Goal: Information Seeking & Learning: Check status

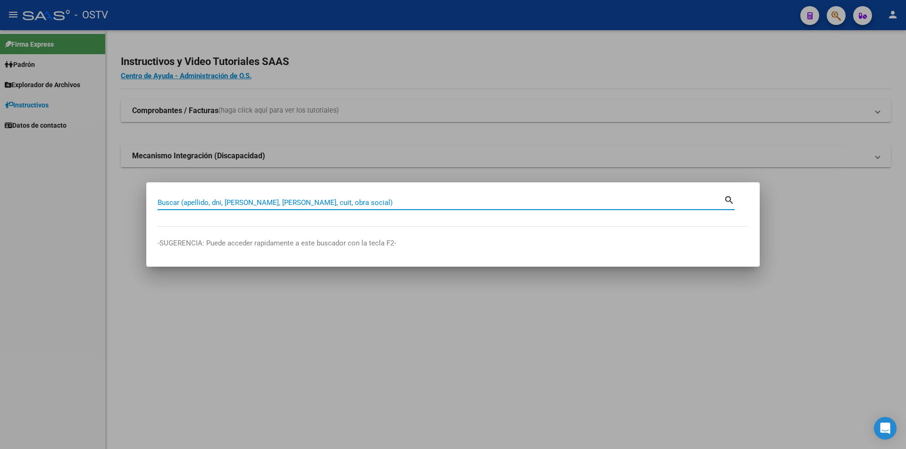
paste input "20391088447"
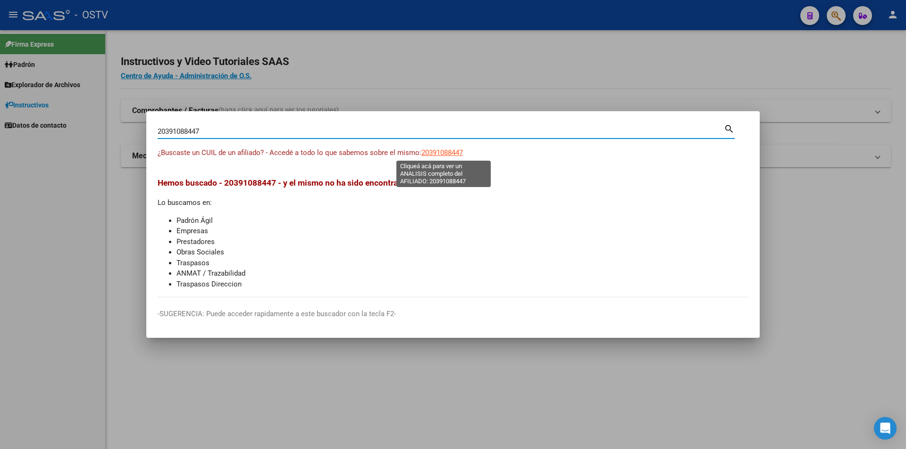
click at [432, 152] on span "20391088447" at bounding box center [442, 153] width 42 height 8
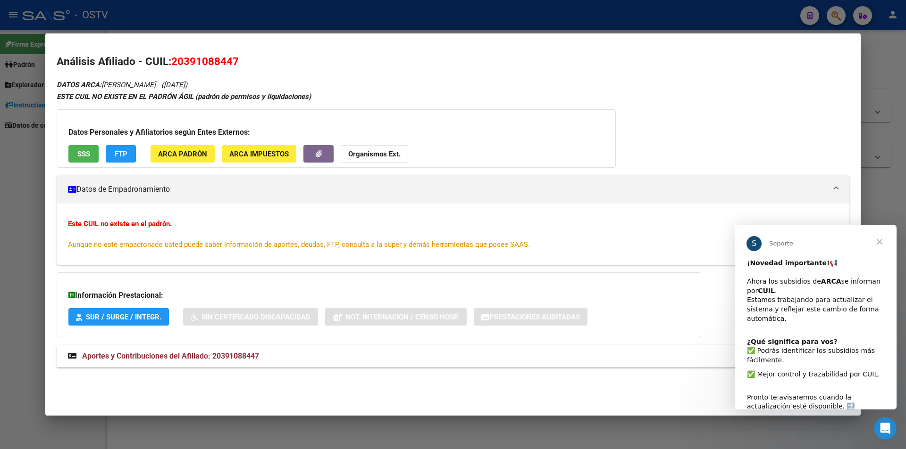
click at [88, 154] on span "SSS" at bounding box center [83, 154] width 13 height 8
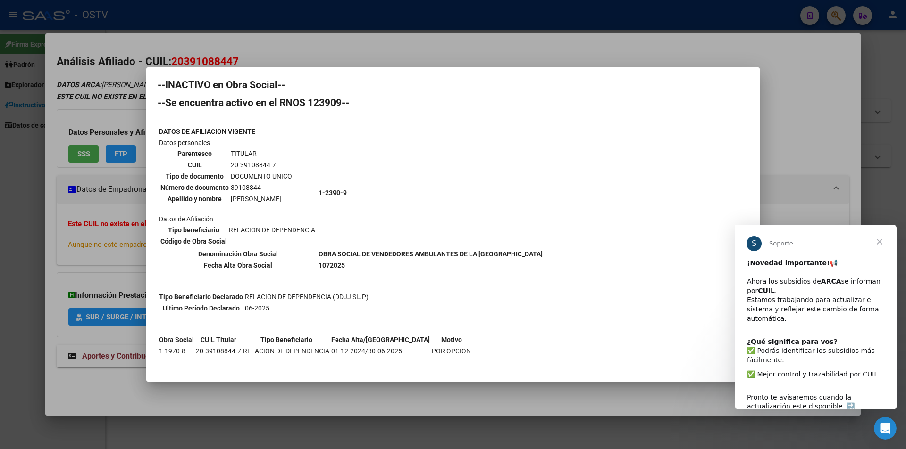
scroll to position [13, 0]
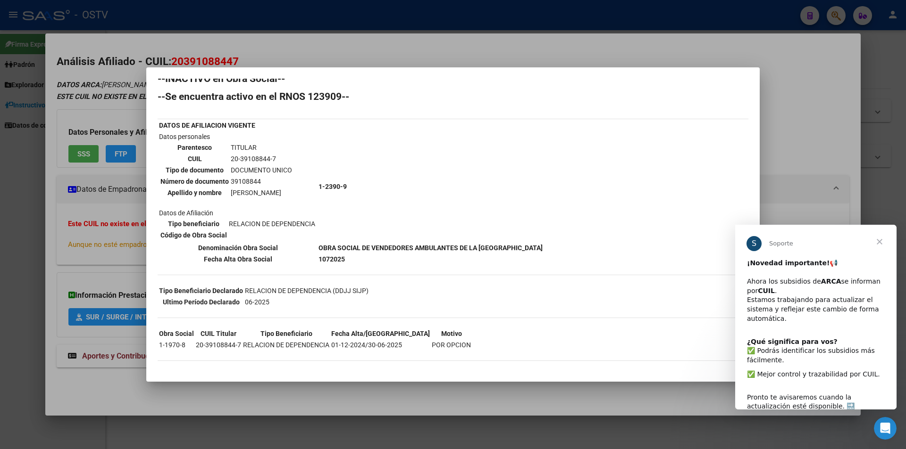
click at [810, 91] on div at bounding box center [453, 224] width 906 height 449
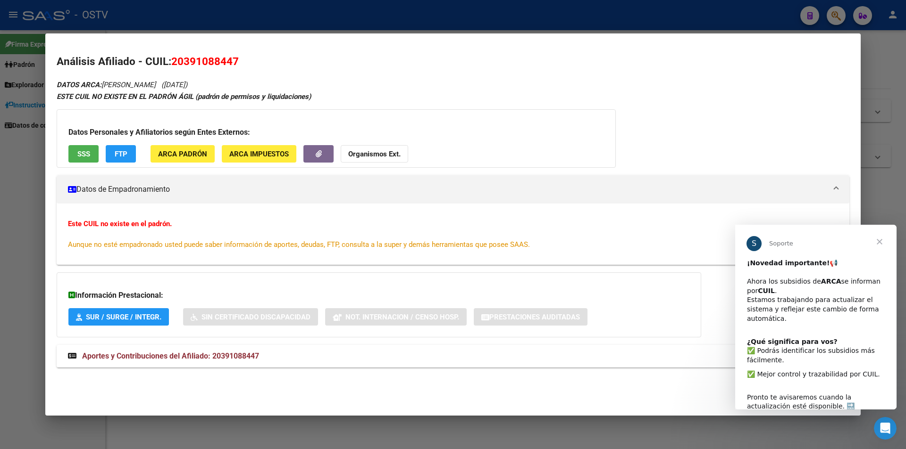
click at [197, 154] on span "ARCA Padrón" at bounding box center [182, 154] width 49 height 8
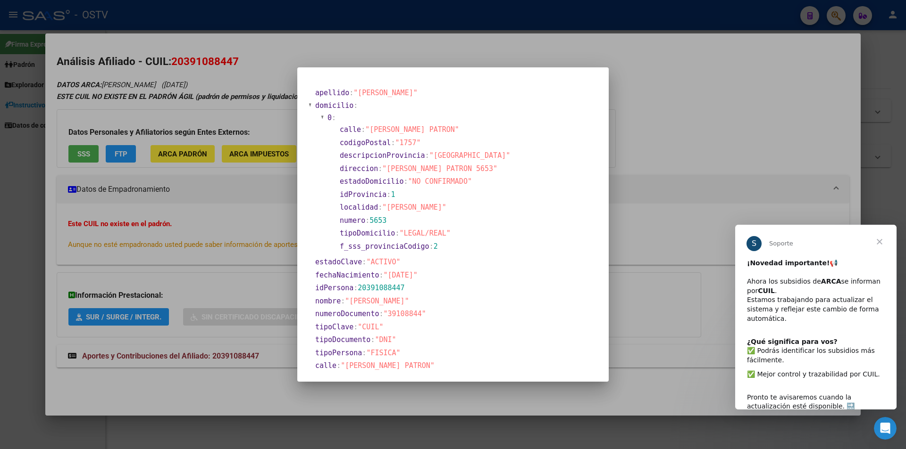
click at [647, 90] on div at bounding box center [453, 224] width 906 height 449
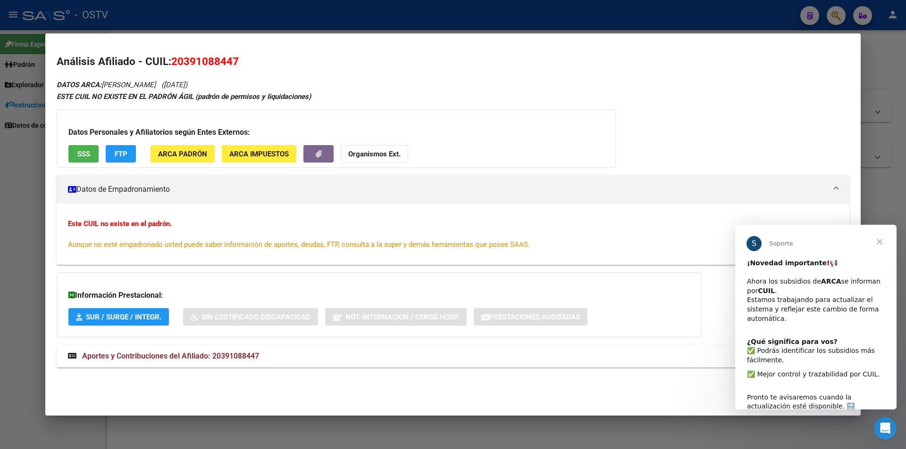
drag, startPoint x: 190, startPoint y: 86, endPoint x: 228, endPoint y: 85, distance: 38.7
click at [187, 85] on span "([DATE])" at bounding box center [174, 85] width 26 height 8
copy span "[DATE]"
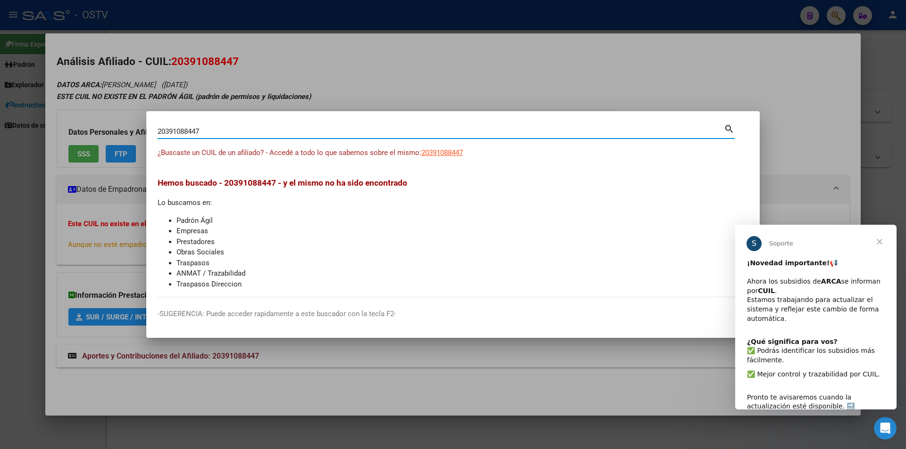
drag, startPoint x: 288, startPoint y: 135, endPoint x: 0, endPoint y: 126, distance: 288.3
click at [0, 126] on div "20391088447 Buscar (apellido, dni, cuil, nro traspaso, cuit, obra social) searc…" at bounding box center [453, 224] width 906 height 449
type input "20442572411"
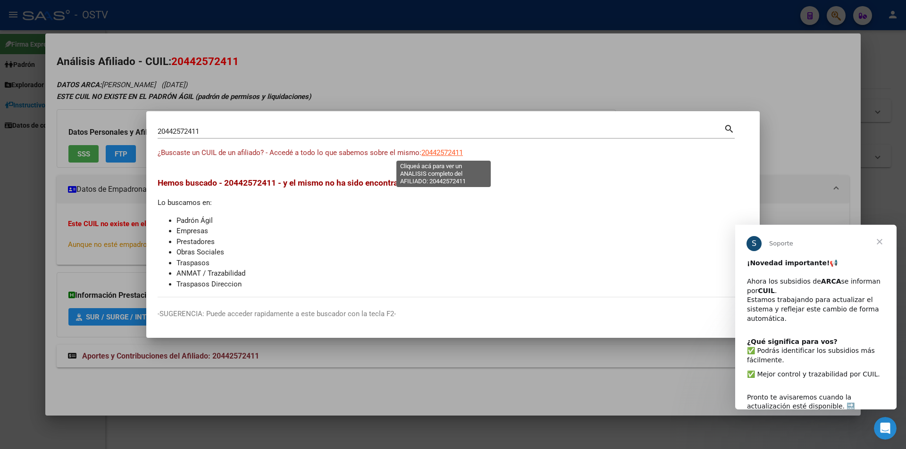
click at [444, 155] on span "20442572411" at bounding box center [442, 153] width 42 height 8
type textarea "20442572411"
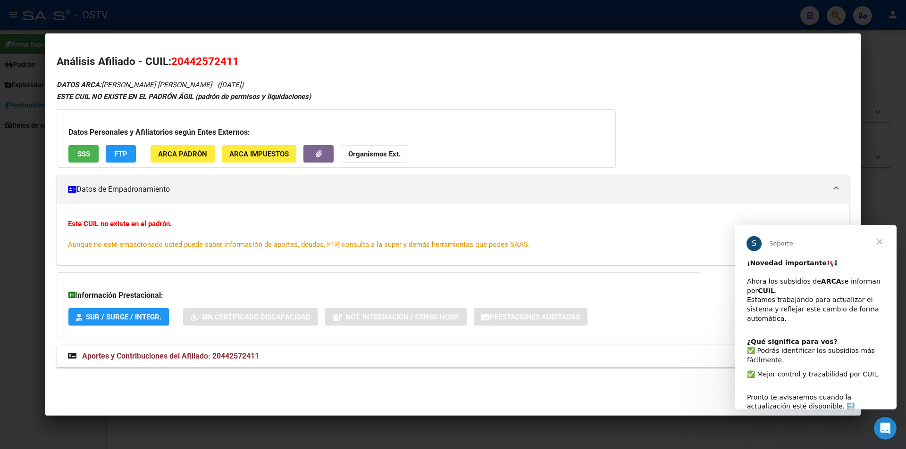
click at [85, 140] on div "Datos Personales y Afiliatorios según Entes Externos: SSS FTP ARCA Padrón ARCA …" at bounding box center [336, 138] width 559 height 58
click at [85, 150] on span "SSS" at bounding box center [83, 154] width 13 height 8
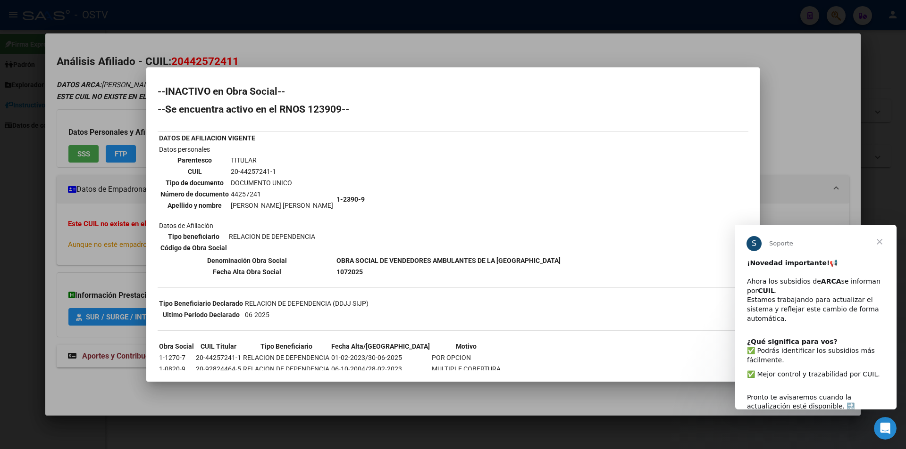
click at [255, 45] on div at bounding box center [453, 224] width 906 height 449
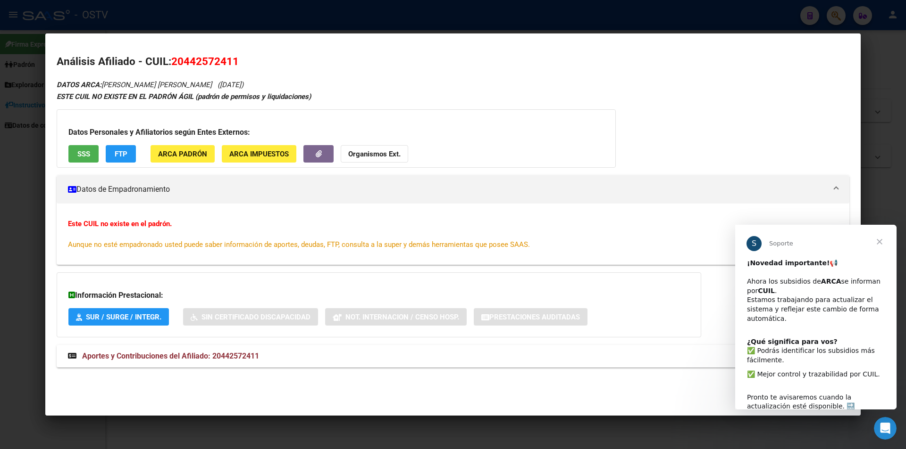
drag, startPoint x: 240, startPoint y: 87, endPoint x: 277, endPoint y: 86, distance: 37.7
click at [243, 86] on span "([DATE])" at bounding box center [230, 85] width 26 height 8
copy span "[DATE]"
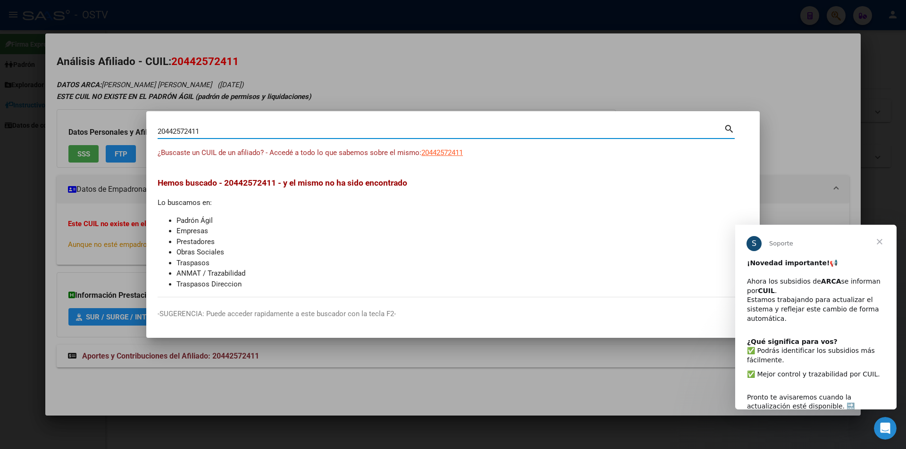
drag, startPoint x: 255, startPoint y: 128, endPoint x: 0, endPoint y: 132, distance: 254.7
click at [0, 132] on div "20442572411 Buscar (apellido, dni, cuil, nro traspaso, cuit, obra social) searc…" at bounding box center [453, 224] width 906 height 449
type input "23304914289"
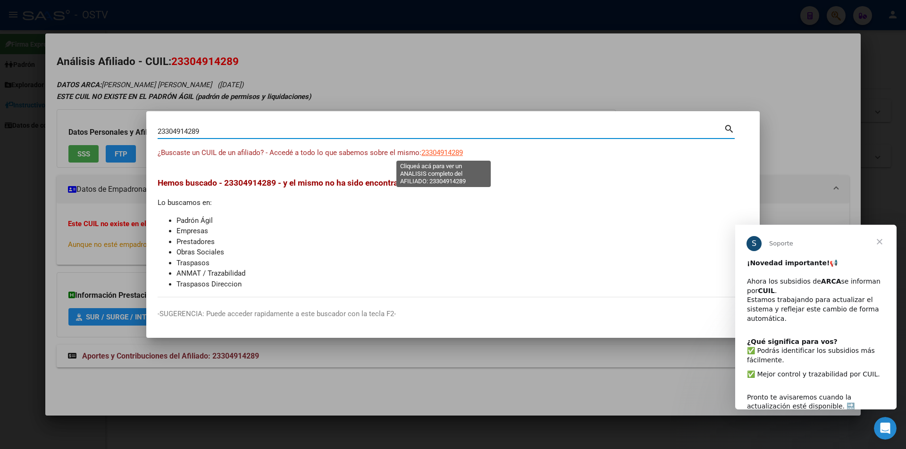
click at [440, 156] on span "23304914289" at bounding box center [442, 153] width 42 height 8
type textarea "23304914289"
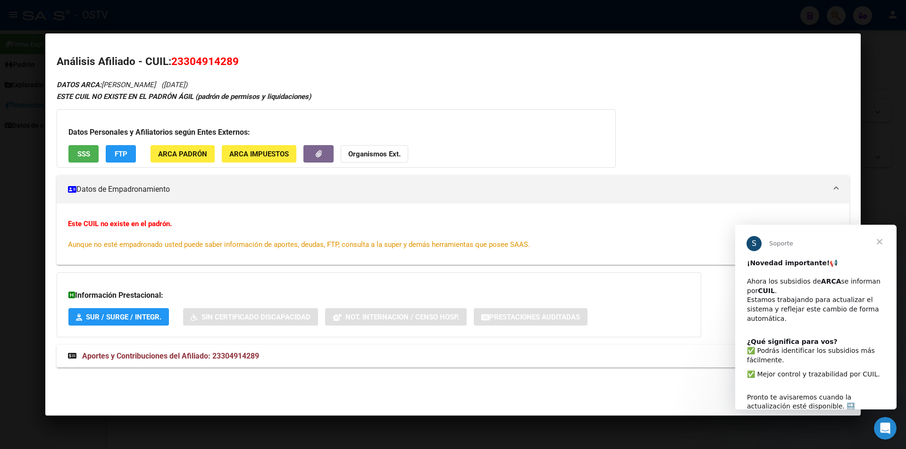
drag, startPoint x: 198, startPoint y: 85, endPoint x: 234, endPoint y: 89, distance: 36.0
click at [187, 89] on span "([DATE])" at bounding box center [174, 85] width 26 height 8
copy span "[DATE]"
click at [83, 157] on span "SSS" at bounding box center [83, 154] width 13 height 8
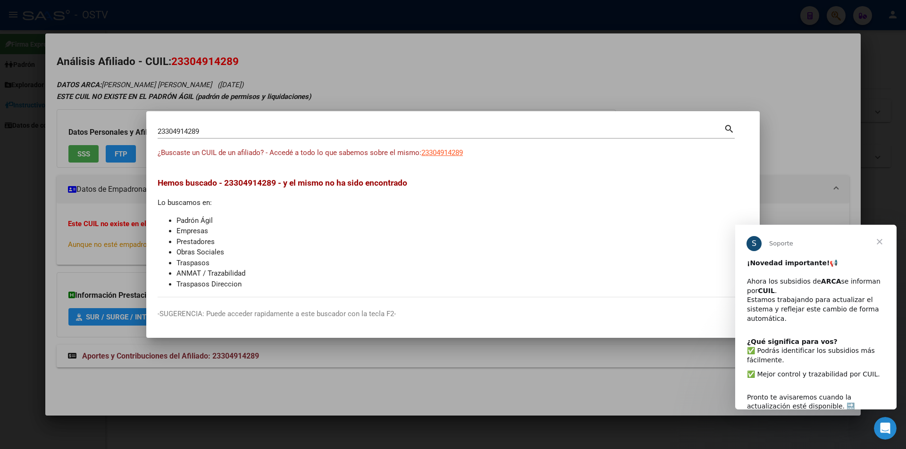
click at [676, 79] on div at bounding box center [453, 224] width 906 height 449
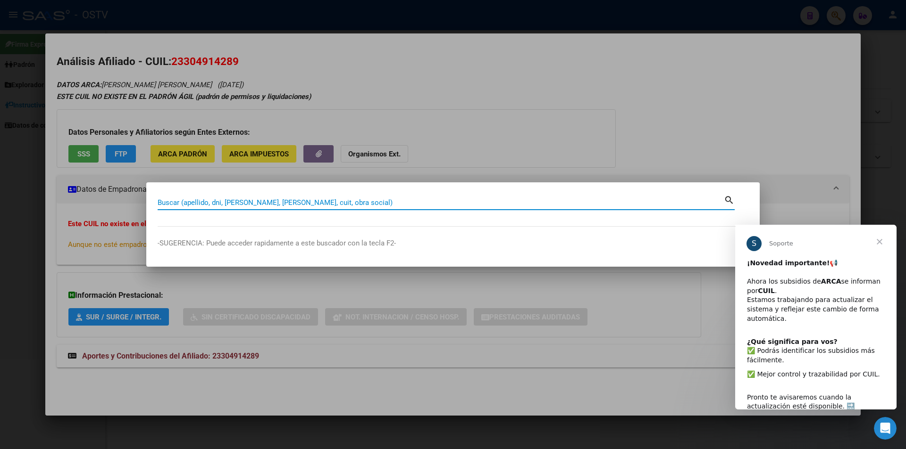
click at [320, 204] on input "Buscar (apellido, dni, [PERSON_NAME], [PERSON_NAME], cuit, obra social)" at bounding box center [441, 203] width 566 height 8
paste input "27406719109"
type input "27406719109"
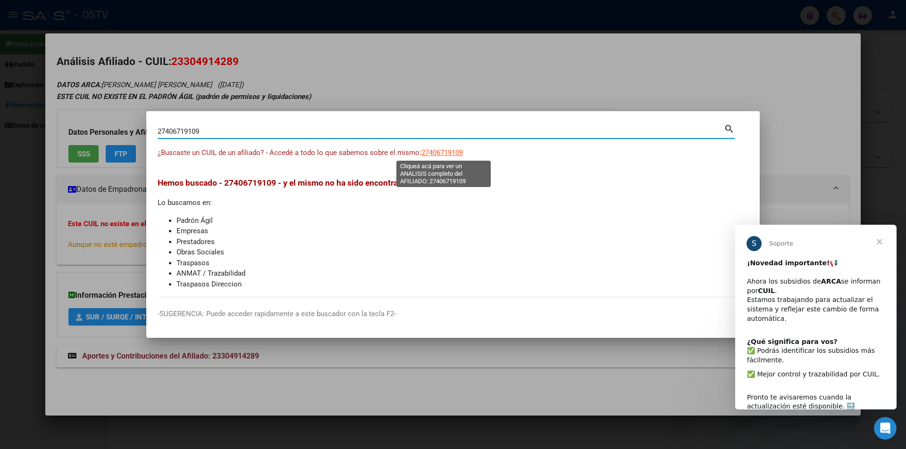
click at [440, 151] on span "27406719109" at bounding box center [442, 153] width 42 height 8
type textarea "27406719109"
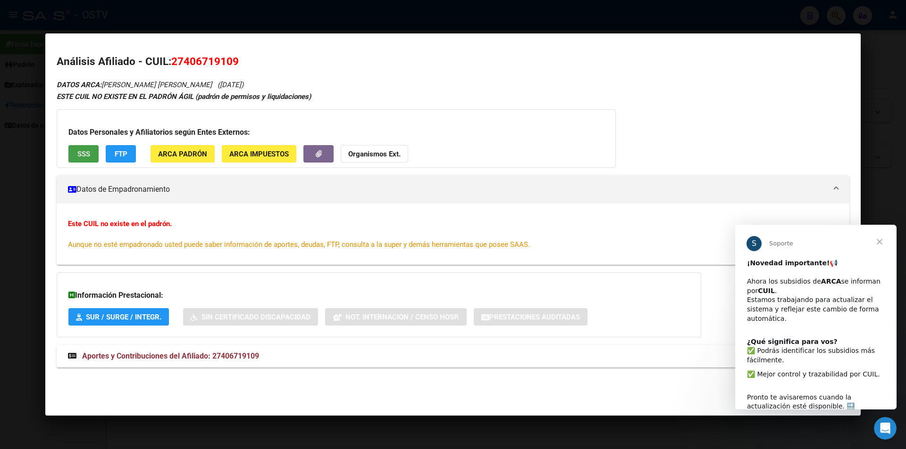
click at [93, 139] on div "Datos Personales y Afiliatorios según Entes Externos: SSS FTP ARCA Padrón ARCA …" at bounding box center [336, 138] width 559 height 58
click at [93, 153] on button "SSS" at bounding box center [83, 153] width 30 height 17
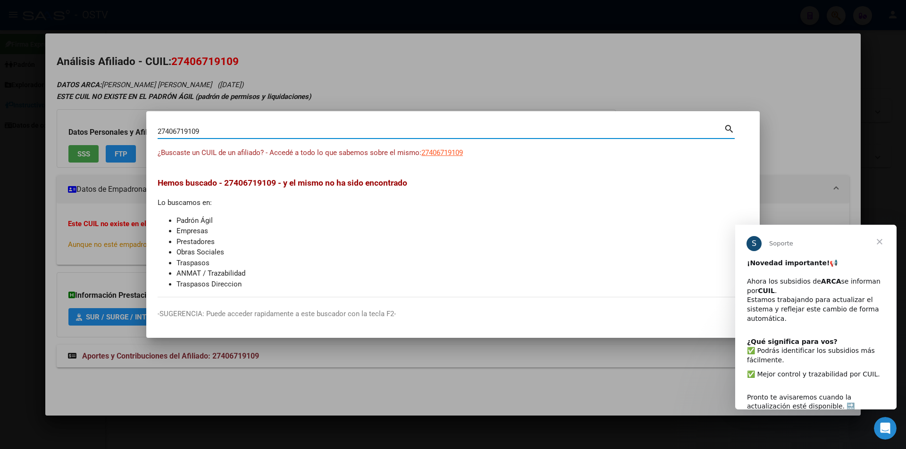
drag, startPoint x: 245, startPoint y: 133, endPoint x: 0, endPoint y: 138, distance: 244.8
click at [0, 138] on div "27406719109 Buscar (apellido, dni, cuil, nro traspaso, cuit, obra social) searc…" at bounding box center [453, 224] width 906 height 449
paste input "0308215440"
type input "20308215440"
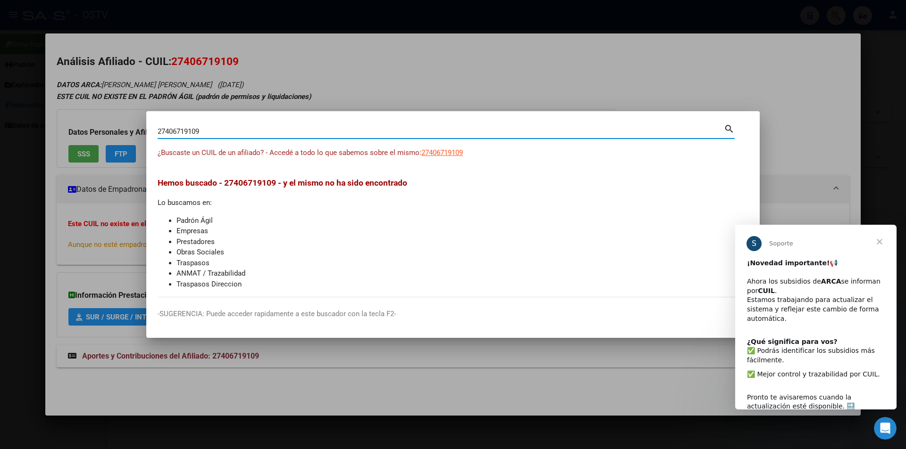
type input "20308215440"
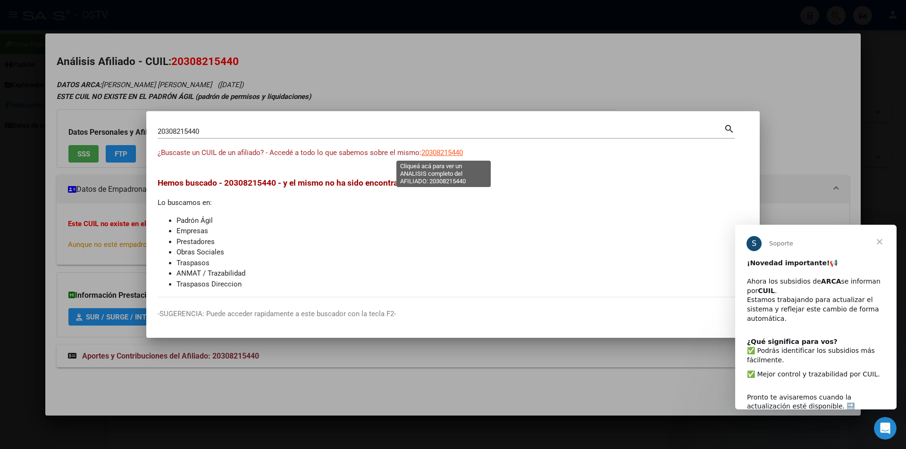
click at [452, 155] on span "20308215440" at bounding box center [442, 153] width 42 height 8
type textarea "20308215440"
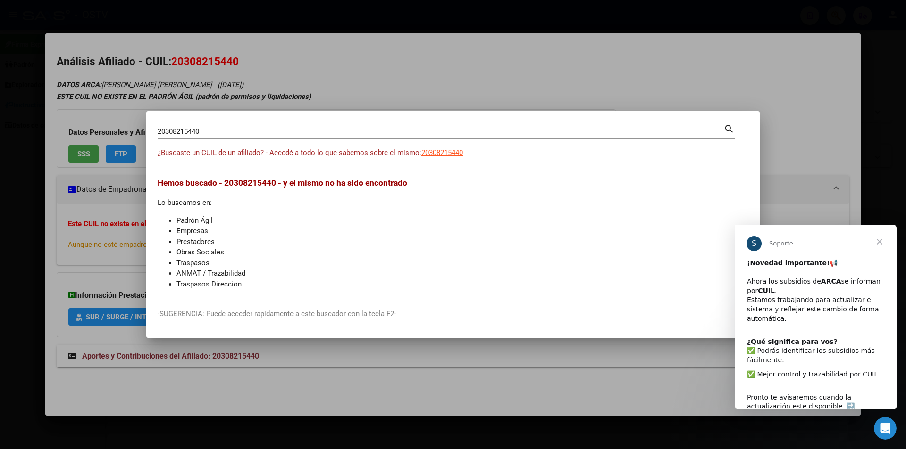
drag, startPoint x: 247, startPoint y: 137, endPoint x: 0, endPoint y: 137, distance: 247.1
click at [0, 137] on div "20308215440 Buscar (apellido, dni, cuil, nro traspaso, cuit, obra social) searc…" at bounding box center [453, 224] width 906 height 449
click at [269, 143] on div "20308215440 Buscar (apellido, dni, cuil, [PERSON_NAME], cuit, obra social) sear…" at bounding box center [446, 135] width 577 height 25
click at [262, 132] on input "20308215440" at bounding box center [441, 131] width 566 height 8
drag, startPoint x: 250, startPoint y: 128, endPoint x: 0, endPoint y: 106, distance: 251.4
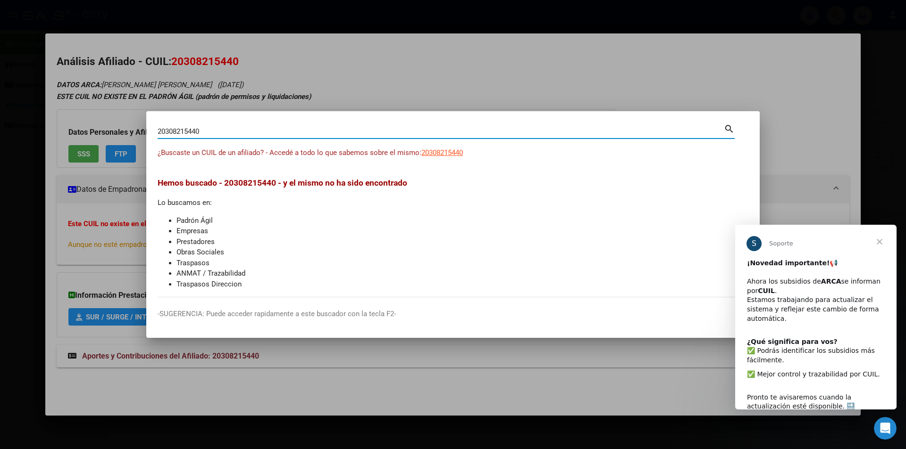
click at [0, 106] on div "20308215440 Buscar (apellido, dni, cuil, nro traspaso, cuit, obra social) searc…" at bounding box center [453, 224] width 906 height 449
paste input "40497100"
type input "20404971000"
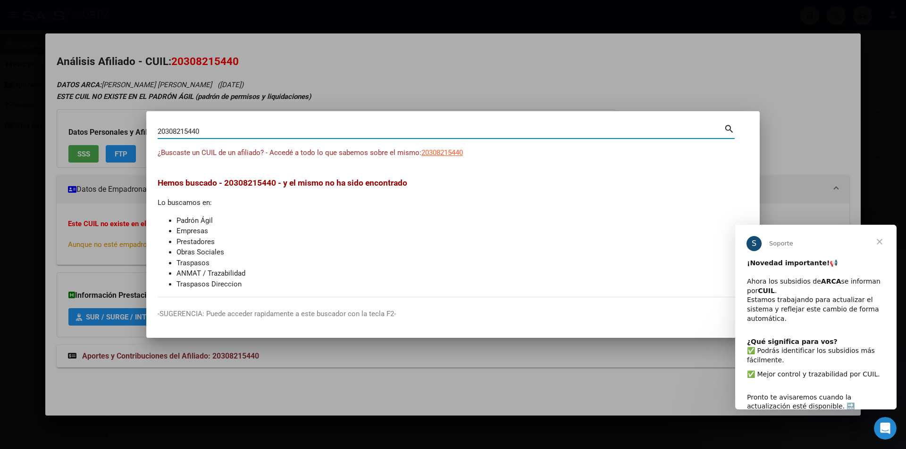
type input "20404971000"
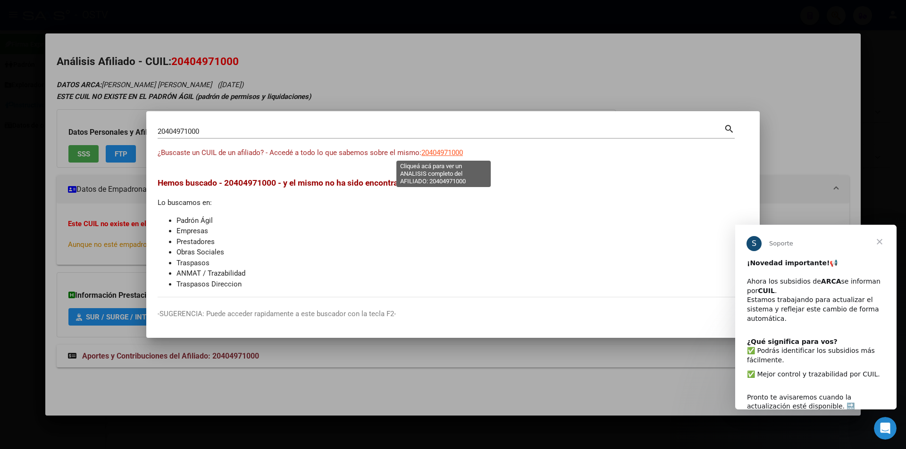
click at [459, 149] on span "20404971000" at bounding box center [442, 153] width 42 height 8
type textarea "20404971000"
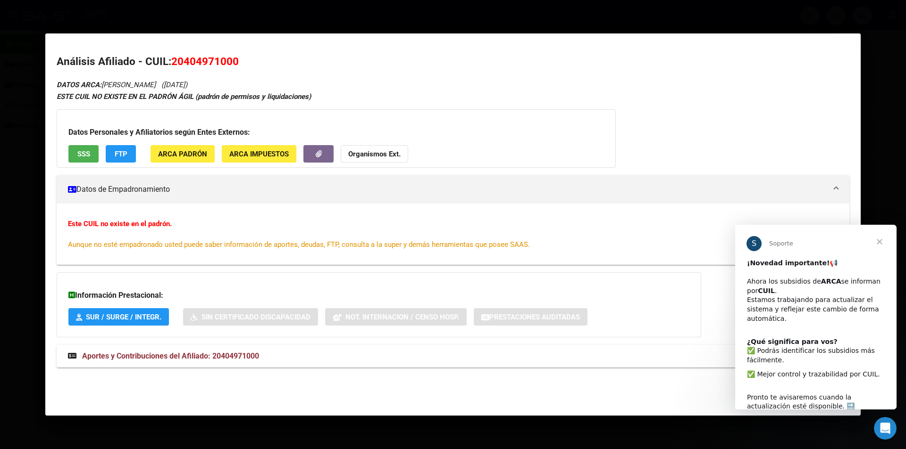
click at [91, 152] on button "SSS" at bounding box center [83, 153] width 30 height 17
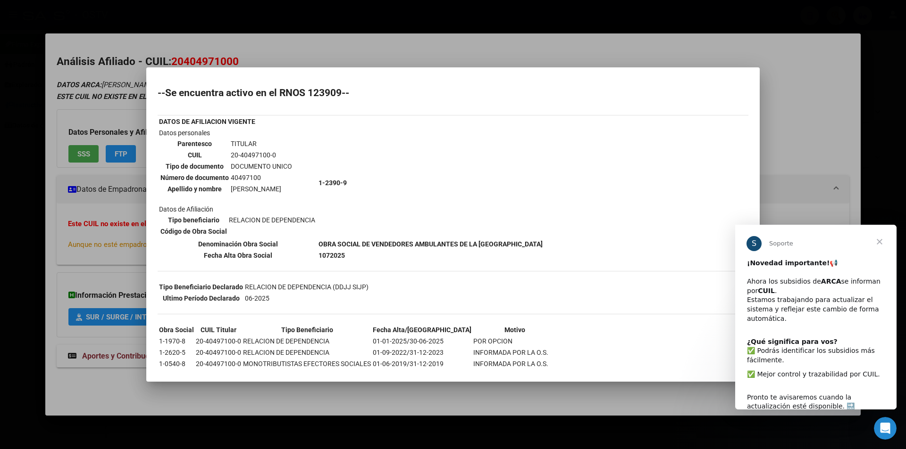
scroll to position [0, 0]
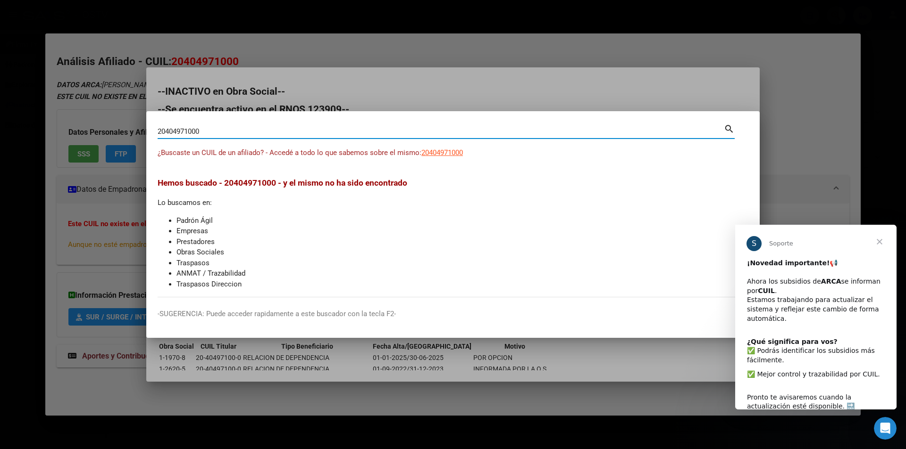
drag, startPoint x: 246, startPoint y: 128, endPoint x: 0, endPoint y: 78, distance: 250.7
click at [0, 78] on div "20404971000 Buscar (apellido, dni, cuil, nro traspaso, cuit, obra social) searc…" at bounding box center [453, 224] width 906 height 449
paste input "39713691"
type input "20439713691"
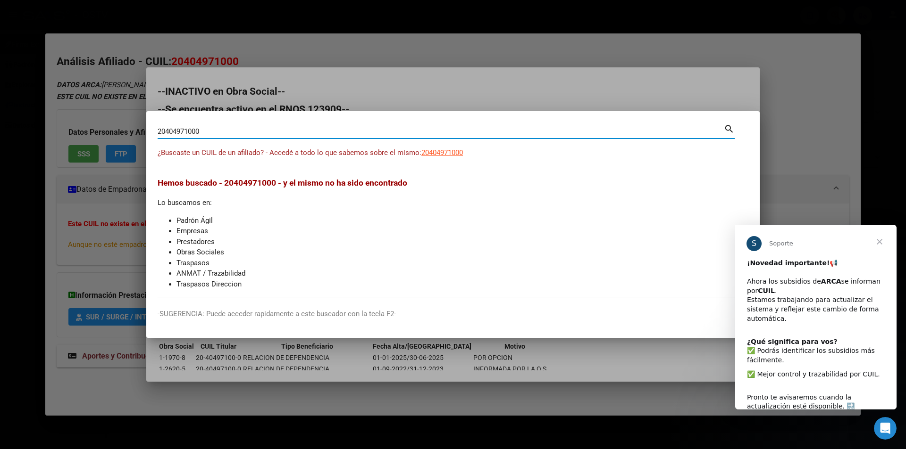
type input "20439713691"
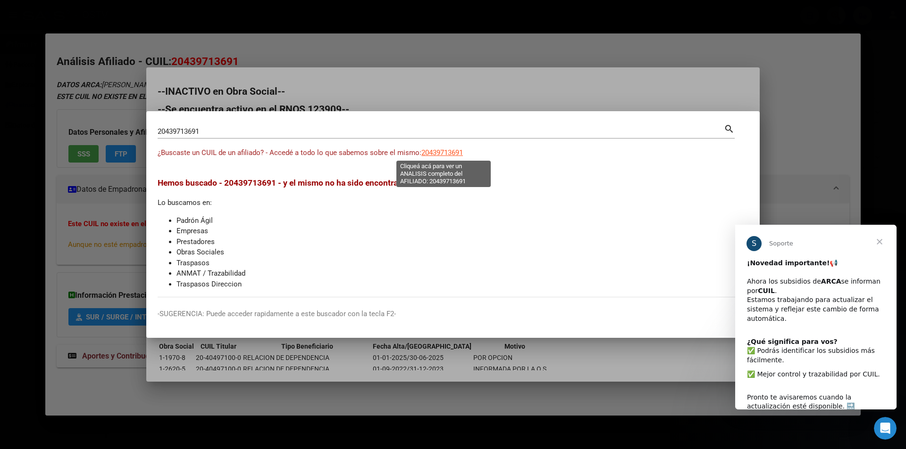
click at [435, 150] on span "20439713691" at bounding box center [442, 153] width 42 height 8
type textarea "20439713691"
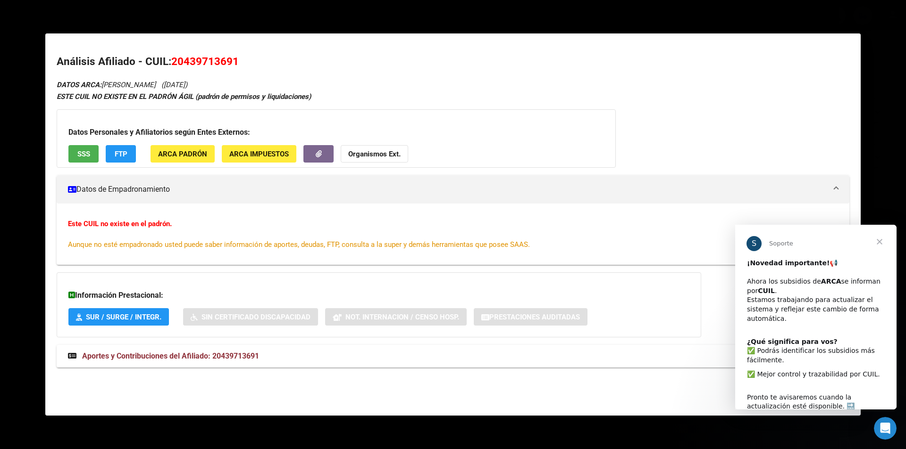
click at [89, 147] on button "SSS" at bounding box center [83, 153] width 30 height 17
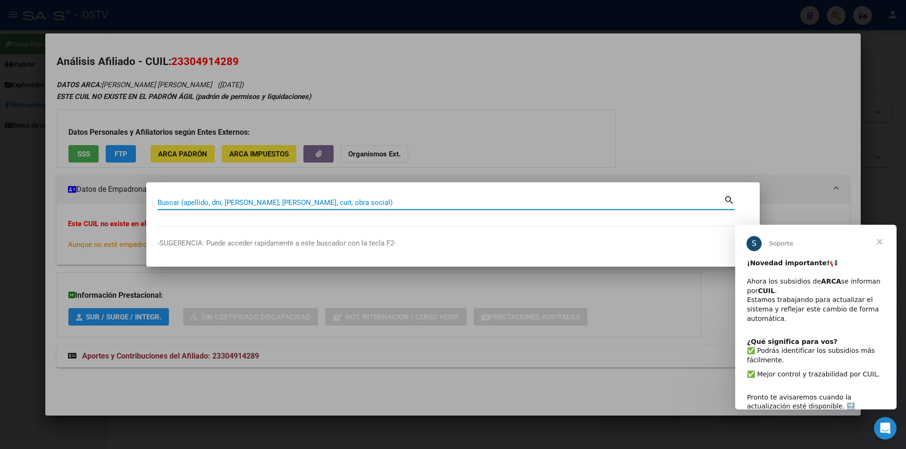
click at [419, 202] on input "Buscar (apellido, dni, [PERSON_NAME], [PERSON_NAME], cuit, obra social)" at bounding box center [441, 203] width 566 height 8
paste input "20417799711"
type input "20417799711"
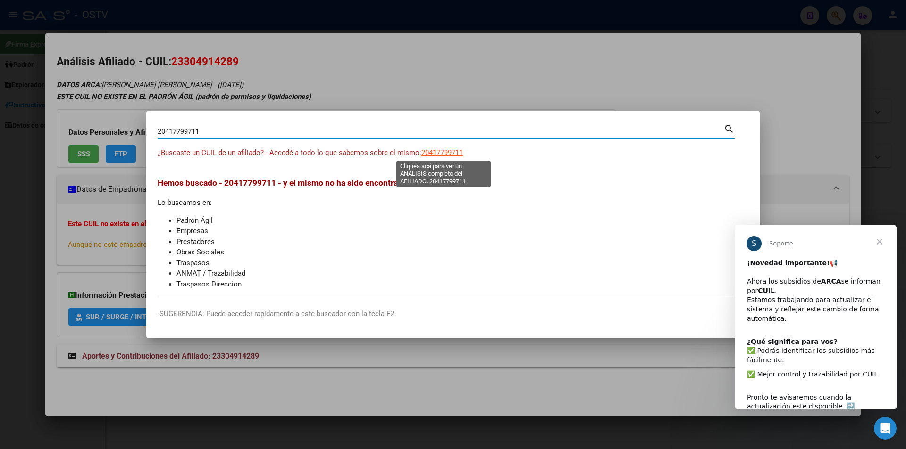
click at [437, 154] on span "20417799711" at bounding box center [442, 153] width 42 height 8
type textarea "20417799711"
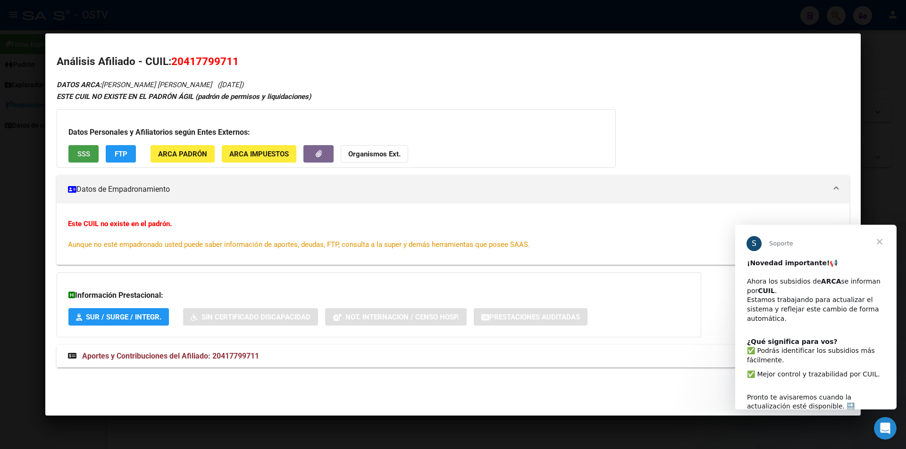
click at [86, 152] on span "SSS" at bounding box center [83, 154] width 13 height 8
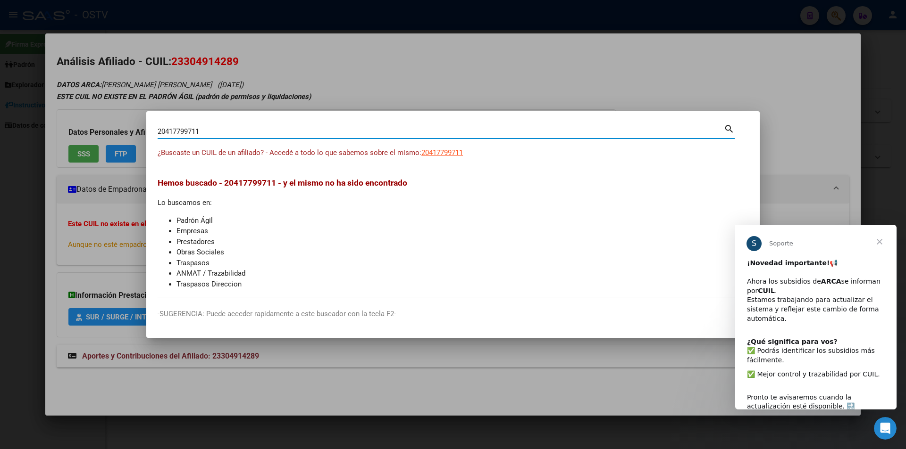
drag, startPoint x: 251, startPoint y: 134, endPoint x: 0, endPoint y: 98, distance: 254.0
click at [0, 98] on div "20417799711 Buscar (apellido, dni, cuil, nro traspaso, cuit, obra social) searc…" at bounding box center [453, 224] width 906 height 449
click at [232, 130] on input "20417799711" at bounding box center [441, 131] width 566 height 8
drag, startPoint x: 232, startPoint y: 131, endPoint x: 133, endPoint y: 132, distance: 98.1
click at [134, 132] on div "20417799711 Buscar (apellido, dni, cuil, nro traspaso, cuit, obra social) searc…" at bounding box center [453, 224] width 906 height 449
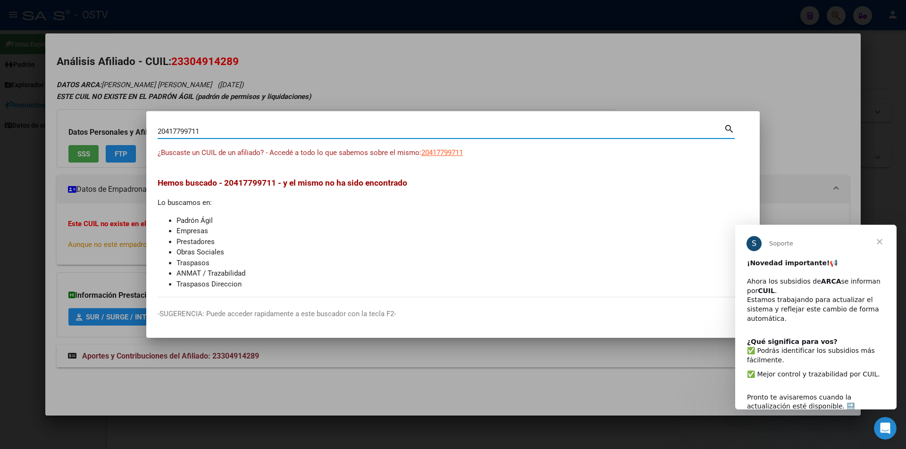
paste input "299048773"
type input "20299048773"
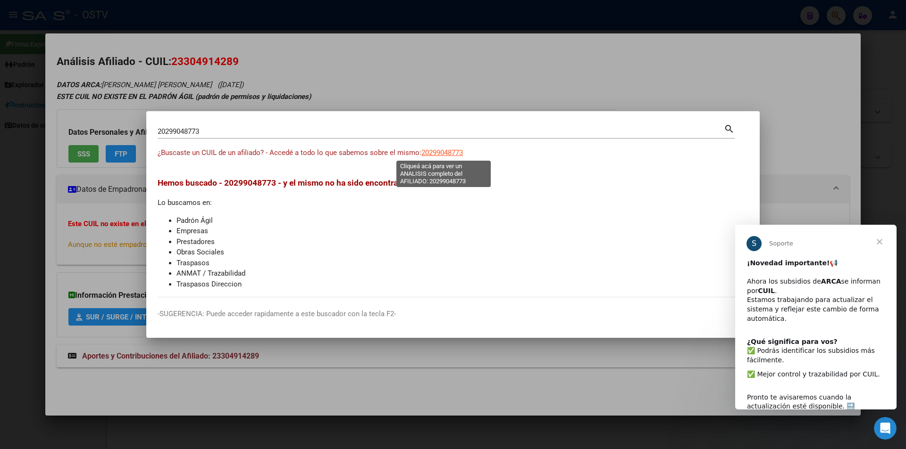
click at [457, 154] on span "20299048773" at bounding box center [442, 153] width 42 height 8
type textarea "20299048773"
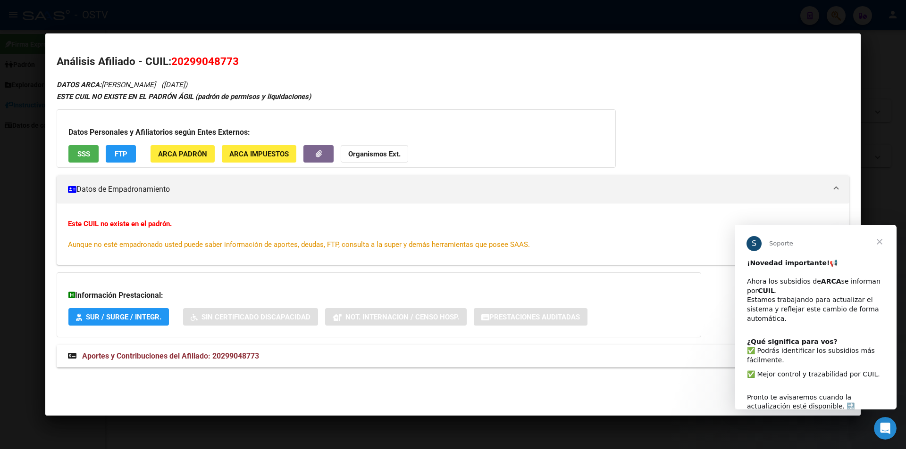
click at [89, 159] on button "SSS" at bounding box center [83, 153] width 30 height 17
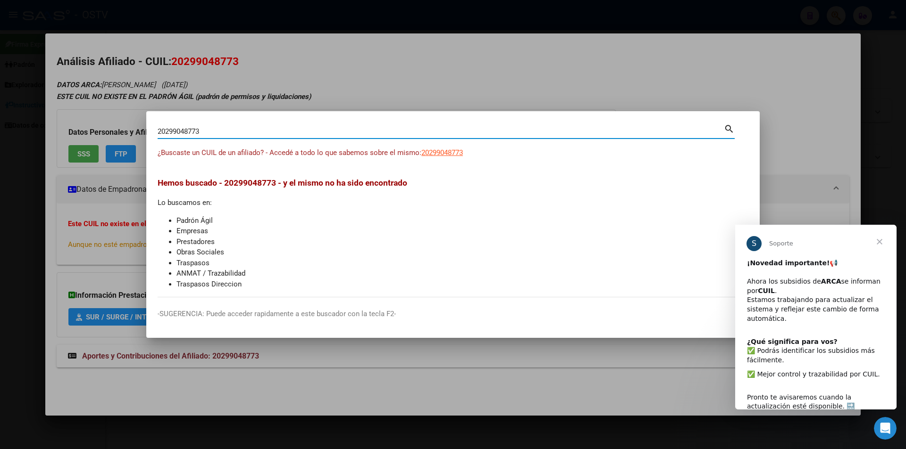
drag, startPoint x: 211, startPoint y: 127, endPoint x: 0, endPoint y: 97, distance: 213.4
click at [0, 97] on div "20299048773 Buscar (apellido, dni, cuil, nro traspaso, cuit, obra social) searc…" at bounding box center [453, 224] width 906 height 449
paste input "407587309"
type input "20407587309"
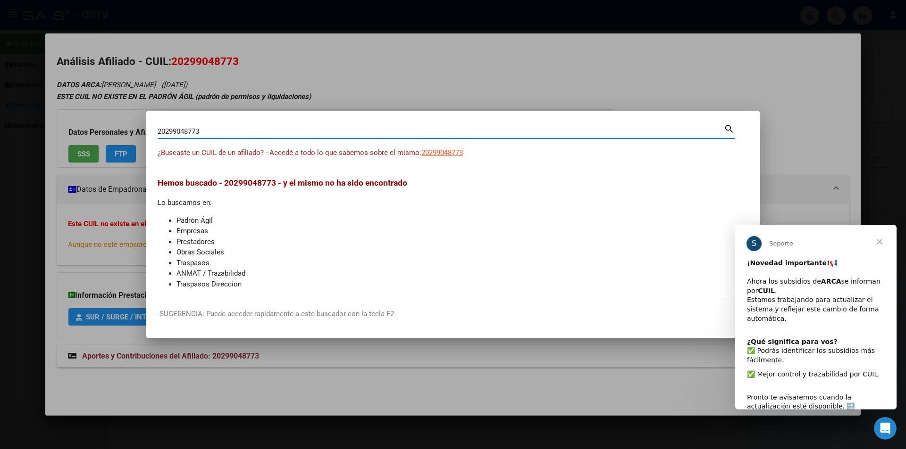
type input "20407587309"
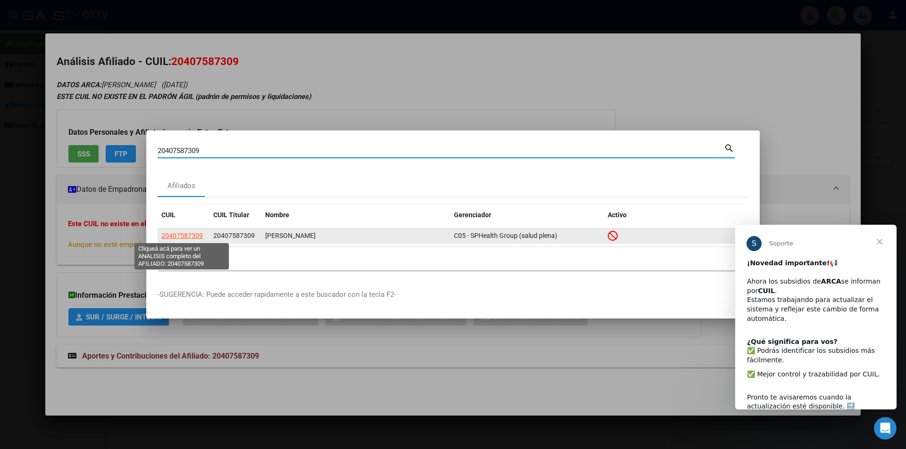
click at [194, 237] on span "20407587309" at bounding box center [182, 236] width 42 height 8
type textarea "20407587309"
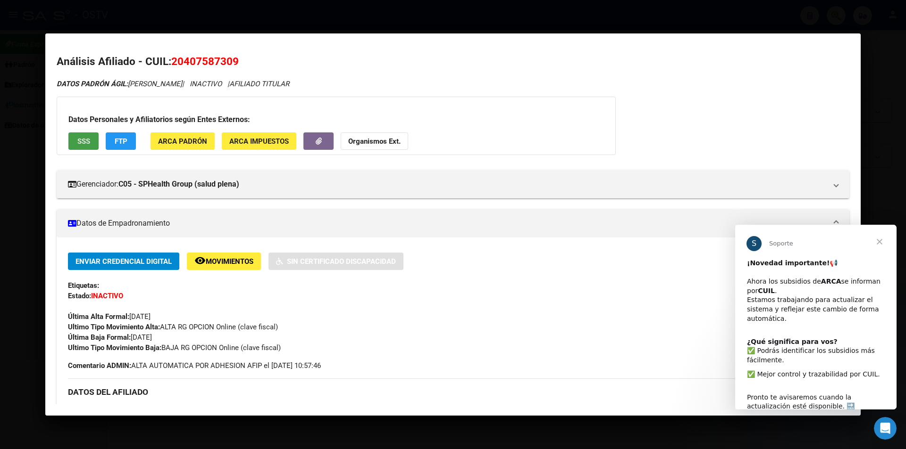
click at [88, 141] on span "SSS" at bounding box center [83, 141] width 13 height 8
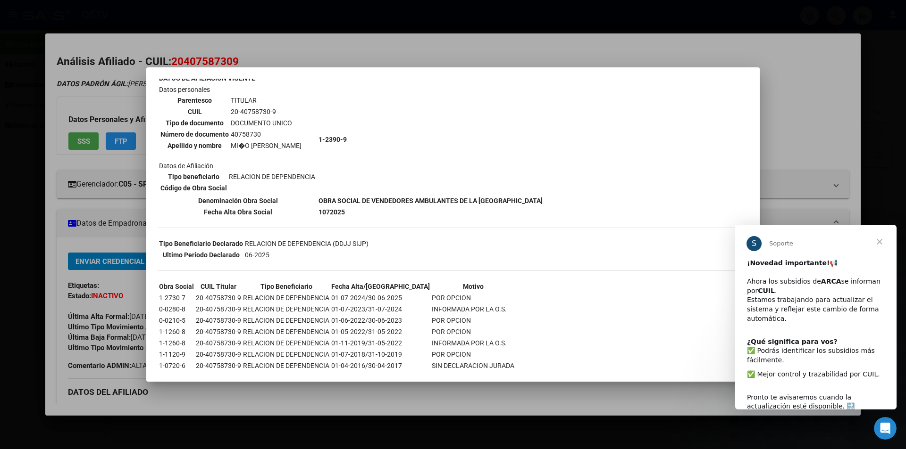
scroll to position [92, 0]
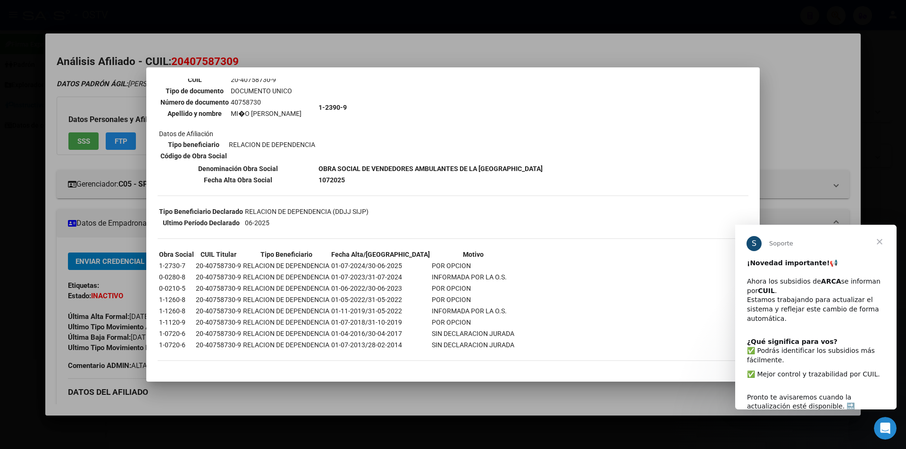
click at [480, 64] on div at bounding box center [453, 224] width 906 height 449
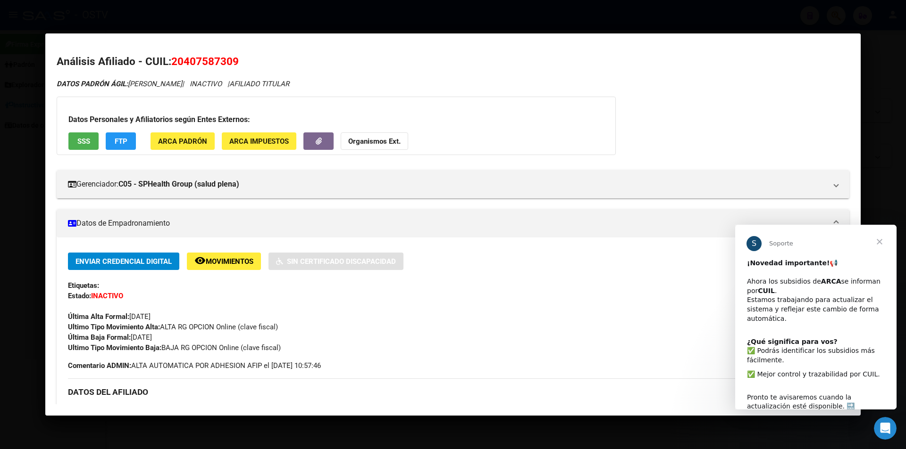
scroll to position [236, 0]
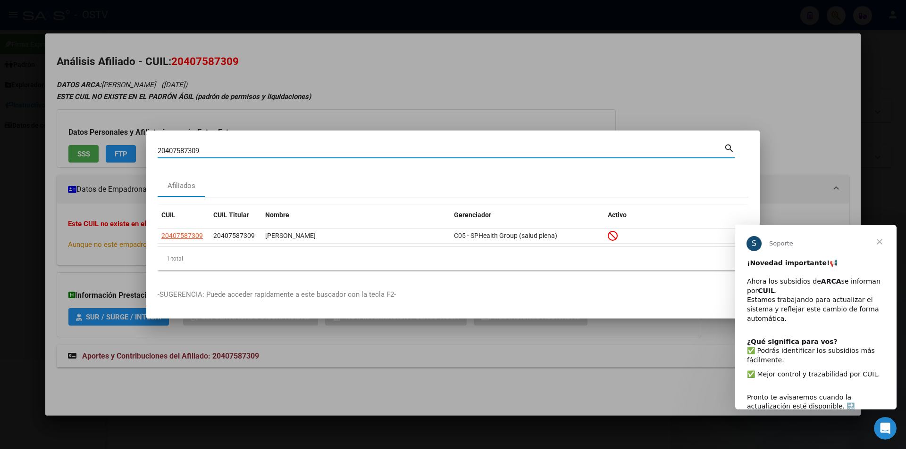
drag, startPoint x: 404, startPoint y: 152, endPoint x: 0, endPoint y: 65, distance: 413.1
click at [0, 65] on div "20407587309 Buscar (apellido, dni, cuil, nro traspaso, cuit, obra social) searc…" at bounding box center [453, 224] width 906 height 449
paste input "19701514"
type input "20419701514"
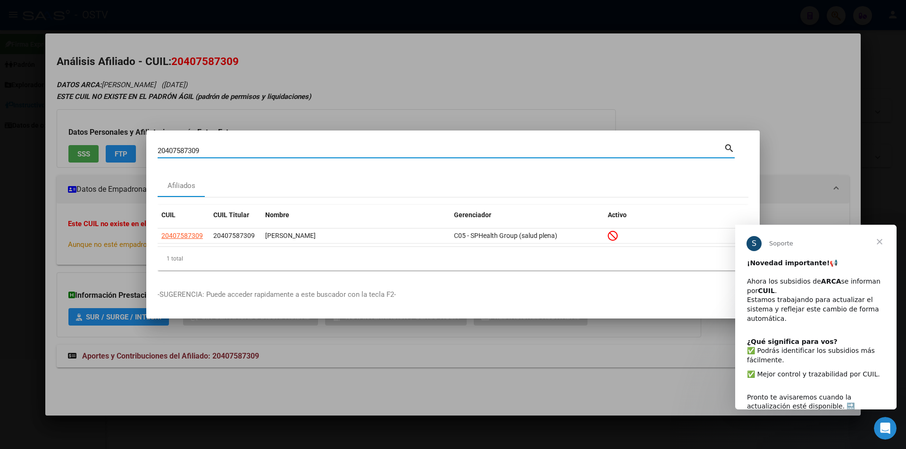
type input "20419701514"
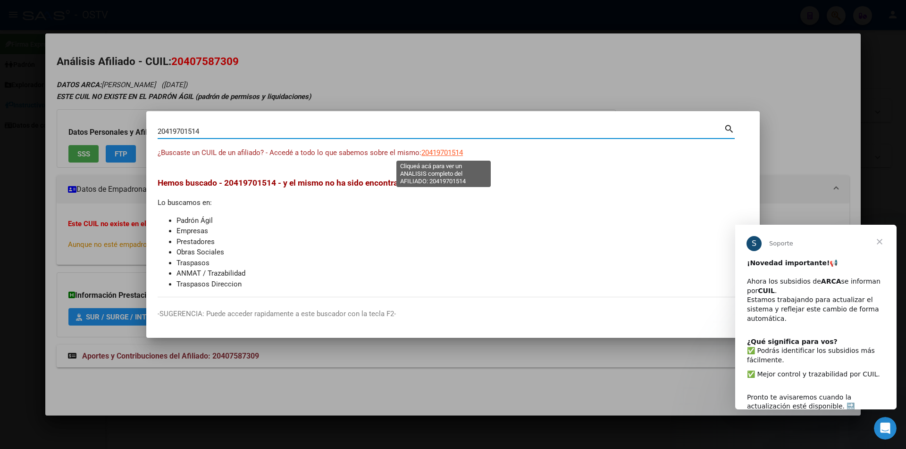
click at [448, 149] on span "20419701514" at bounding box center [442, 153] width 42 height 8
type textarea "20419701514"
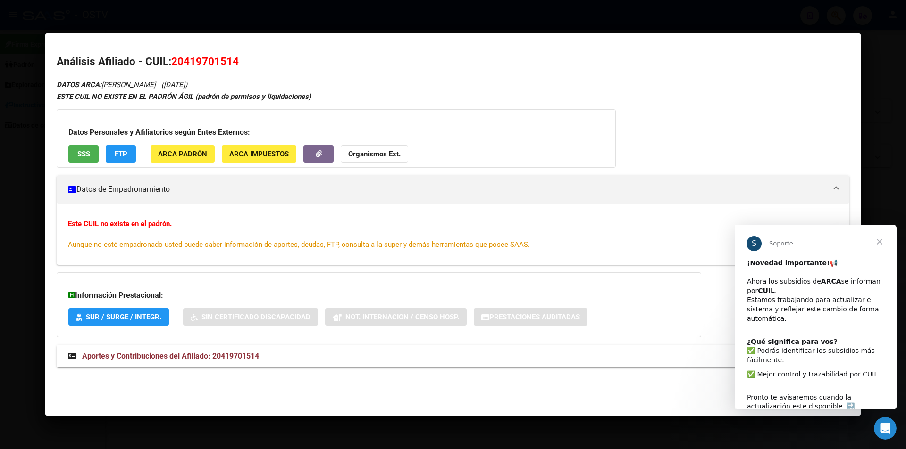
click at [79, 156] on span "SSS" at bounding box center [83, 154] width 13 height 8
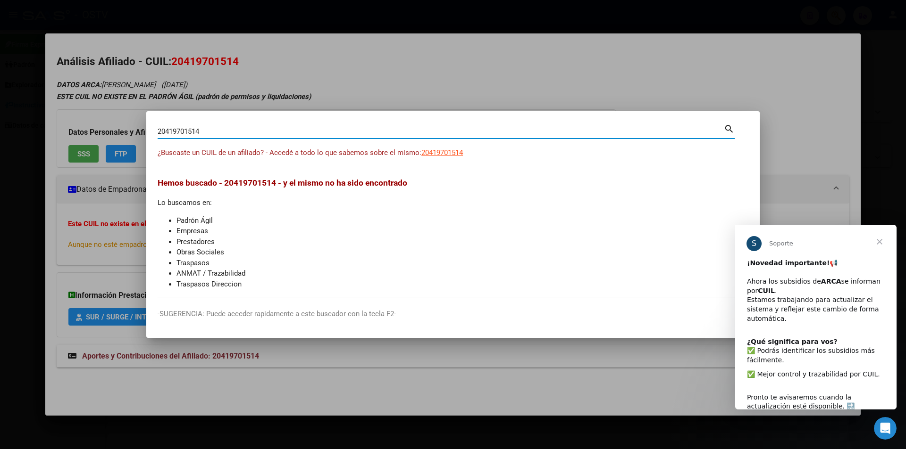
drag, startPoint x: 251, startPoint y: 135, endPoint x: 0, endPoint y: 78, distance: 257.9
click at [0, 78] on div "20419701514 Buscar (apellido, dni, cuil, nro traspaso, cuit, obra social) searc…" at bounding box center [453, 224] width 906 height 449
paste input "396692210"
type input "20396692210"
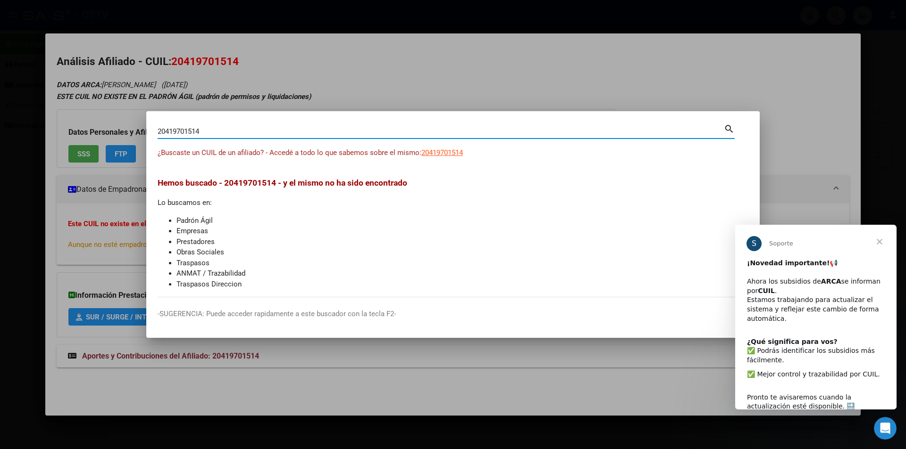
type input "20396692210"
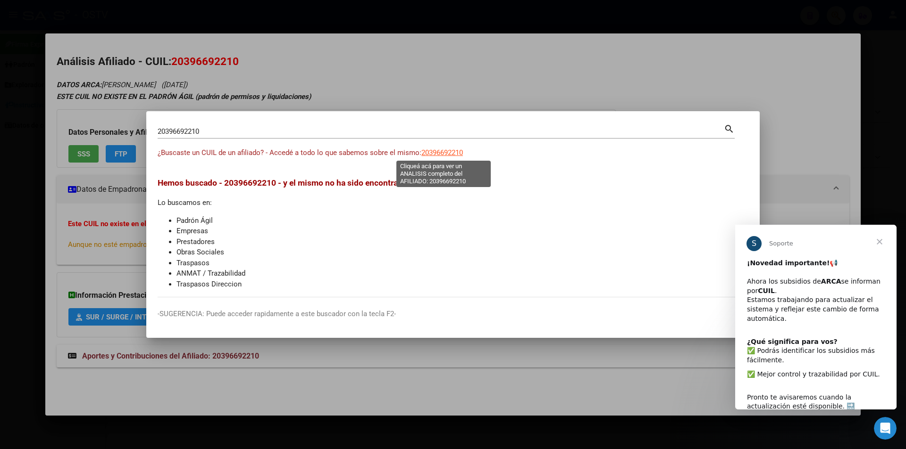
click at [452, 149] on span "20396692210" at bounding box center [442, 153] width 42 height 8
type textarea "20396692210"
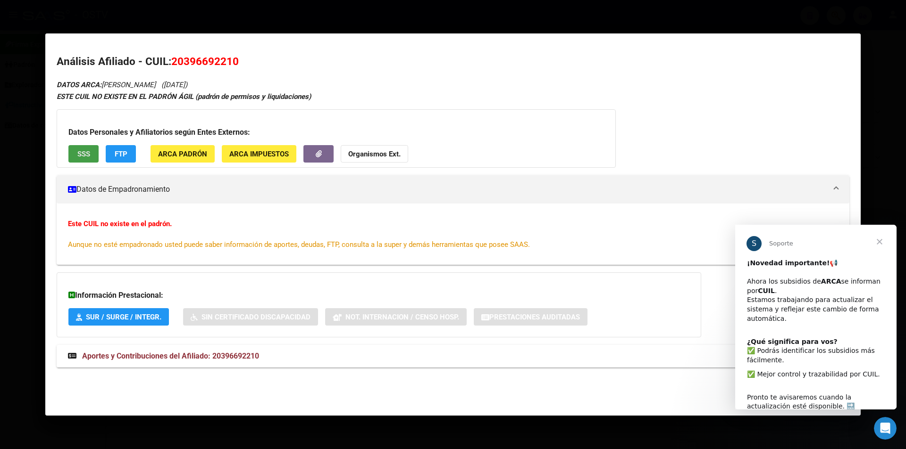
click at [93, 158] on button "SSS" at bounding box center [83, 153] width 30 height 17
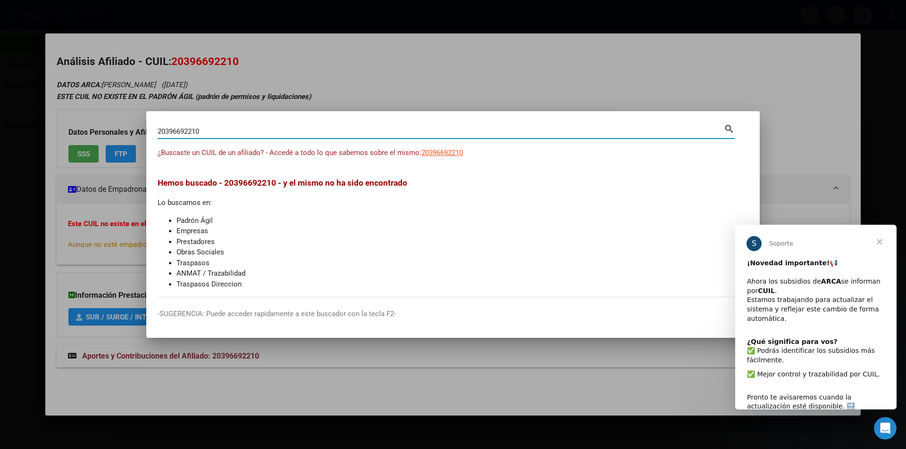
drag, startPoint x: 340, startPoint y: 133, endPoint x: 190, endPoint y: 128, distance: 149.6
click at [268, 134] on input "20396692210" at bounding box center [441, 131] width 566 height 8
drag, startPoint x: 233, startPoint y: 127, endPoint x: 100, endPoint y: 116, distance: 133.4
click at [100, 116] on div "20396692210 Buscar (apellido, dni, cuil, nro traspaso, cuit, obra social) searc…" at bounding box center [453, 224] width 906 height 449
drag, startPoint x: 253, startPoint y: 134, endPoint x: 0, endPoint y: 99, distance: 255.7
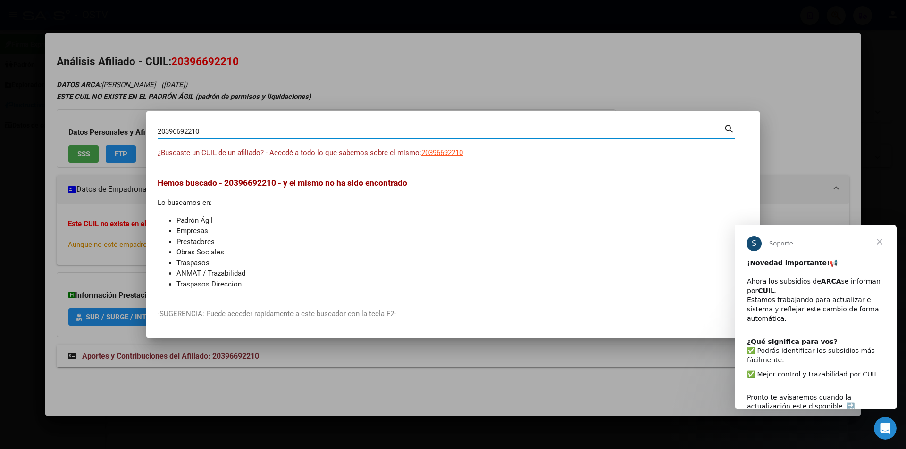
click at [0, 99] on div "20396692210 Buscar (apellido, dni, cuil, nro traspaso, cuit, obra social) searc…" at bounding box center [453, 224] width 906 height 449
paste input "3448678814"
type input "23448678814"
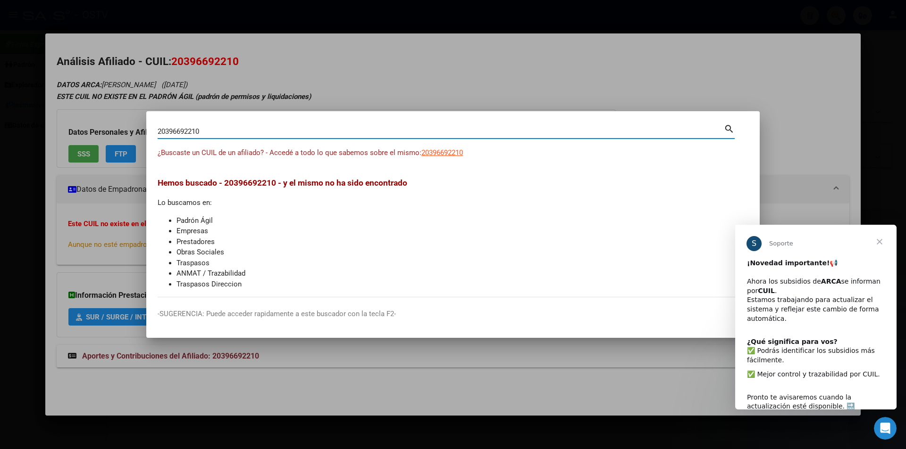
type input "23448678814"
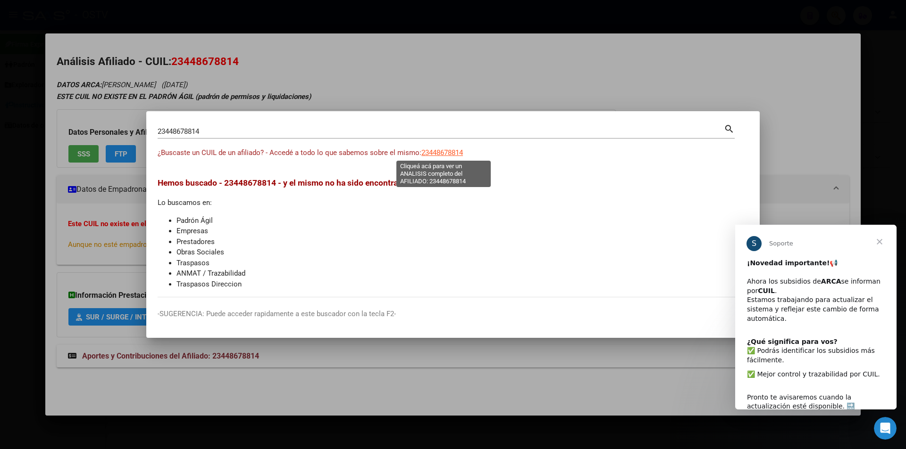
click at [449, 152] on span "23448678814" at bounding box center [442, 153] width 42 height 8
type textarea "23448678814"
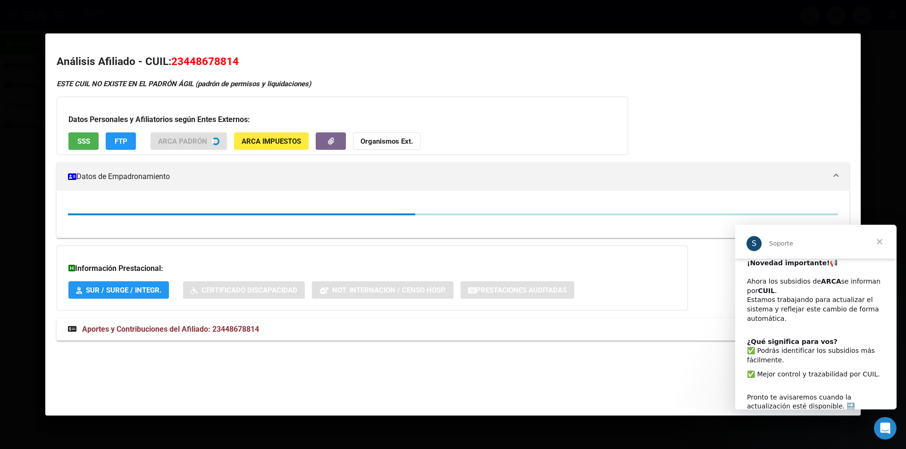
scroll to position [5, 0]
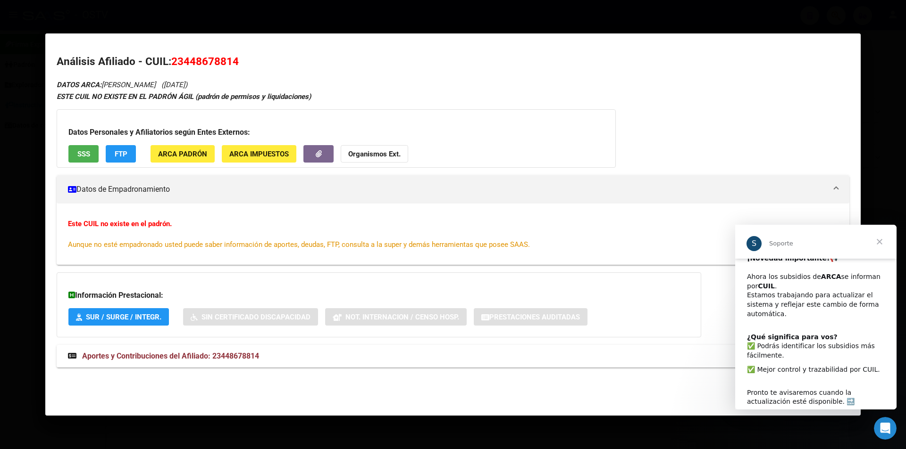
click at [882, 241] on span "Cerrar" at bounding box center [879, 242] width 34 height 34
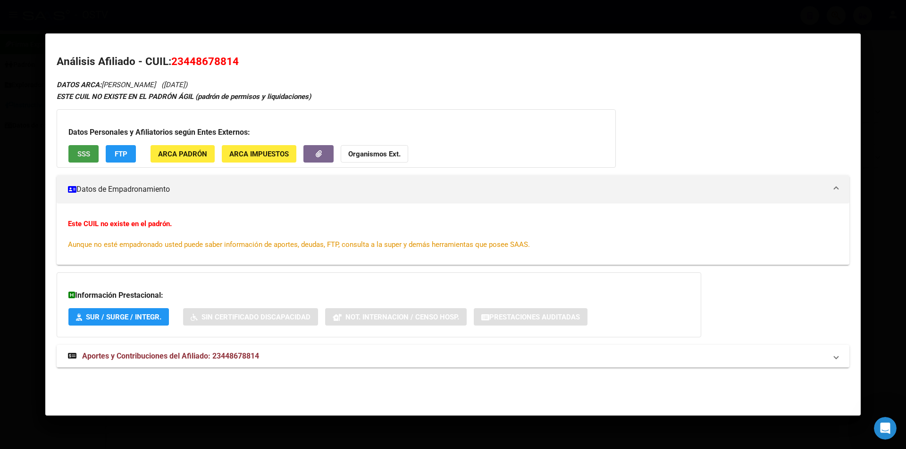
click at [83, 153] on span "SSS" at bounding box center [83, 154] width 13 height 8
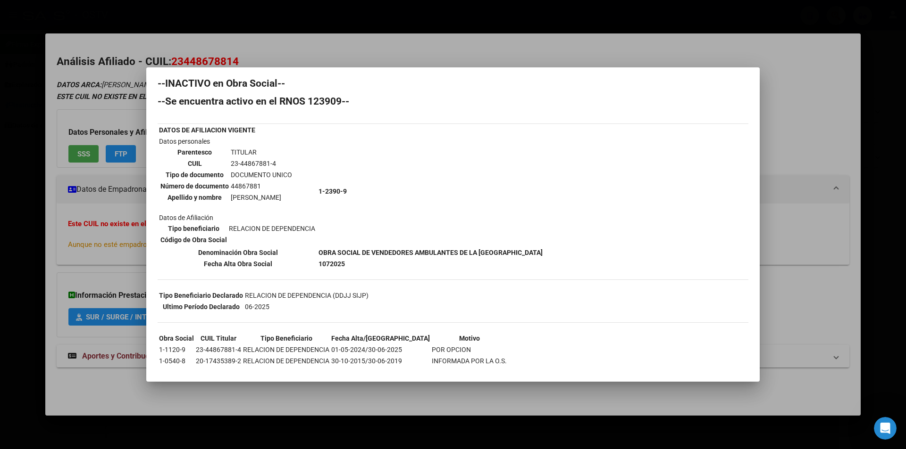
scroll to position [0, 0]
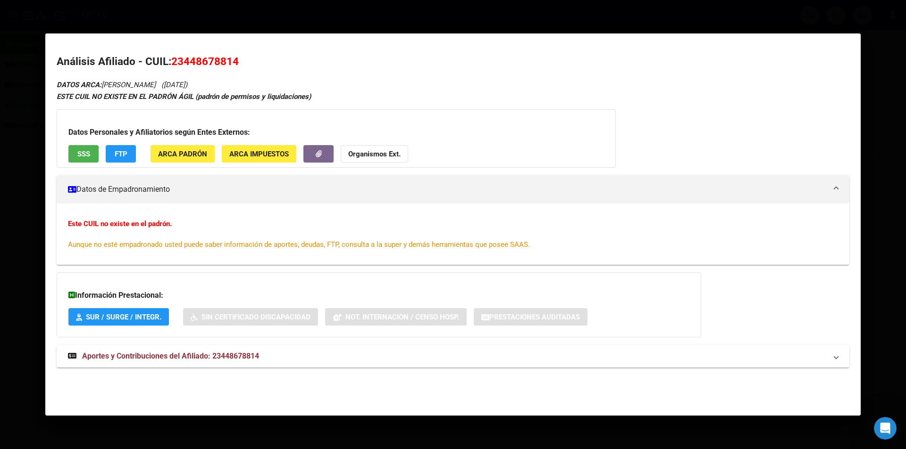
drag, startPoint x: 768, startPoint y: 61, endPoint x: 774, endPoint y: 71, distance: 11.6
click at [770, 62] on h2 "Análisis Afiliado - CUIL: 23448678814" at bounding box center [453, 62] width 792 height 16
click at [882, 301] on div at bounding box center [453, 224] width 906 height 449
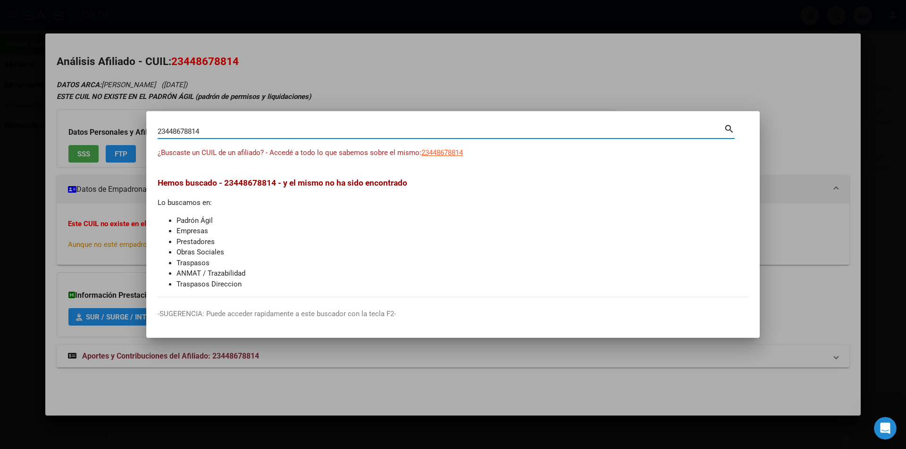
drag, startPoint x: 219, startPoint y: 134, endPoint x: 0, endPoint y: 100, distance: 221.9
click at [0, 100] on div "23448678814 Buscar (apellido, dni, cuil, nro traspaso, cuit, obra social) searc…" at bounding box center [453, 224] width 906 height 449
paste input "0238759642"
type input "20238759642"
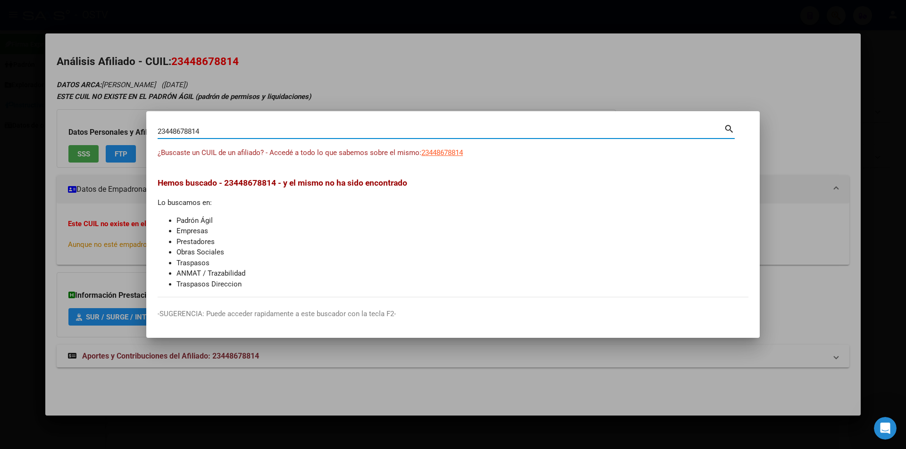
type input "20238759642"
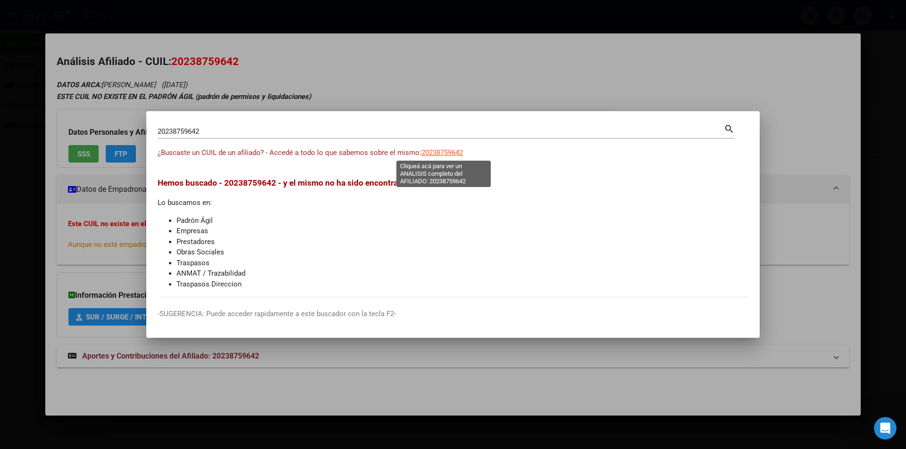
click at [433, 155] on span "20238759642" at bounding box center [442, 153] width 42 height 8
type textarea "20238759642"
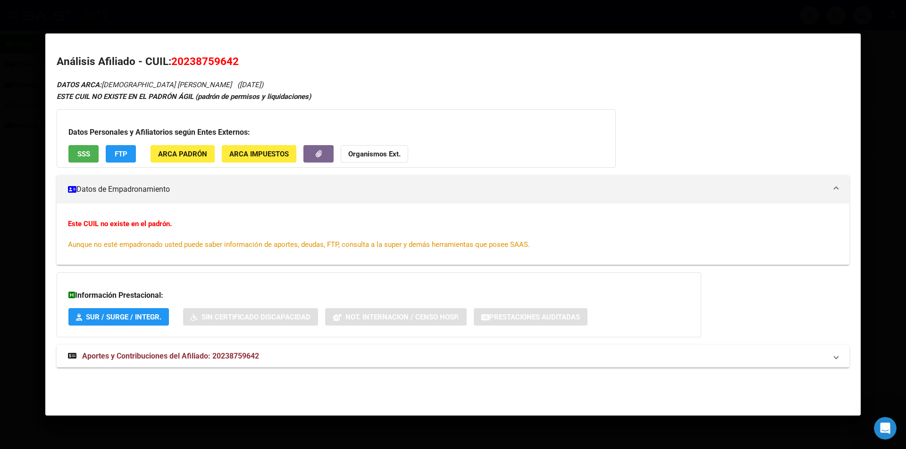
click at [84, 139] on div "Datos Personales y Afiliatorios según Entes Externos: SSS FTP ARCA Padrón ARCA …" at bounding box center [336, 138] width 559 height 58
click at [86, 150] on span "SSS" at bounding box center [83, 154] width 13 height 8
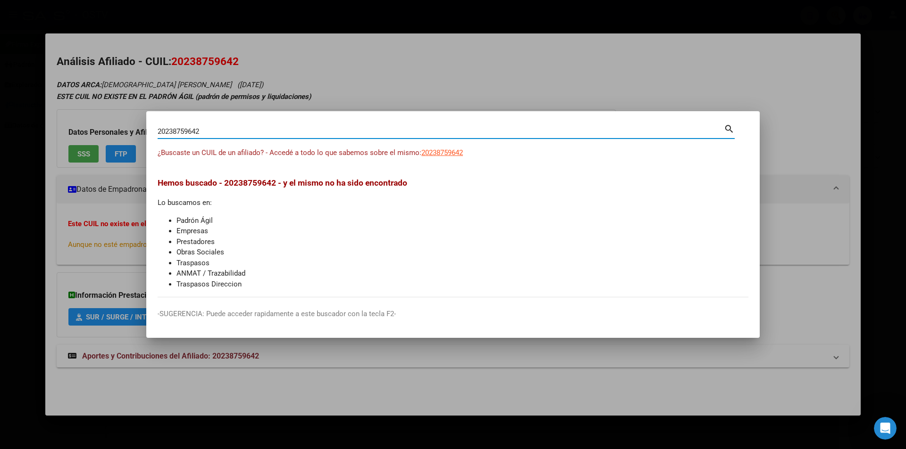
drag, startPoint x: 233, startPoint y: 135, endPoint x: 0, endPoint y: 115, distance: 233.9
click at [0, 115] on div "20238759642 Buscar (apellido, dni, cuil, nro traspaso, cuit, obra social) searc…" at bounding box center [453, 224] width 906 height 449
paste input "450024164"
type input "20450024164"
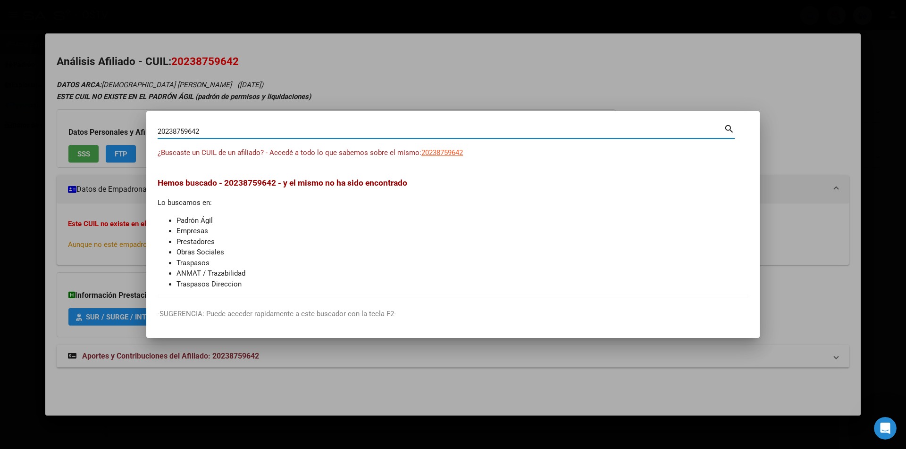
type input "20450024164"
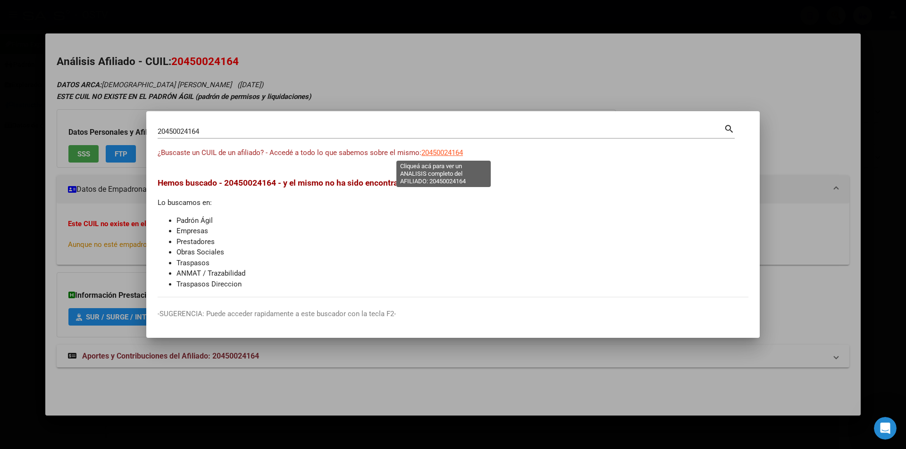
click at [449, 154] on span "20450024164" at bounding box center [442, 153] width 42 height 8
type textarea "20450024164"
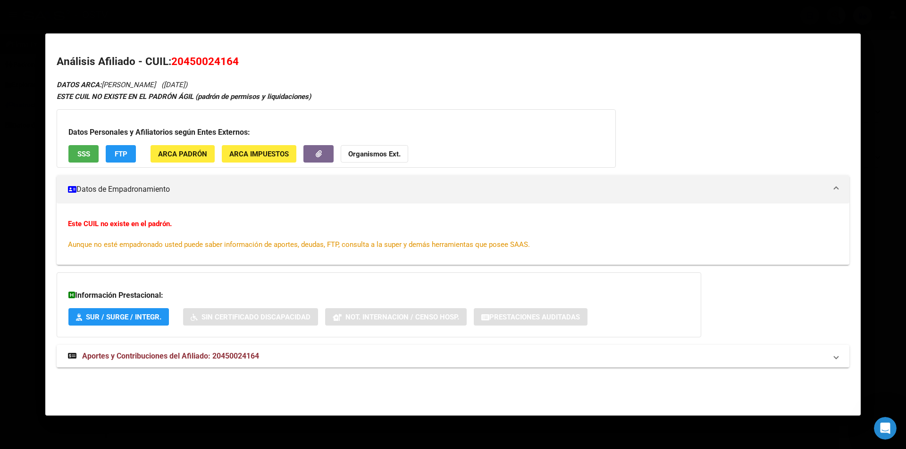
click at [83, 158] on span "SSS" at bounding box center [83, 154] width 13 height 8
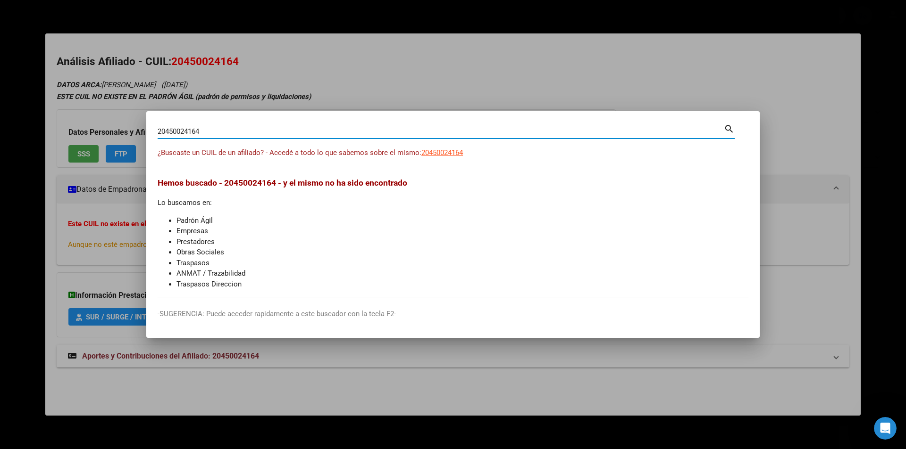
drag, startPoint x: 210, startPoint y: 131, endPoint x: 0, endPoint y: 98, distance: 212.4
click at [0, 98] on div "20450024164 Buscar (apellido, dni, cuil, nro traspaso, cuit, obra social) searc…" at bounding box center [453, 224] width 906 height 449
paste input "46276906"
type input "20446276906"
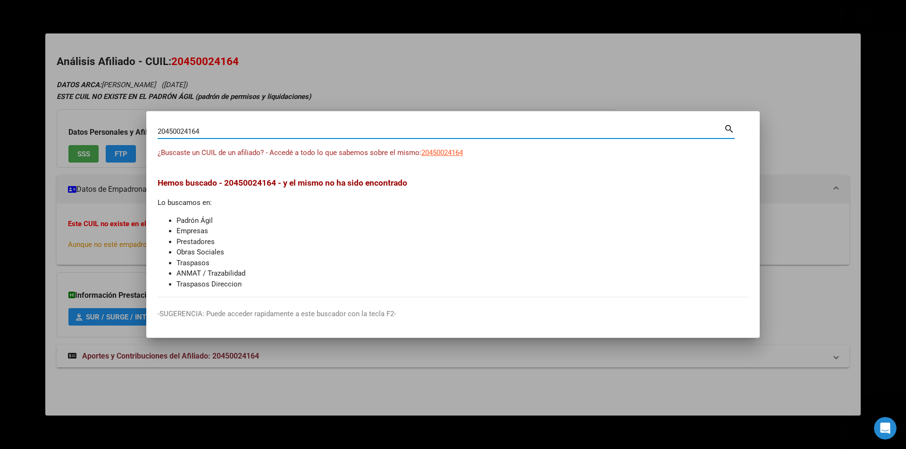
type input "20446276906"
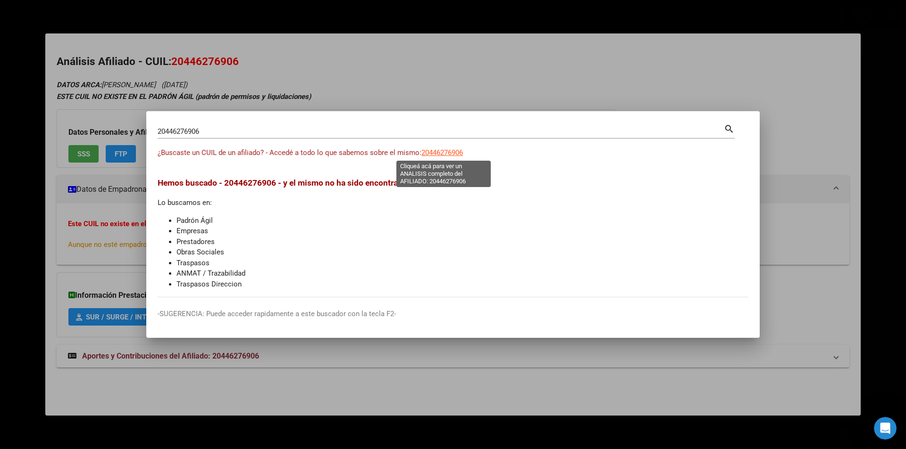
click at [453, 157] on span "20446276906" at bounding box center [442, 153] width 42 height 8
type textarea "20446276906"
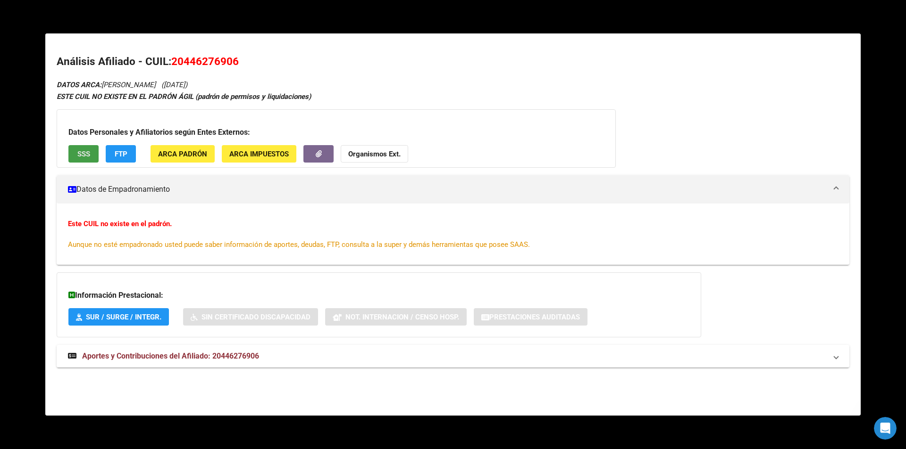
click at [75, 156] on button "SSS" at bounding box center [83, 153] width 30 height 17
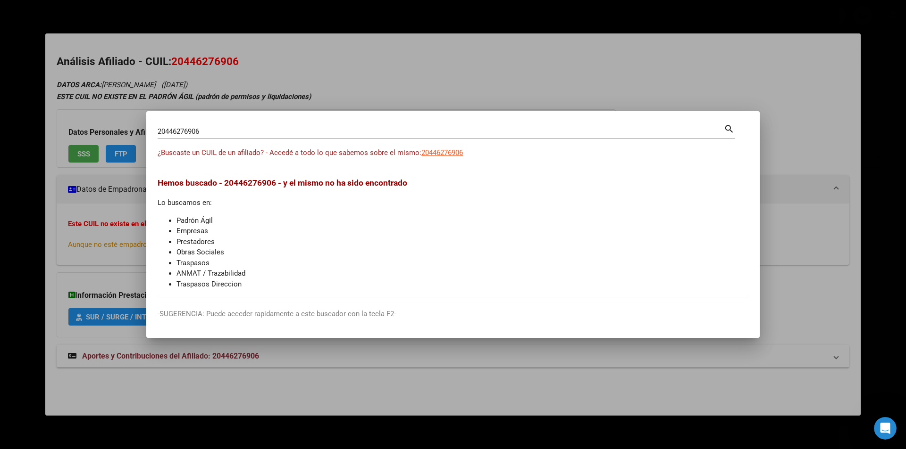
click at [224, 136] on div "20446276906 Buscar (apellido, dni, [PERSON_NAME], [PERSON_NAME], cuit, obra soc…" at bounding box center [441, 132] width 566 height 14
drag, startPoint x: 222, startPoint y: 133, endPoint x: 42, endPoint y: 115, distance: 181.0
click at [44, 115] on div "20446276906 Buscar (apellido, dni, cuil, nro traspaso, cuit, obra social) searc…" at bounding box center [453, 224] width 906 height 449
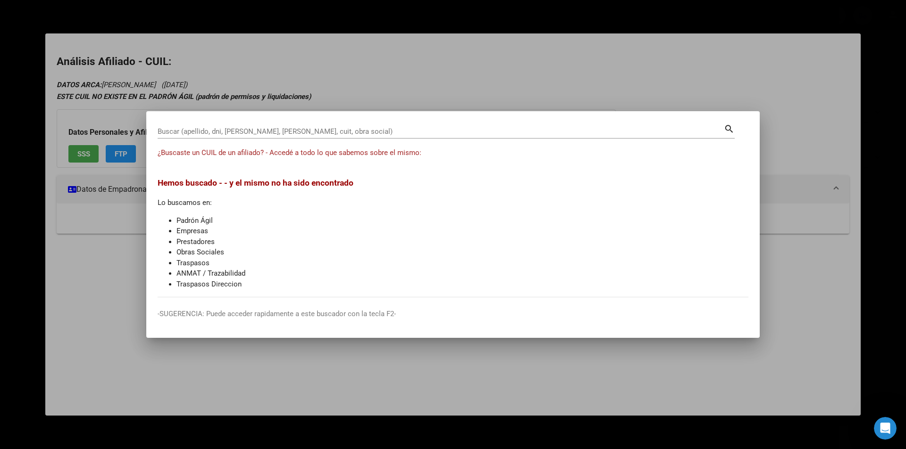
drag, startPoint x: 313, startPoint y: 140, endPoint x: 310, endPoint y: 135, distance: 4.9
click at [312, 139] on div "Buscar (apellido, dni, [PERSON_NAME], nro traspaso, cuit, obra social) search" at bounding box center [446, 135] width 577 height 25
click at [307, 132] on input "Buscar (apellido, dni, [PERSON_NAME], [PERSON_NAME], cuit, obra social)" at bounding box center [441, 131] width 566 height 8
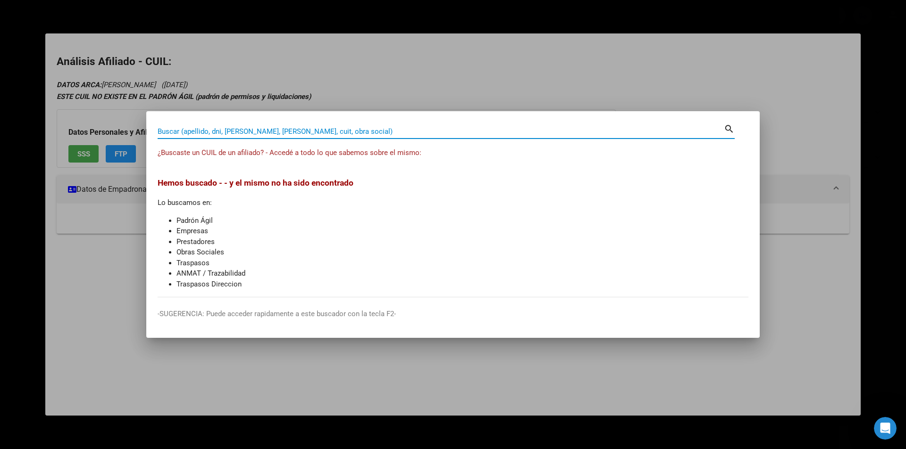
paste input "20466302253"
type input "20466302253"
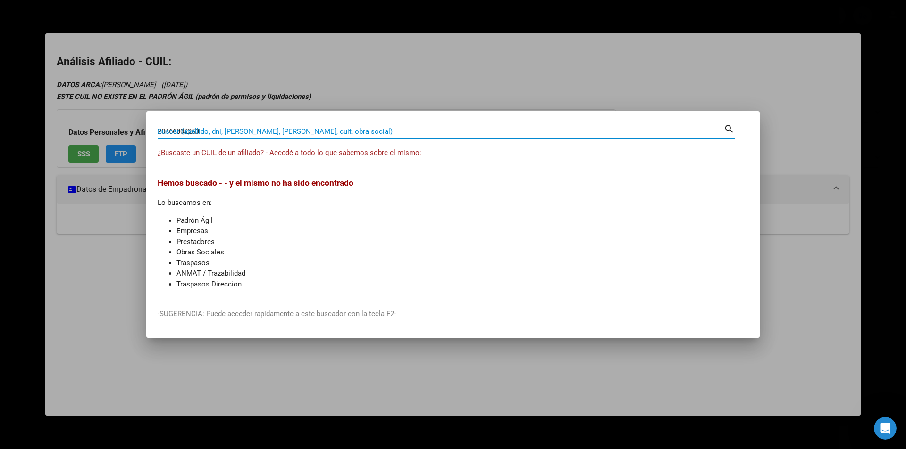
type input "20466302253"
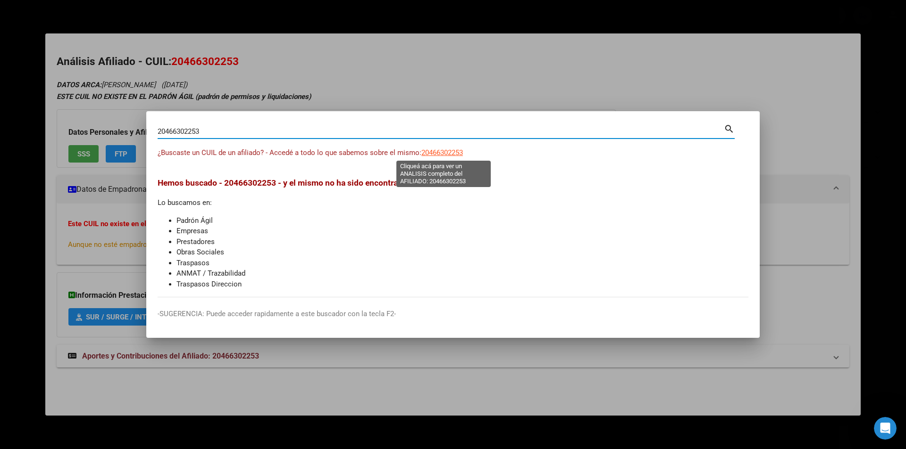
type input "20466302253"
click at [453, 152] on span "20466302253" at bounding box center [442, 153] width 42 height 8
type textarea "20466302253"
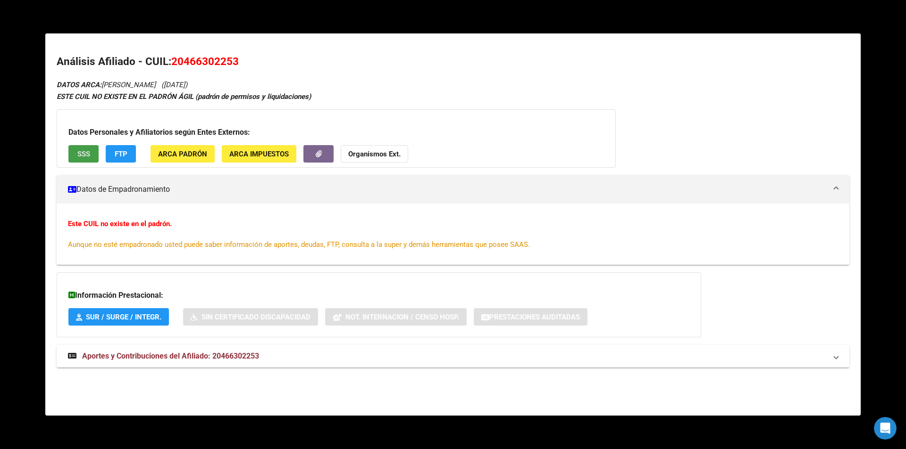
click at [80, 152] on span "SSS" at bounding box center [83, 154] width 13 height 8
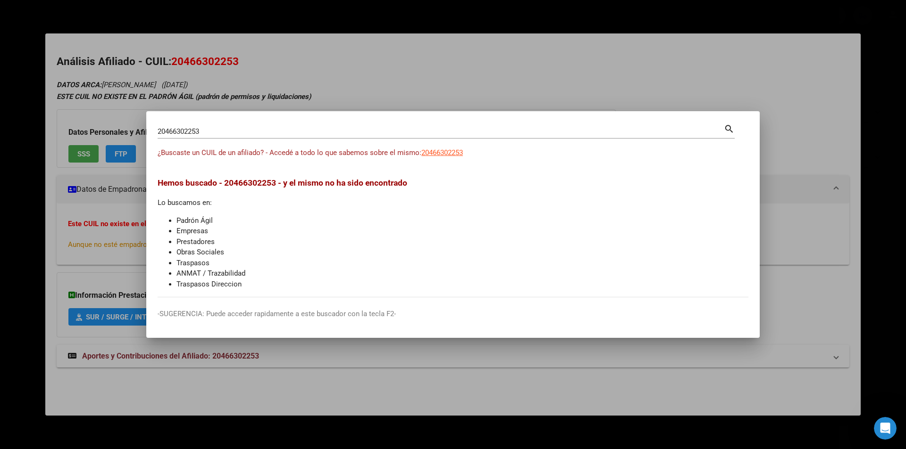
click at [233, 129] on input "20466302253" at bounding box center [441, 131] width 566 height 8
drag, startPoint x: 260, startPoint y: 131, endPoint x: 0, endPoint y: 108, distance: 260.8
click at [0, 108] on div "20466302253 Buscar (apellido, dni, cuil, nro traspaso, cuit, obra social) searc…" at bounding box center [453, 224] width 906 height 449
paste input "391130141"
type input "20391130141"
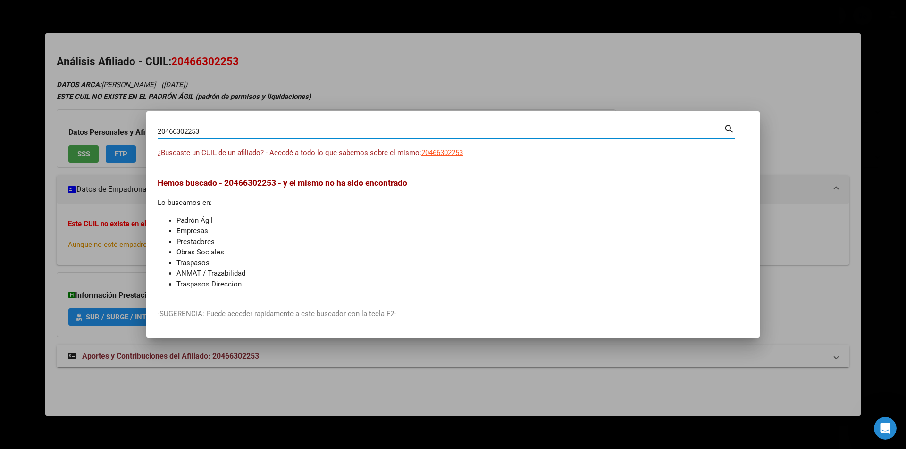
type input "20391130141"
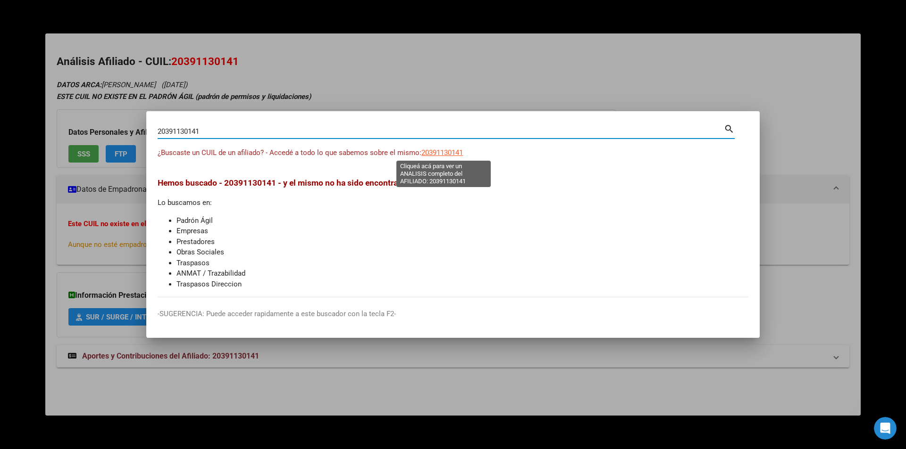
type input "20391130141"
click at [432, 155] on span "20391130141" at bounding box center [442, 153] width 42 height 8
type textarea "20391130141"
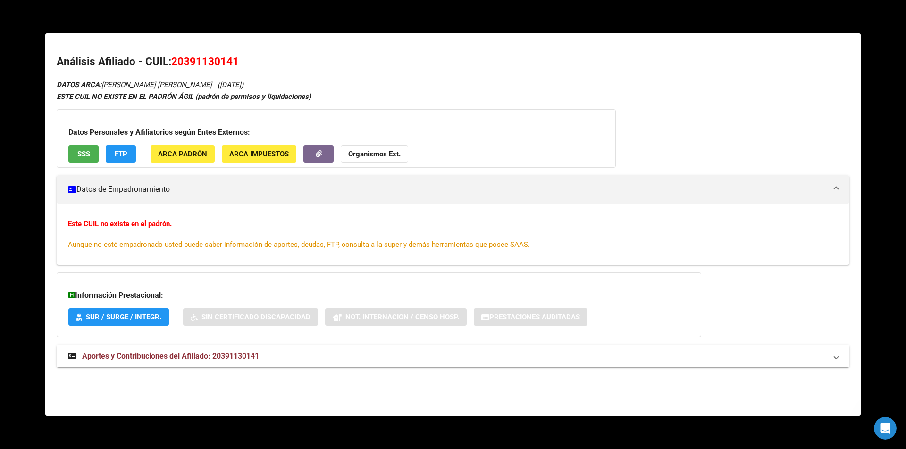
click at [75, 153] on button "SSS" at bounding box center [83, 153] width 30 height 17
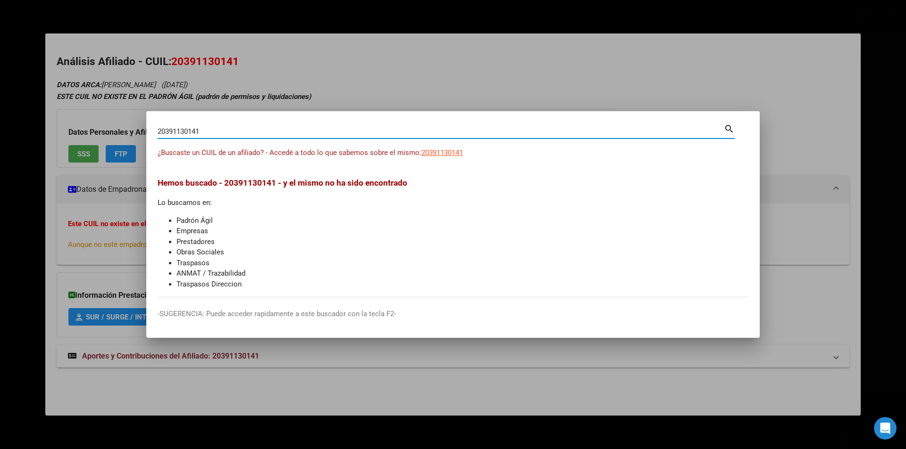
drag, startPoint x: 212, startPoint y: 131, endPoint x: 109, endPoint y: 118, distance: 103.6
click at [109, 118] on div "20391130141 Buscar (apellido, dni, cuil, nro traspaso, cuit, obra social) searc…" at bounding box center [453, 224] width 906 height 449
paste input "74224027"
type input "20374224027"
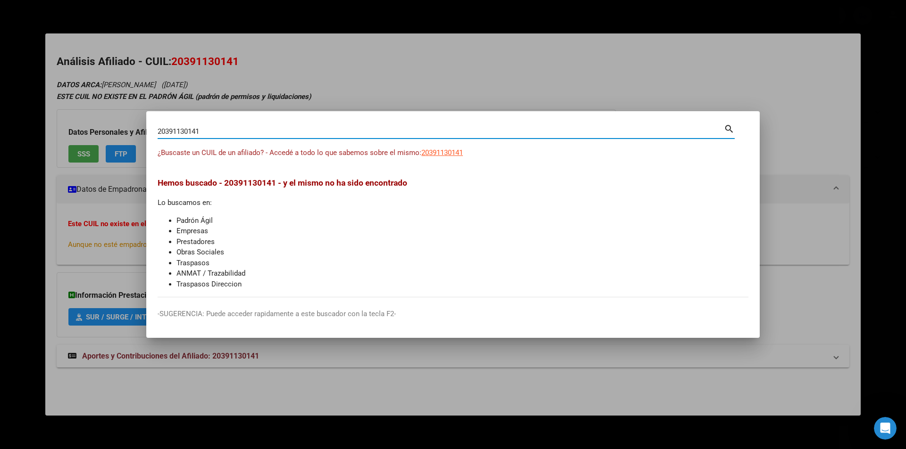
type input "20374224027"
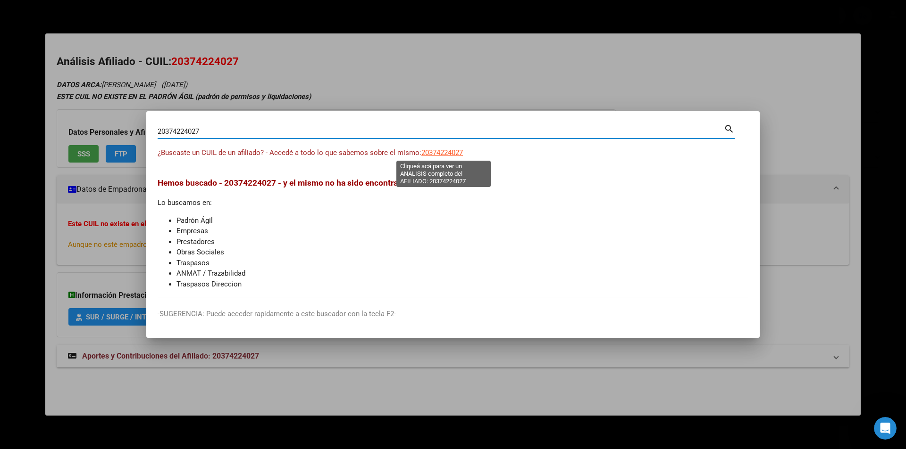
click at [457, 151] on span "20374224027" at bounding box center [442, 153] width 42 height 8
type textarea "20374224027"
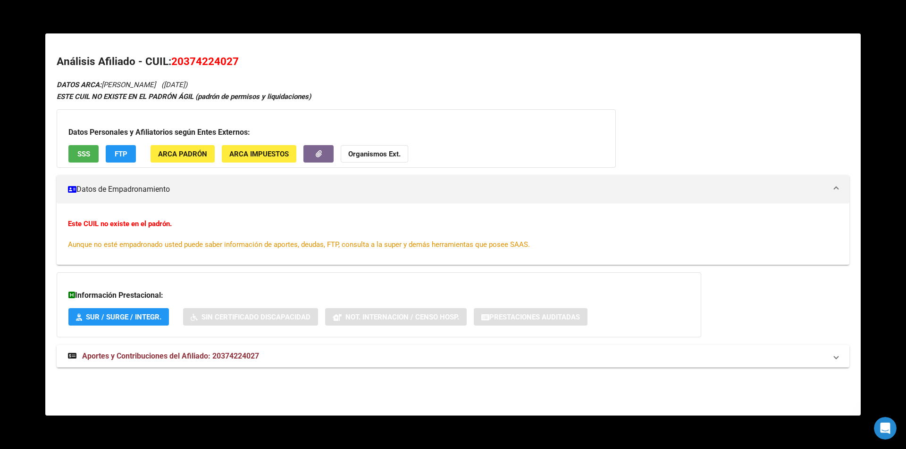
click at [78, 157] on span "SSS" at bounding box center [83, 154] width 13 height 8
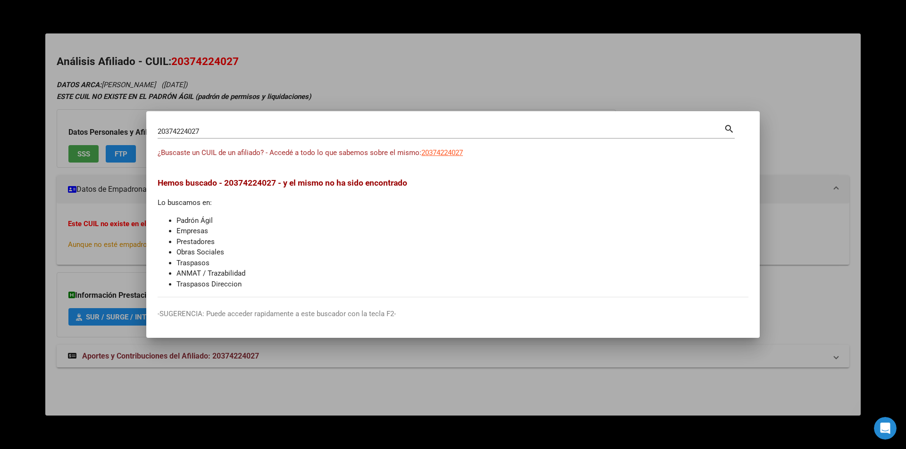
drag, startPoint x: 214, startPoint y: 123, endPoint x: 0, endPoint y: 84, distance: 217.0
click at [0, 84] on div "20374224027 Buscar (apellido, dni, cuil, nro traspaso, cuit, obra social) searc…" at bounding box center [453, 224] width 906 height 449
drag, startPoint x: 207, startPoint y: 132, endPoint x: 60, endPoint y: 141, distance: 147.4
click at [60, 141] on div "20374224027 Buscar (apellido, dni, cuil, nro traspaso, cuit, obra social) searc…" at bounding box center [453, 224] width 906 height 449
paste input "3278669149"
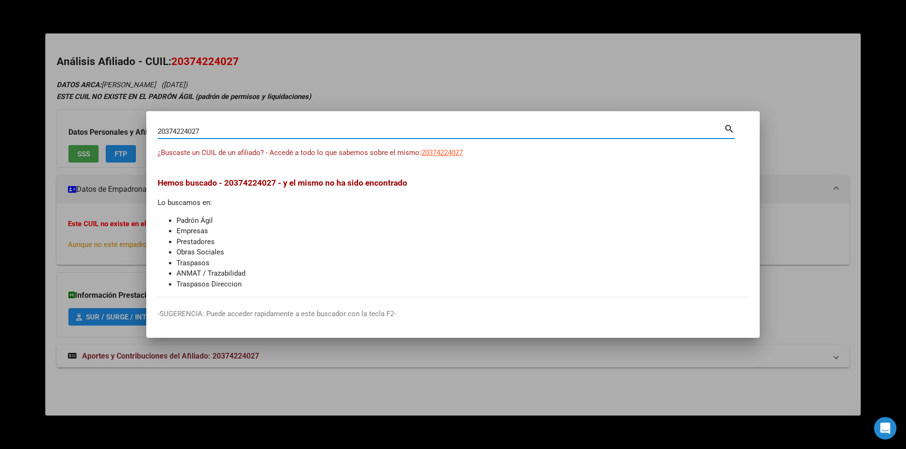
type input "23278669149"
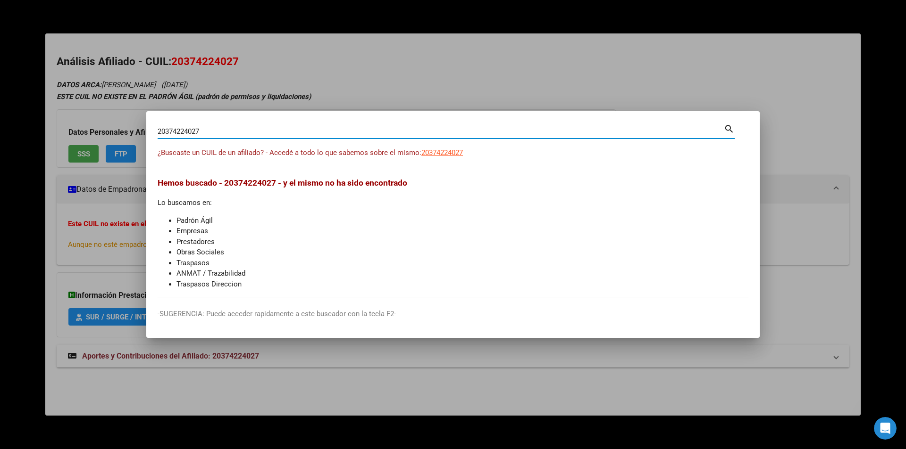
type input "23278669149"
click at [453, 149] on span "23278669149" at bounding box center [442, 153] width 42 height 8
type textarea "23278669149"
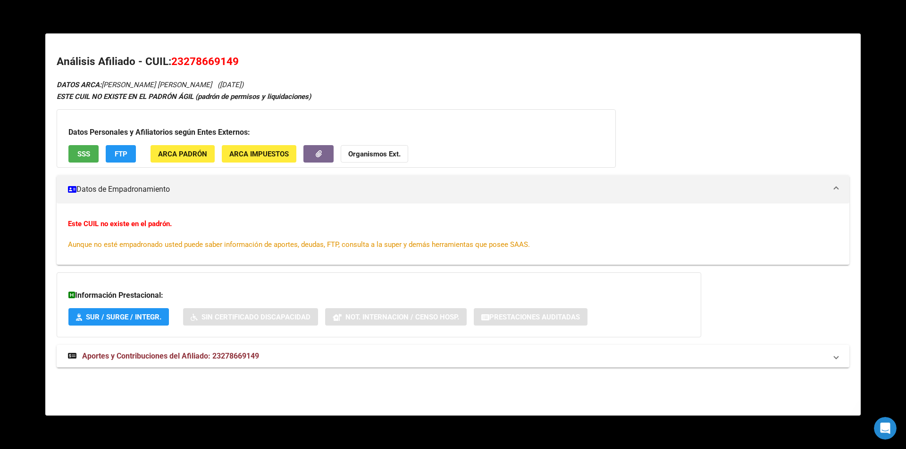
click at [92, 154] on button "SSS" at bounding box center [83, 153] width 30 height 17
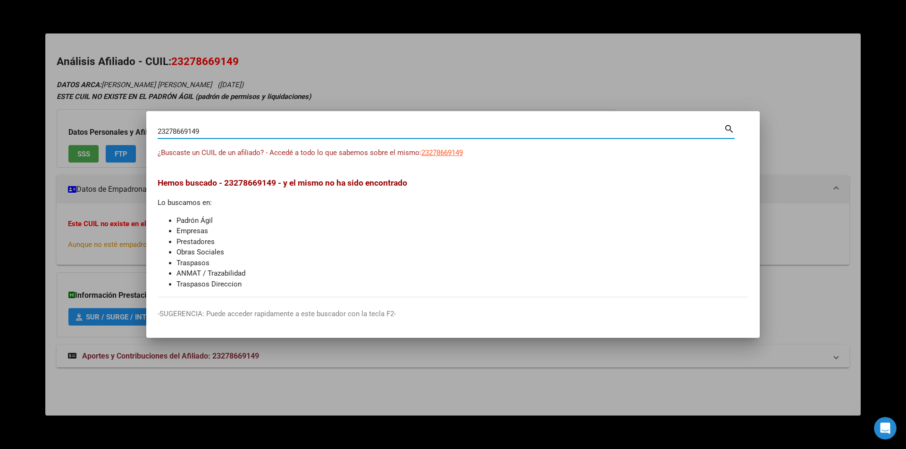
drag, startPoint x: 229, startPoint y: 129, endPoint x: 0, endPoint y: 136, distance: 229.3
click at [0, 136] on div "23278669149 Buscar (apellido, dni, cuil, nro traspaso, cuit, obra social) searc…" at bounding box center [453, 224] width 906 height 449
paste input "0211642905"
type input "20211642905"
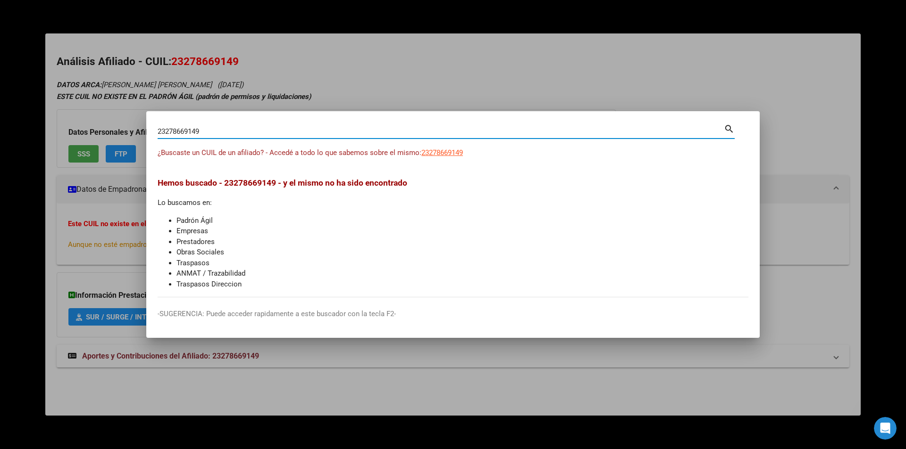
type input "20211642905"
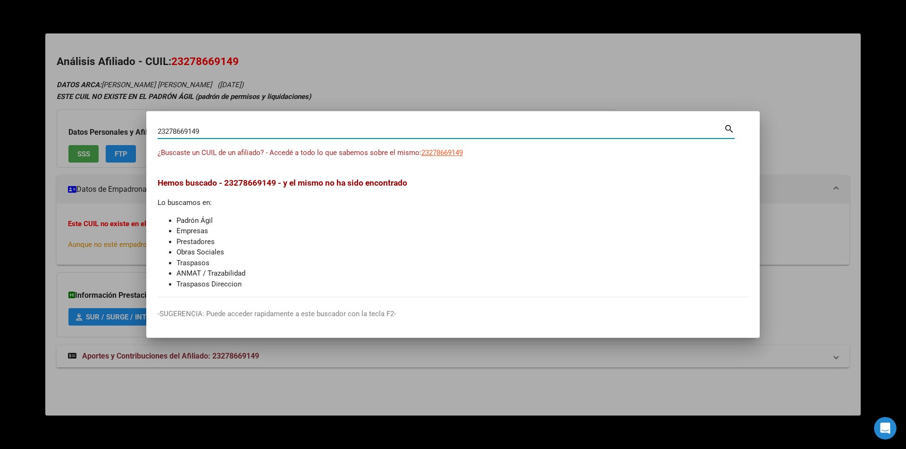
type input "20211642905"
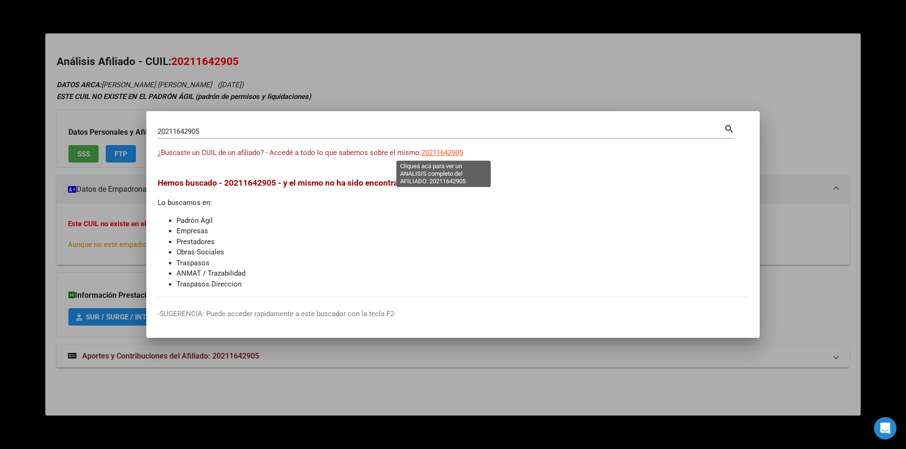
click at [456, 153] on span "20211642905" at bounding box center [442, 153] width 42 height 8
type textarea "20211642905"
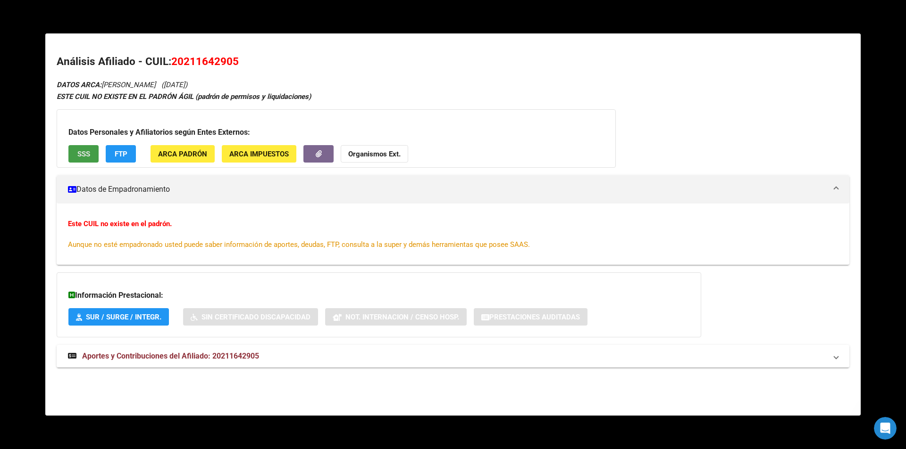
click at [92, 151] on button "SSS" at bounding box center [83, 153] width 30 height 17
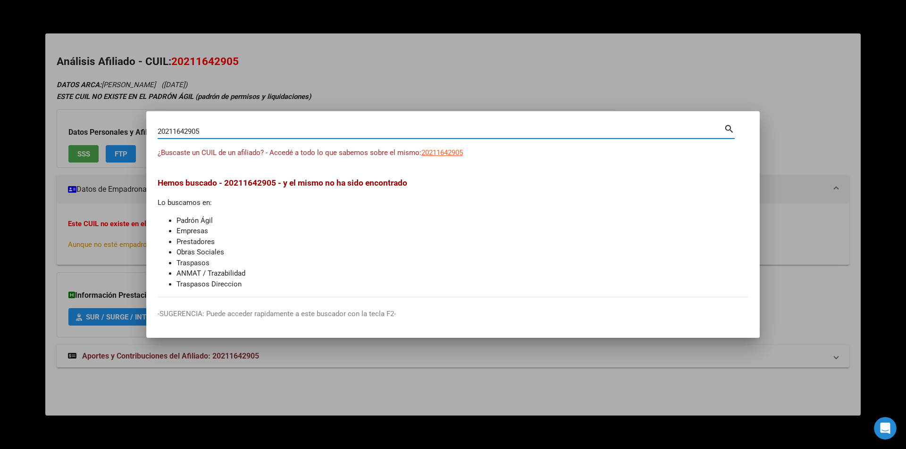
drag, startPoint x: 244, startPoint y: 130, endPoint x: 0, endPoint y: 101, distance: 245.5
click at [0, 101] on div "20211642905 Buscar (apellido, dni, cuil, nro traspaso, cuit, obra social) searc…" at bounding box center [453, 224] width 906 height 449
type input "20377548672"
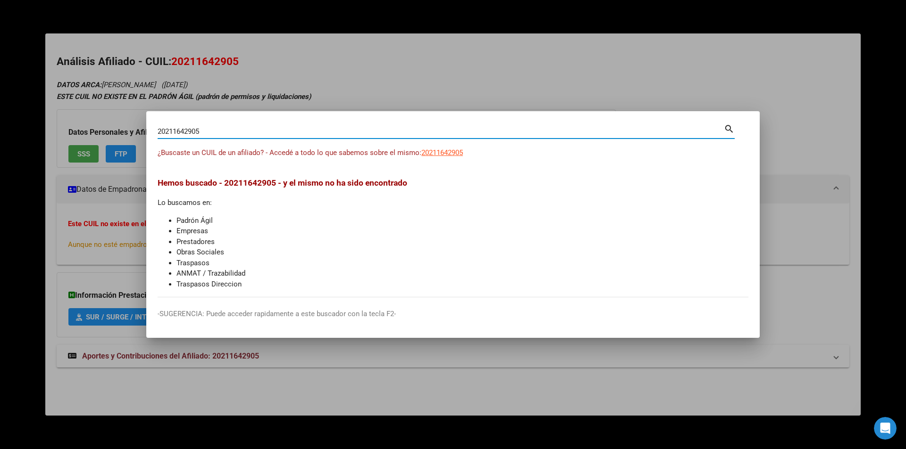
type input "20377548672"
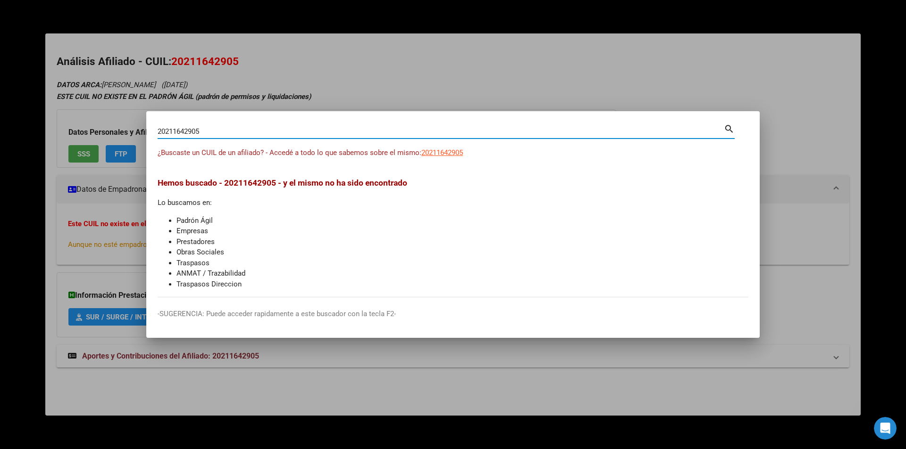
type input "20377548672"
click at [444, 153] on span "20377548672" at bounding box center [442, 153] width 42 height 8
type textarea "20377548672"
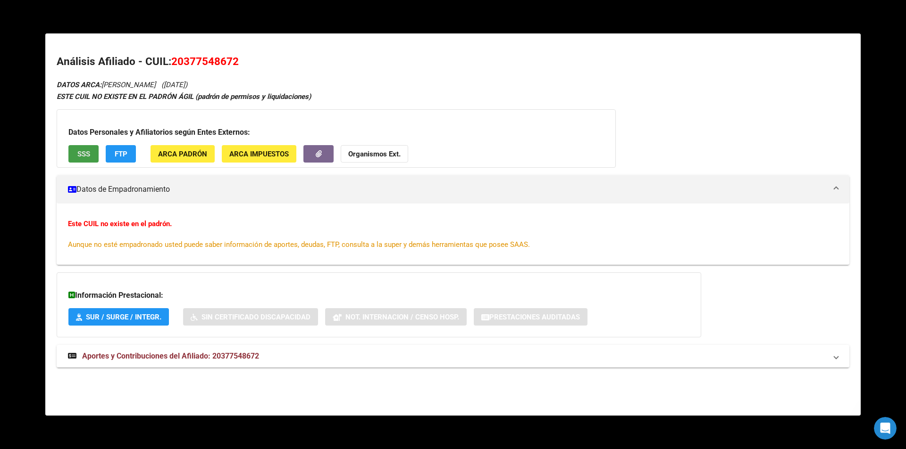
click at [90, 154] on span "SSS" at bounding box center [83, 154] width 13 height 8
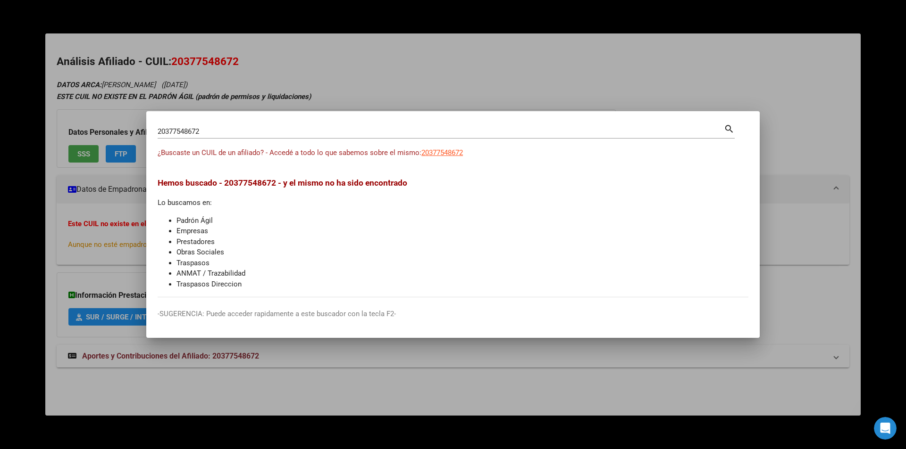
click at [225, 136] on div "20377548672 Buscar (apellido, dni, [PERSON_NAME], [PERSON_NAME], cuit, obra soc…" at bounding box center [441, 132] width 566 height 14
drag, startPoint x: 221, startPoint y: 131, endPoint x: 0, endPoint y: 120, distance: 221.0
click at [0, 120] on div "20377548672 Buscar (apellido, dni, cuil, nro traspaso, cuit, obra social) searc…" at bounding box center [453, 224] width 906 height 449
paste input "429504903"
type input "20429504903"
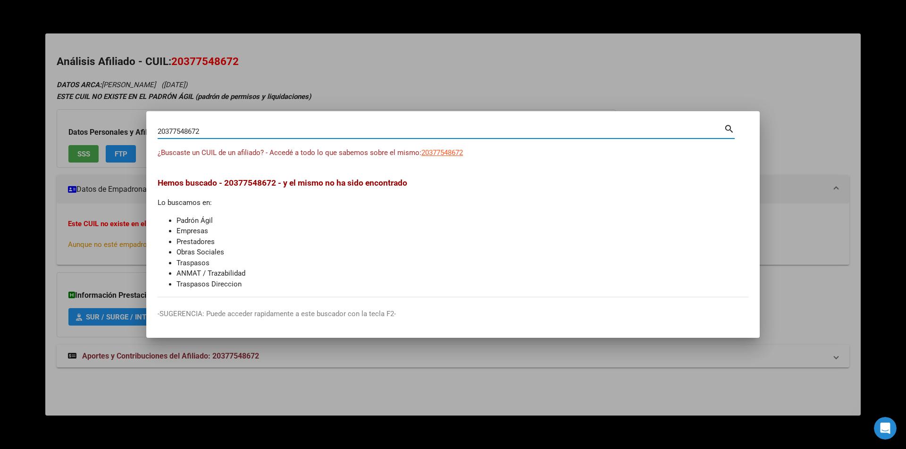
type input "20429504903"
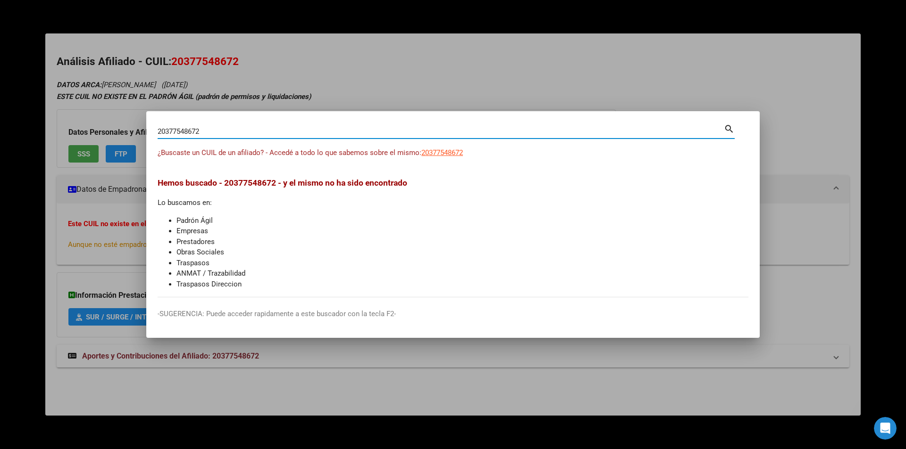
type input "20429504903"
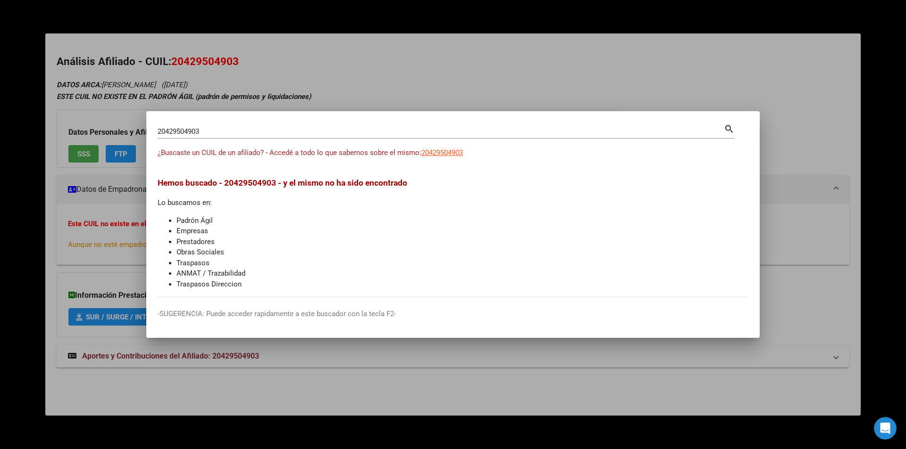
click at [430, 146] on div "20429504903 Buscar (apellido, dni, cuil, [PERSON_NAME], cuit, obra social) sear…" at bounding box center [446, 135] width 577 height 25
click at [427, 151] on span "20429504903" at bounding box center [442, 153] width 42 height 8
type textarea "20429504903"
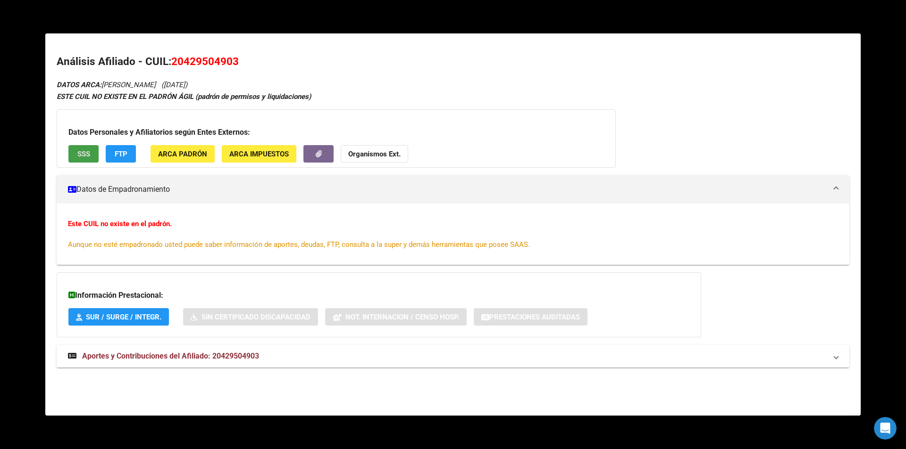
click at [71, 151] on button "SSS" at bounding box center [83, 153] width 30 height 17
click at [123, 155] on span "FTP" at bounding box center [121, 154] width 13 height 8
click at [217, 356] on span "Aportes y Contribuciones del Afiliado: 20429504903" at bounding box center [170, 356] width 177 height 9
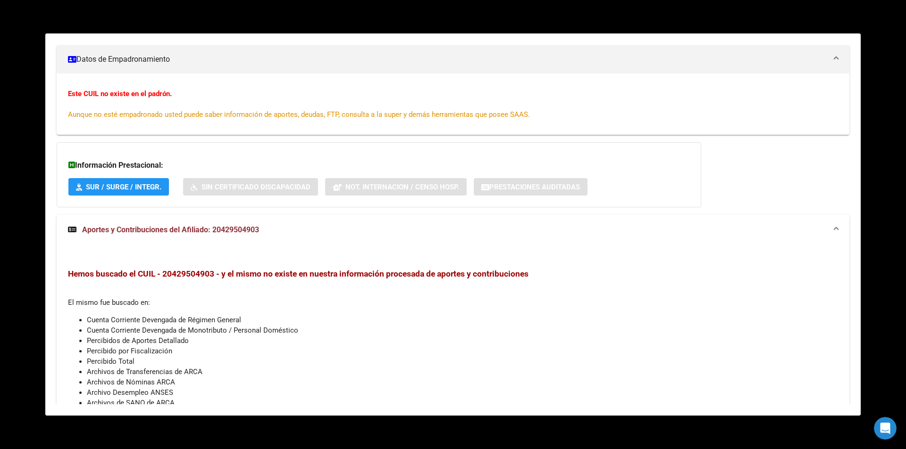
scroll to position [178, 0]
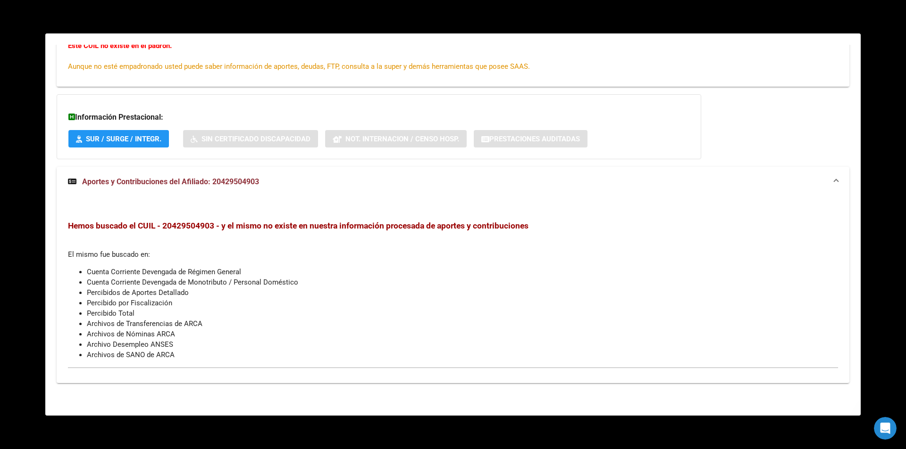
click at [125, 118] on h3 "Información Prestacional:" at bounding box center [378, 117] width 621 height 11
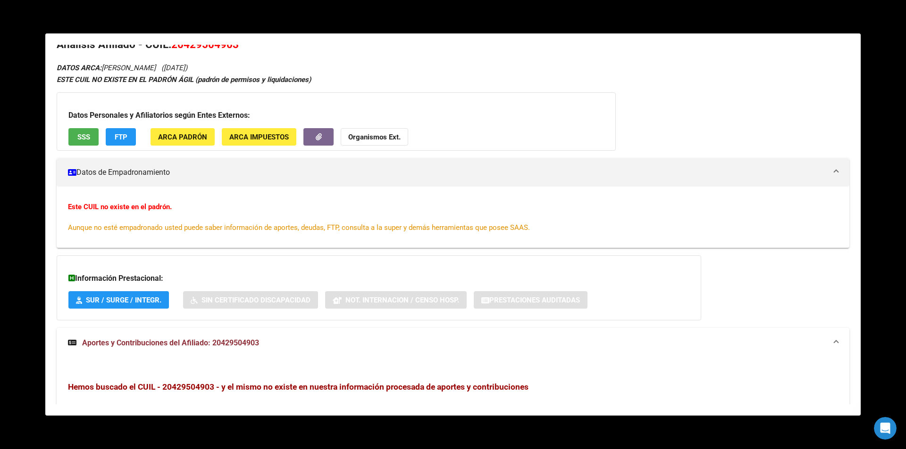
scroll to position [0, 0]
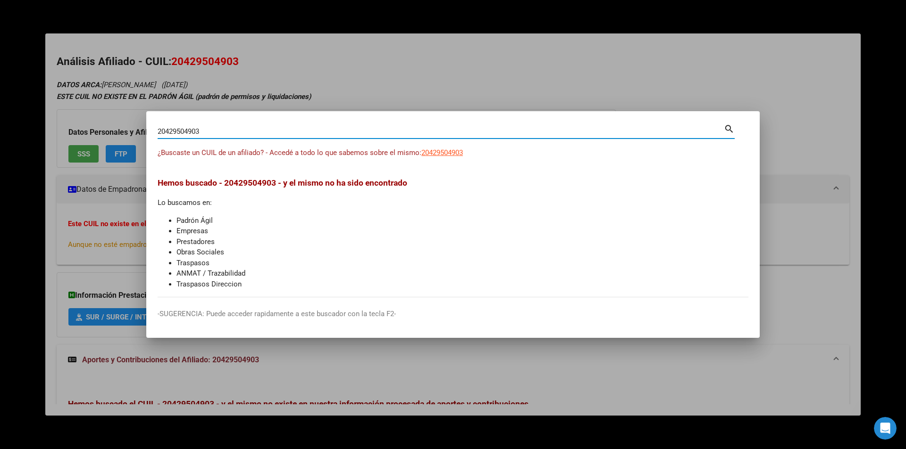
drag, startPoint x: 212, startPoint y: 130, endPoint x: 57, endPoint y: 126, distance: 155.2
click at [57, 126] on div "20429504903 Buscar (apellido, dni, cuil, nro traspaso, cuit, obra social) searc…" at bounding box center [453, 224] width 906 height 449
type input "27457838129"
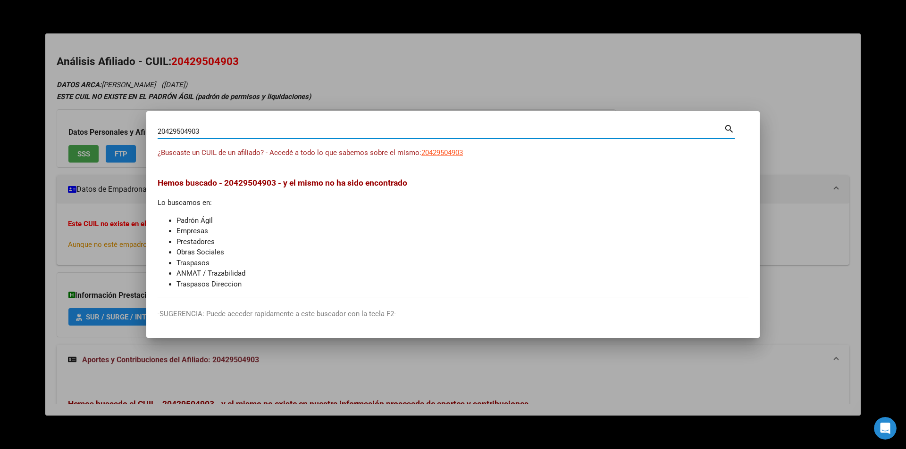
type input "27457838129"
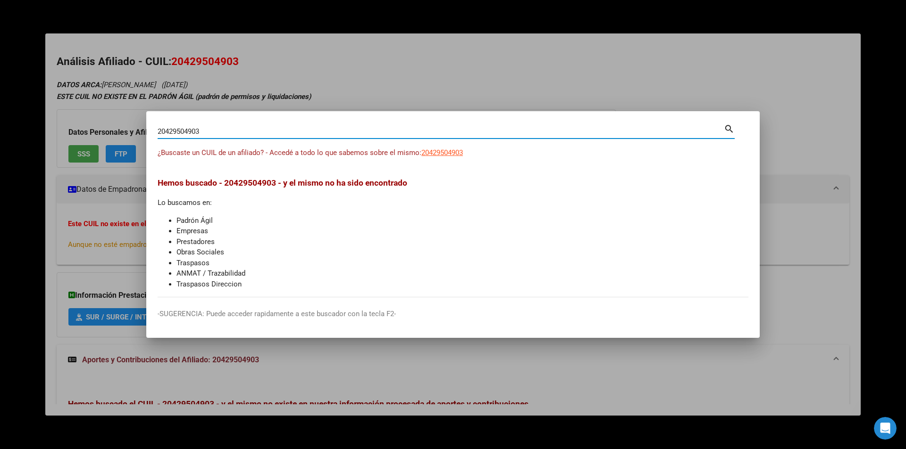
type input "27457838129"
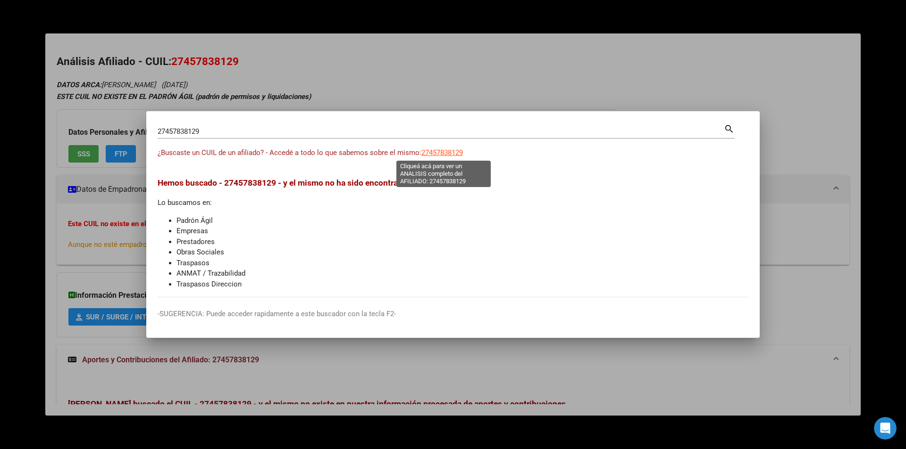
click at [459, 151] on span "27457838129" at bounding box center [442, 153] width 42 height 8
type textarea "27457838129"
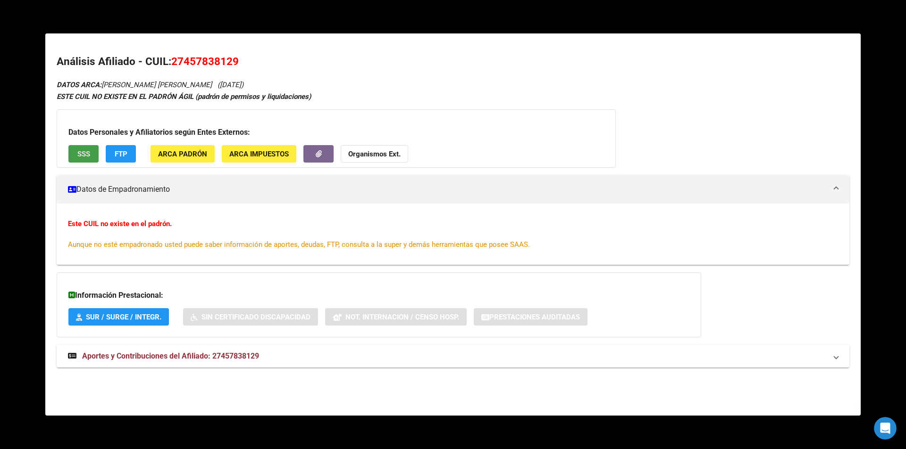
click at [91, 158] on button "SSS" at bounding box center [83, 153] width 30 height 17
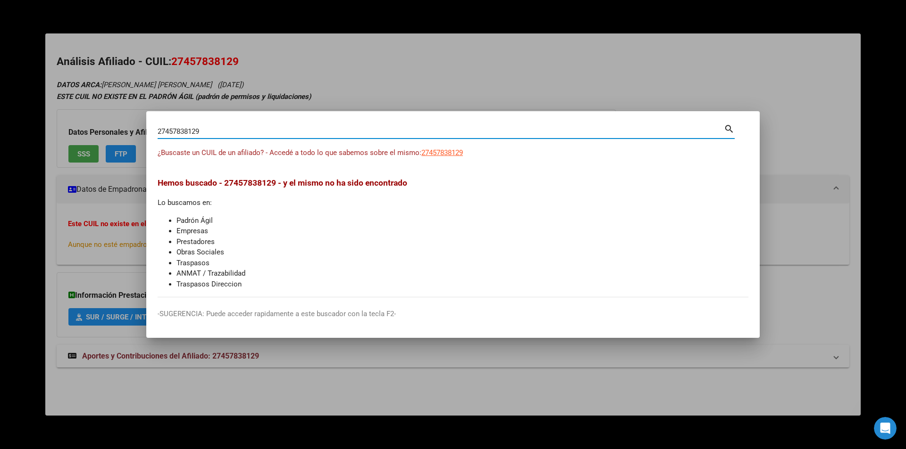
drag, startPoint x: 229, startPoint y: 134, endPoint x: 0, endPoint y: 105, distance: 230.5
click at [0, 105] on div "27457838129 Buscar (apellido, dni, cuil, nro traspaso, cuit, obra social) searc…" at bounding box center [453, 224] width 906 height 449
paste input "0388482924"
type input "20388482924"
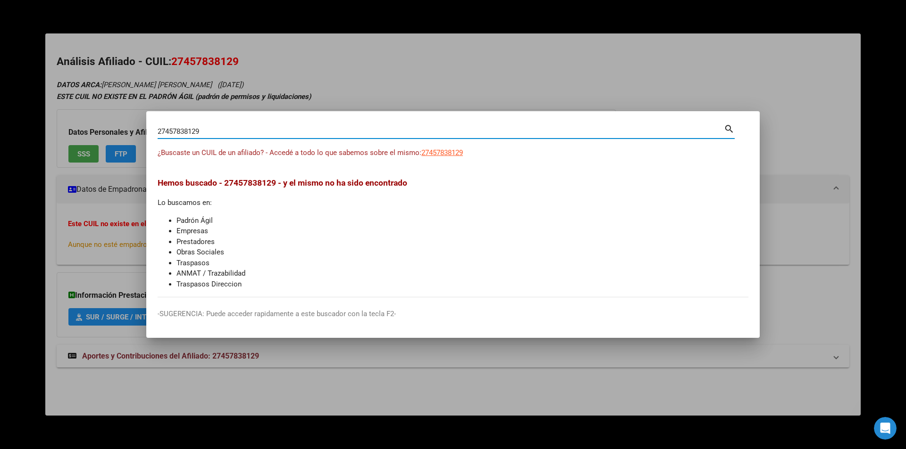
type input "20388482924"
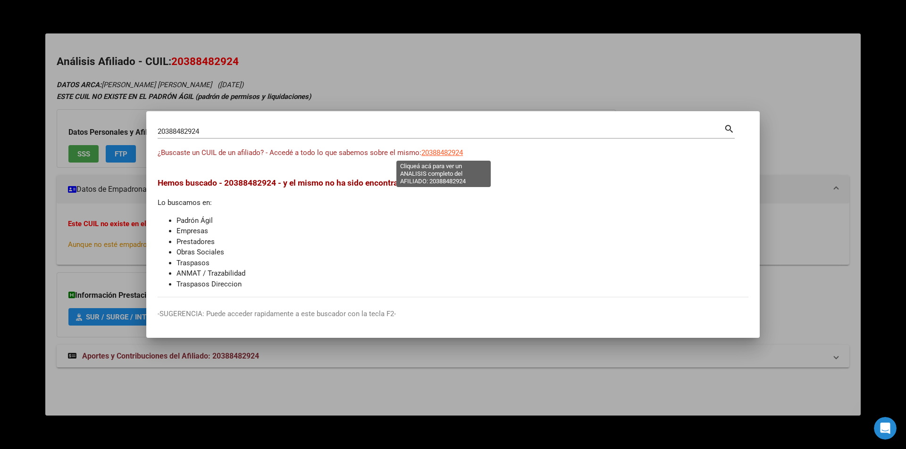
click at [455, 156] on span "20388482924" at bounding box center [442, 153] width 42 height 8
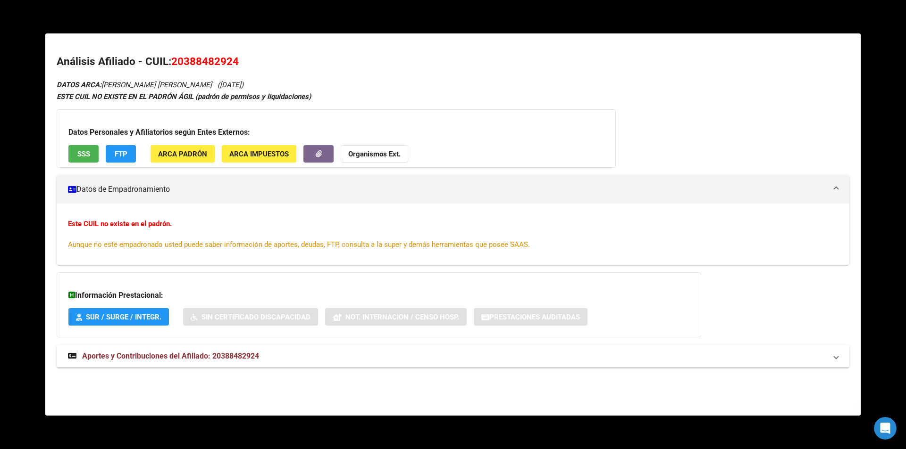
click at [83, 151] on span "SSS" at bounding box center [83, 154] width 13 height 8
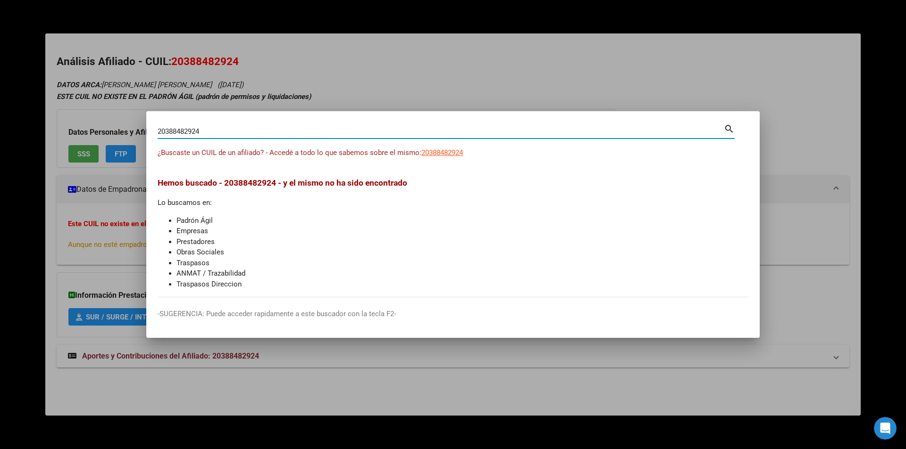
drag, startPoint x: 211, startPoint y: 130, endPoint x: 84, endPoint y: 133, distance: 127.4
click at [84, 133] on div "20388482924 Buscar (apellido, dni, cuil, nro traspaso, cuit, obra social) searc…" at bounding box center [453, 224] width 906 height 449
paste input "466988708"
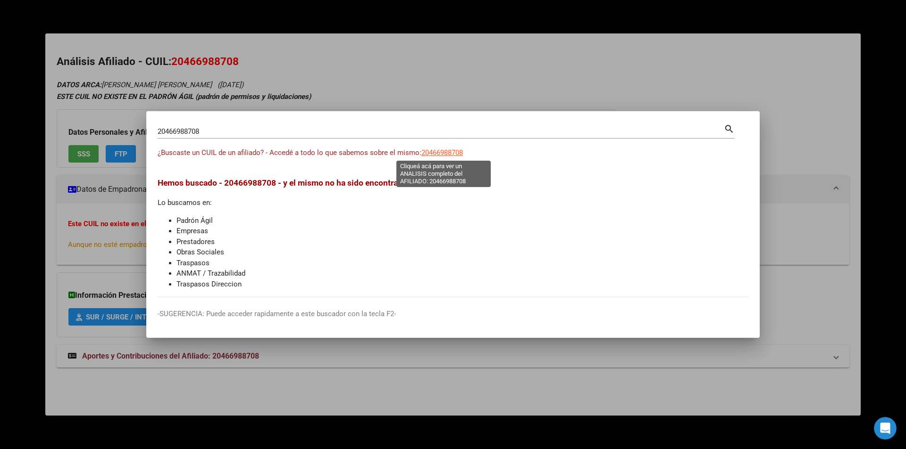
click at [453, 153] on span "20466988708" at bounding box center [442, 153] width 42 height 8
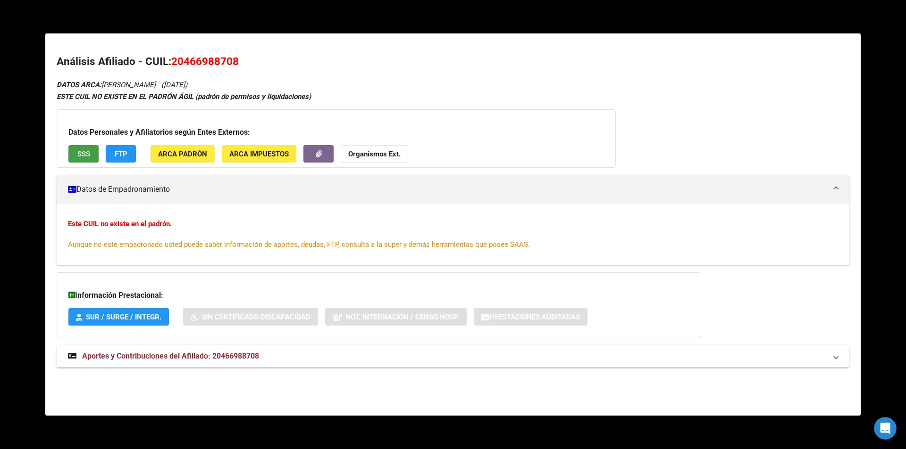
click at [80, 157] on span "SSS" at bounding box center [83, 154] width 13 height 8
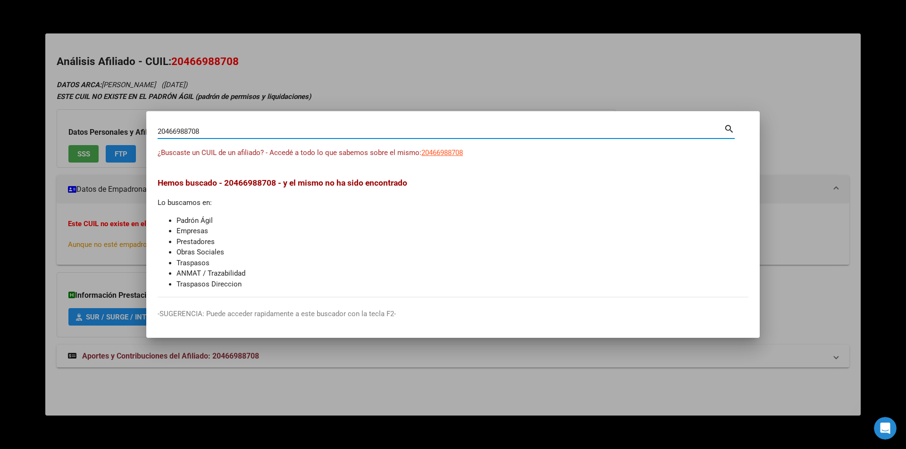
drag, startPoint x: 219, startPoint y: 127, endPoint x: 0, endPoint y: 141, distance: 219.8
click at [0, 141] on div "20466988708 Buscar (apellido, dni, cuil, nro traspaso, cuit, obra social) searc…" at bounding box center [453, 224] width 906 height 449
paste input "3180973"
click at [451, 151] on span "20431809738" at bounding box center [442, 153] width 42 height 8
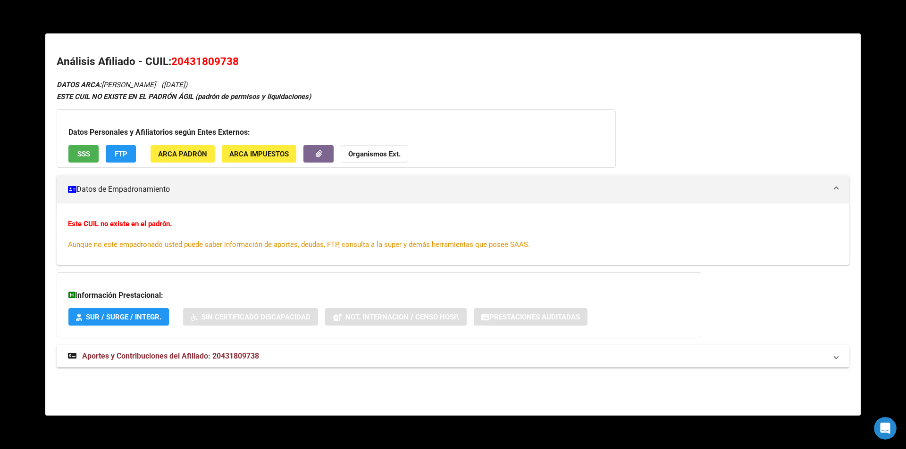
click at [75, 158] on button "SSS" at bounding box center [83, 153] width 30 height 17
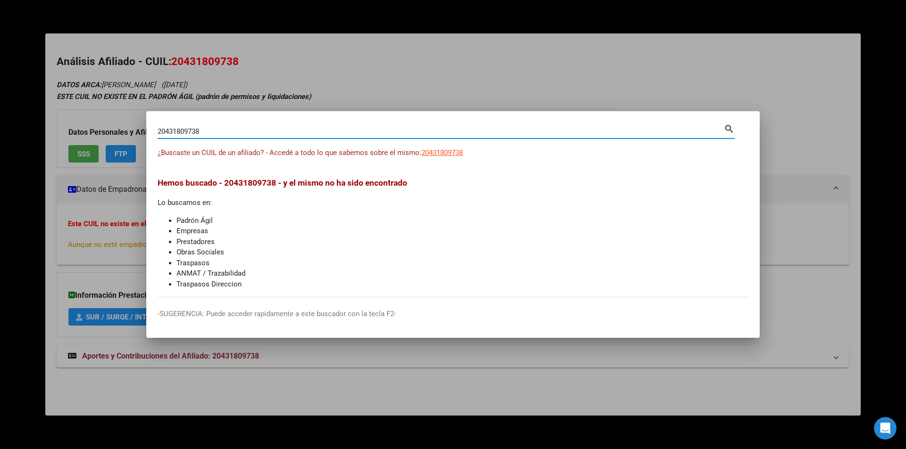
drag, startPoint x: 232, startPoint y: 133, endPoint x: 0, endPoint y: 126, distance: 231.7
click at [0, 126] on div "20431809738 Buscar (apellido, dni, cuil, nro traspaso, cuit, obra social) searc…" at bounding box center [453, 224] width 906 height 449
click at [450, 153] on span "20453953778" at bounding box center [442, 153] width 42 height 8
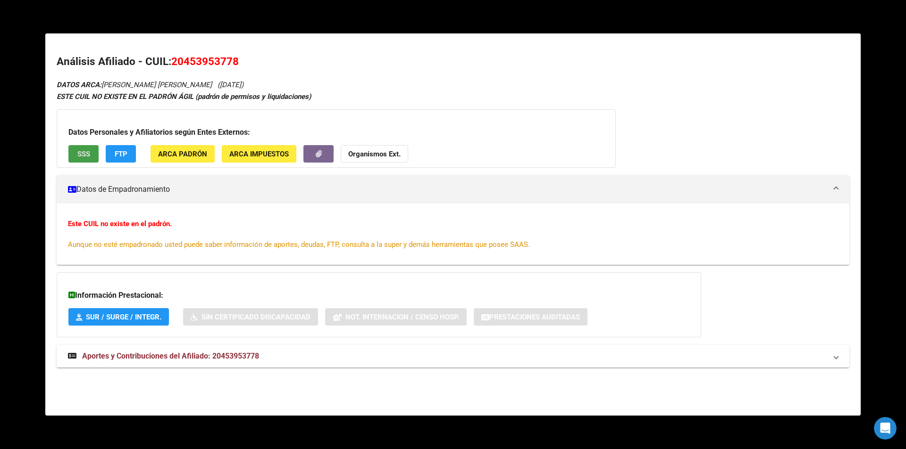
click at [75, 158] on button "SSS" at bounding box center [83, 153] width 30 height 17
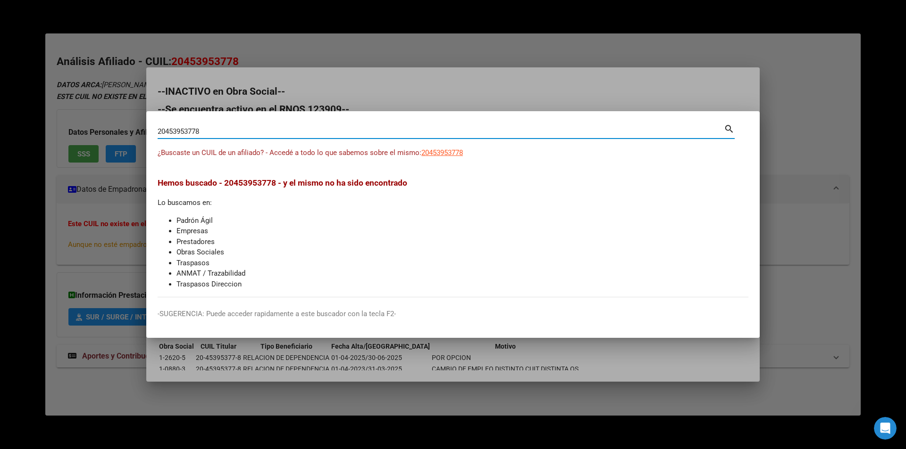
drag, startPoint x: 176, startPoint y: 125, endPoint x: 0, endPoint y: 96, distance: 178.2
click at [0, 96] on div "20453953778 Buscar (apellido, dni, cuil, nro traspaso, cuit, obra social) searc…" at bounding box center [453, 224] width 906 height 449
paste input "371805665"
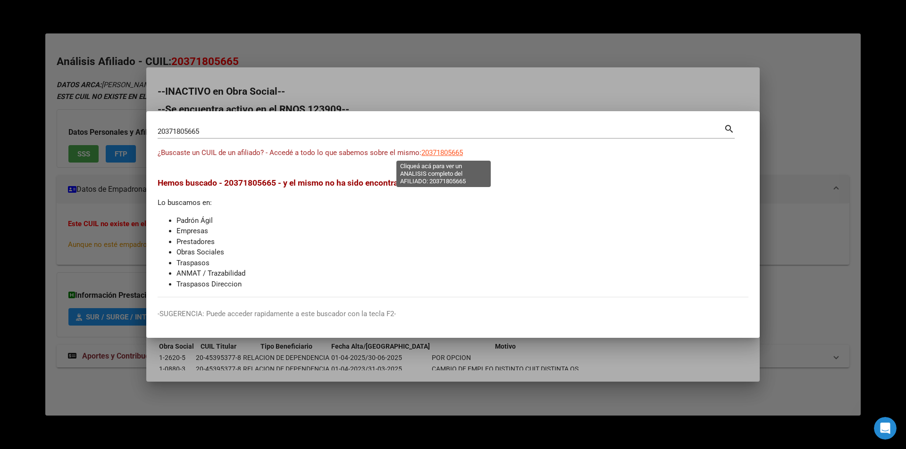
click at [442, 156] on span "20371805665" at bounding box center [442, 153] width 42 height 8
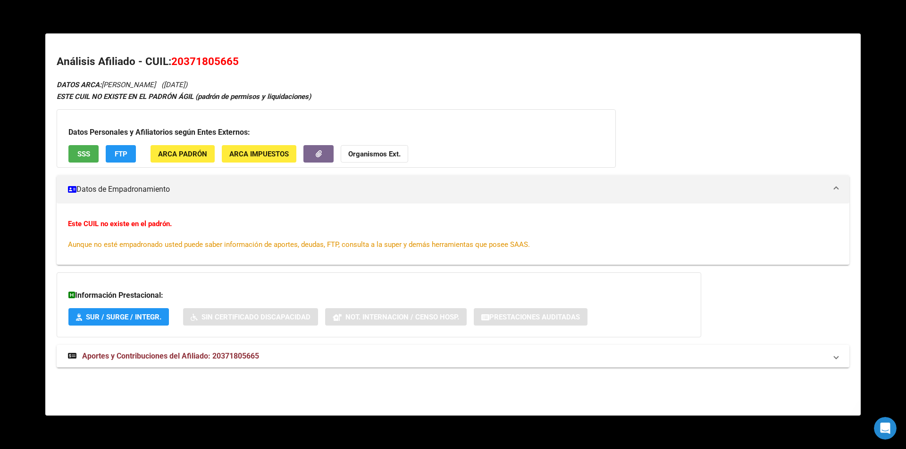
click at [90, 151] on span "SSS" at bounding box center [83, 154] width 13 height 8
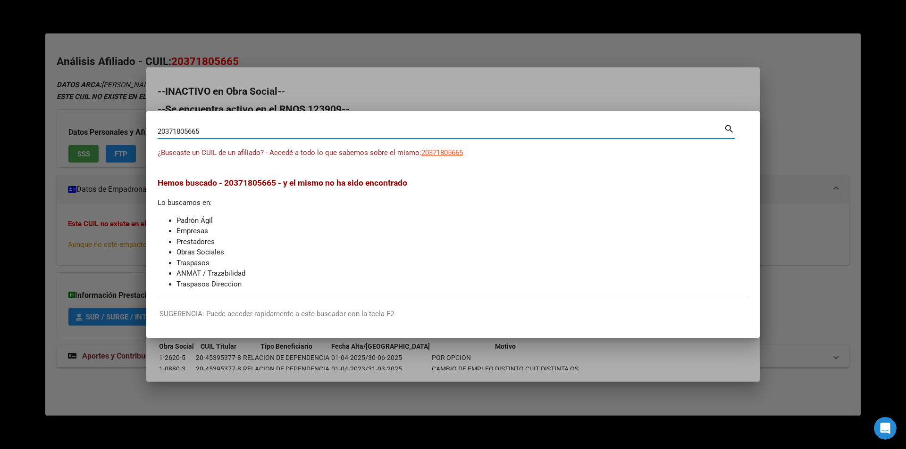
drag, startPoint x: 240, startPoint y: 135, endPoint x: 0, endPoint y: 116, distance: 240.3
click at [0, 116] on div "20371805665 Buscar (apellido, dni, cuil, nro traspaso, cuit, obra social) searc…" at bounding box center [453, 224] width 906 height 449
paste input "43834196"
click at [458, 157] on app-link-go-to "20343834196" at bounding box center [442, 153] width 42 height 11
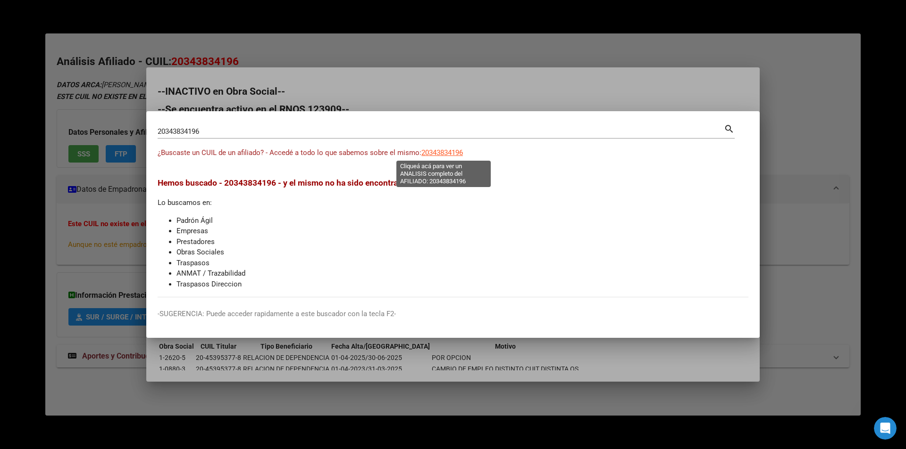
click at [455, 149] on span "20343834196" at bounding box center [442, 153] width 42 height 8
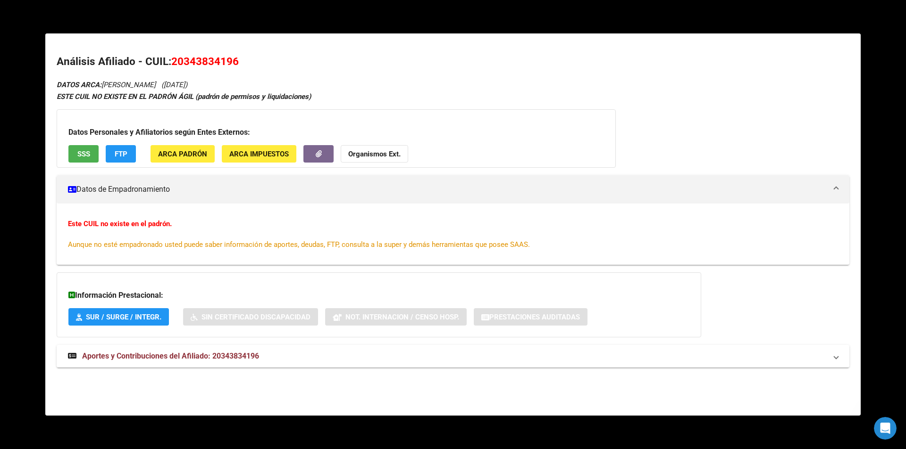
click at [84, 142] on div "Datos Personales y Afiliatorios según Entes Externos: SSS FTP ARCA Padrón ARCA …" at bounding box center [336, 138] width 559 height 58
click at [85, 151] on span "SSS" at bounding box center [83, 154] width 13 height 8
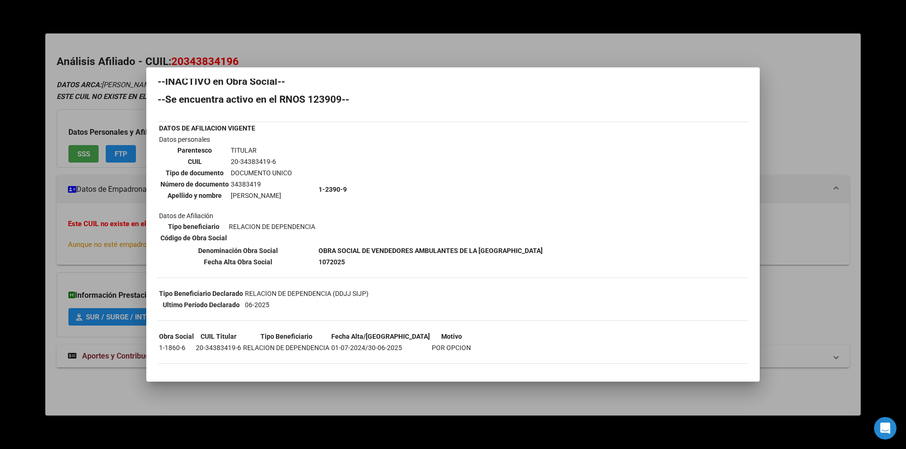
scroll to position [13, 0]
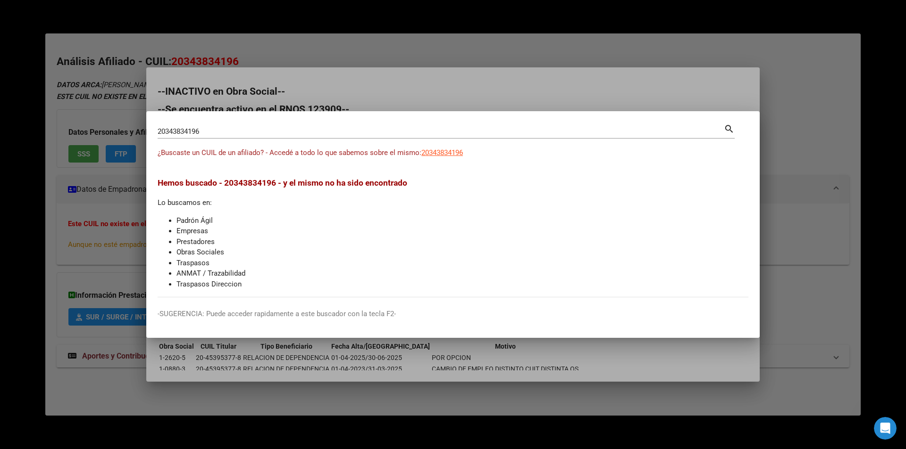
drag, startPoint x: 218, startPoint y: 126, endPoint x: 86, endPoint y: 108, distance: 133.3
click at [37, 100] on div "20343834196 Buscar (apellido, dni, cuil, nro traspaso, cuit, obra social) searc…" at bounding box center [453, 224] width 906 height 449
drag, startPoint x: 211, startPoint y: 134, endPoint x: 110, endPoint y: 134, distance: 100.9
click at [113, 135] on div "20343834196 Buscar (apellido, dni, cuil, nro traspaso, cuit, obra social) searc…" at bounding box center [453, 224] width 906 height 449
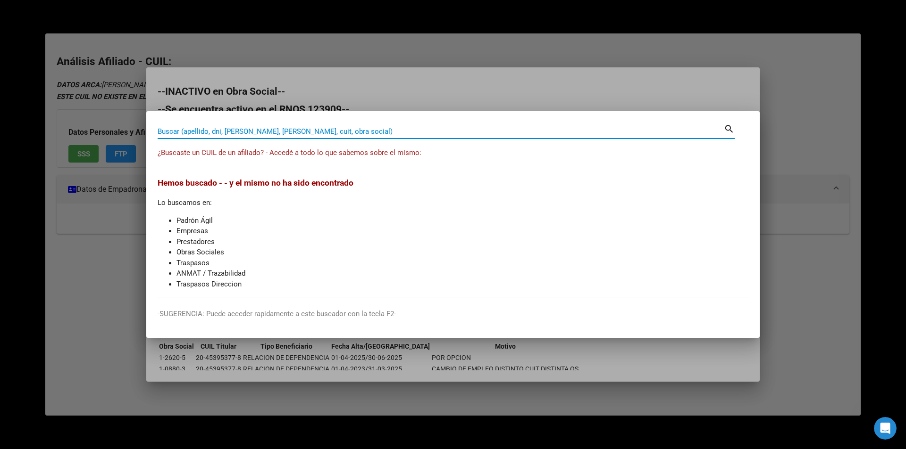
click at [287, 132] on input "Buscar (apellido, dni, [PERSON_NAME], [PERSON_NAME], cuit, obra social)" at bounding box center [441, 131] width 566 height 8
paste input "20452805287"
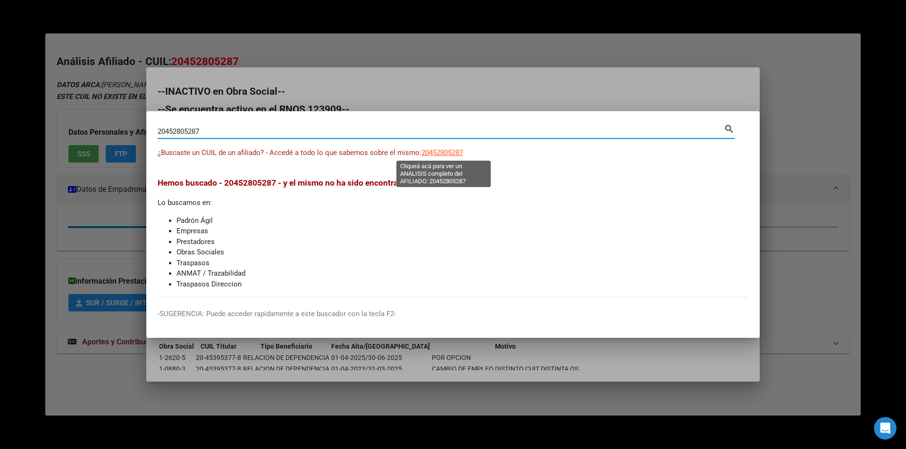
click at [436, 154] on span "20452805287" at bounding box center [442, 153] width 42 height 8
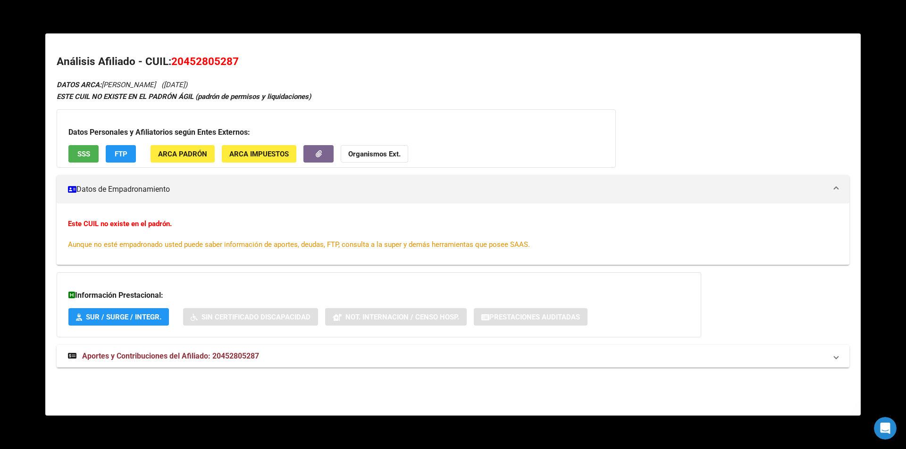
click at [85, 144] on div "Datos Personales y Afiliatorios según Entes Externos: SSS FTP ARCA Padrón ARCA …" at bounding box center [336, 138] width 559 height 58
click at [91, 149] on button "SSS" at bounding box center [83, 153] width 30 height 17
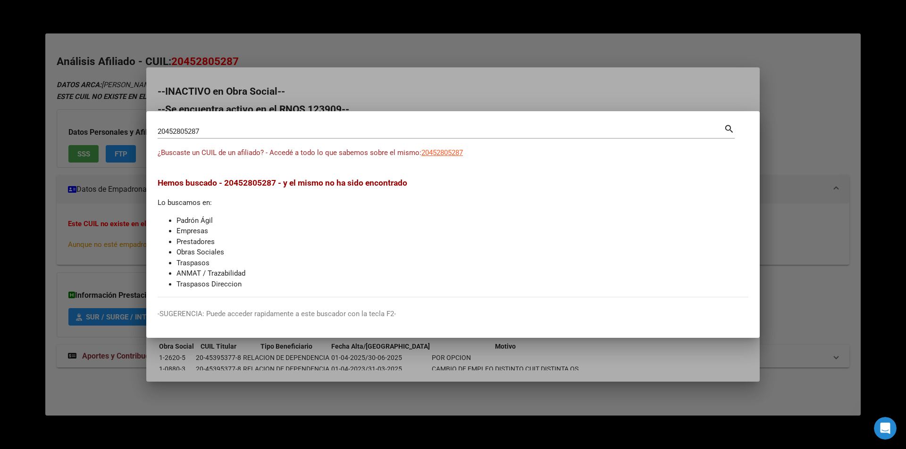
drag, startPoint x: 224, startPoint y: 126, endPoint x: 14, endPoint y: 100, distance: 211.4
click at [14, 100] on div "20452805287 Buscar (apellido, dni, cuil, nro traspaso, cuit, obra social) searc…" at bounding box center [453, 224] width 906 height 449
click at [205, 136] on div "20452805287 Buscar (apellido, dni, cuil, [PERSON_NAME], cuit, obra social)" at bounding box center [441, 132] width 566 height 14
drag, startPoint x: 205, startPoint y: 133, endPoint x: 97, endPoint y: 116, distance: 109.3
click at [97, 116] on div "20452805287 Buscar (apellido, dni, cuil, nro traspaso, cuit, obra social) searc…" at bounding box center [453, 224] width 906 height 449
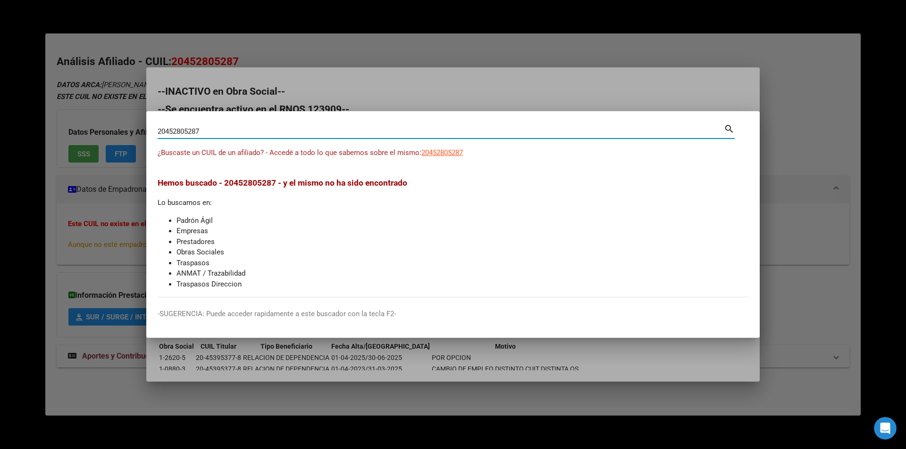
paste input "7394916736"
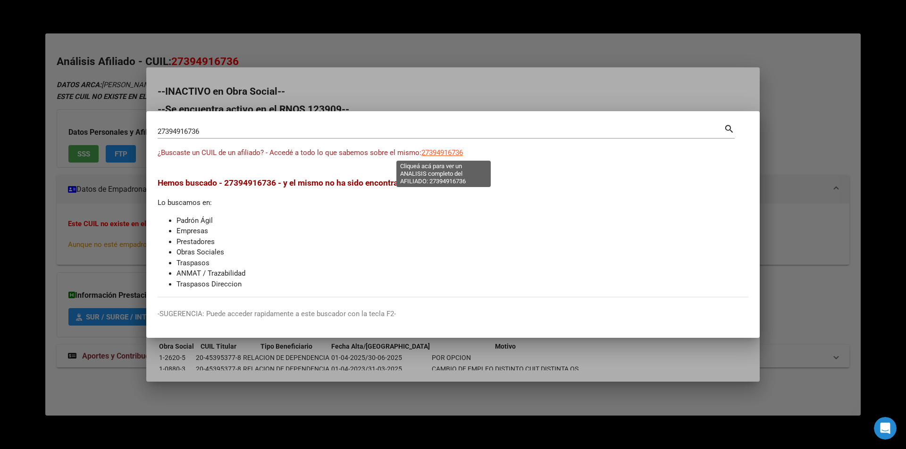
click at [448, 156] on span "27394916736" at bounding box center [442, 153] width 42 height 8
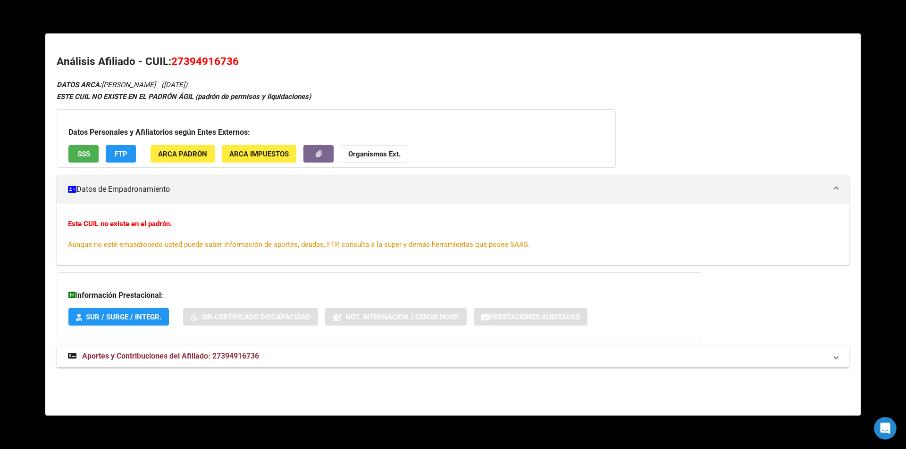
click at [77, 155] on span "SSS" at bounding box center [83, 154] width 13 height 8
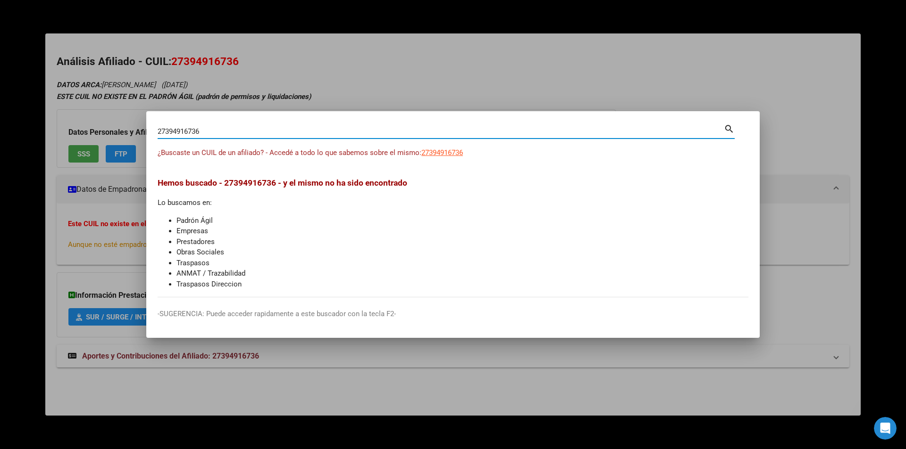
drag, startPoint x: 213, startPoint y: 127, endPoint x: 48, endPoint y: 148, distance: 166.8
click at [48, 148] on div "27394916736 Buscar (apellido, dni, cuil, nro traspaso, cuit, obra social) searc…" at bounding box center [453, 224] width 906 height 449
paste input "0346413388"
click at [437, 151] on span "20346413388" at bounding box center [442, 153] width 42 height 8
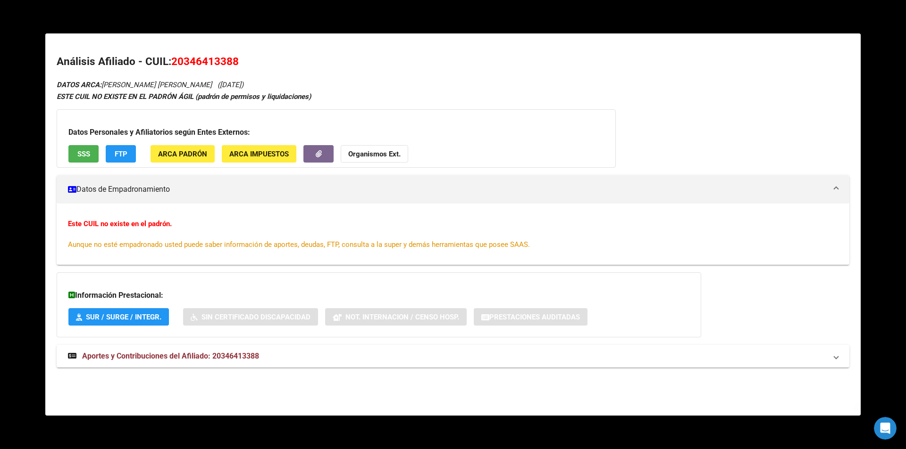
click at [88, 150] on button "SSS" at bounding box center [83, 153] width 30 height 17
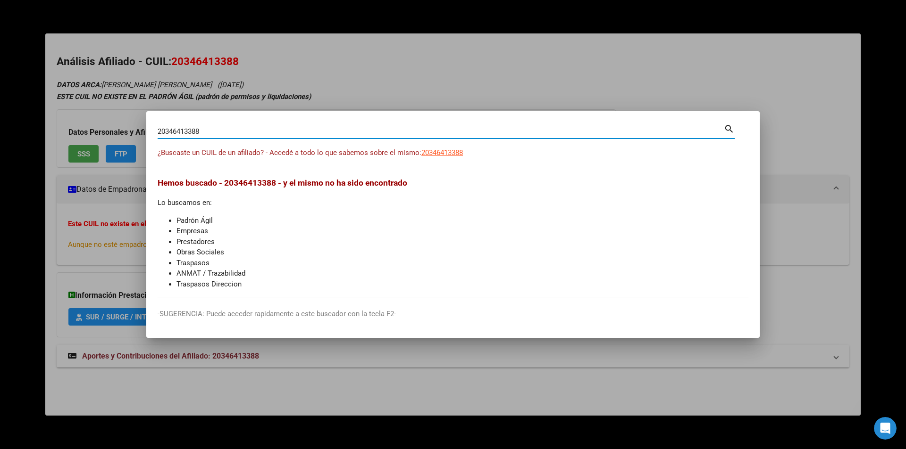
drag, startPoint x: 222, startPoint y: 133, endPoint x: 115, endPoint y: 116, distance: 107.9
click at [115, 116] on div "20346413388 Buscar (apellido, dni, cuil, nro traspaso, cuit, obra social) searc…" at bounding box center [453, 224] width 906 height 449
click at [440, 159] on div "¿Buscaste un CUIL de un afiliado? - Accedé a todo lo que sabemos sobre el mismo…" at bounding box center [453, 158] width 590 height 21
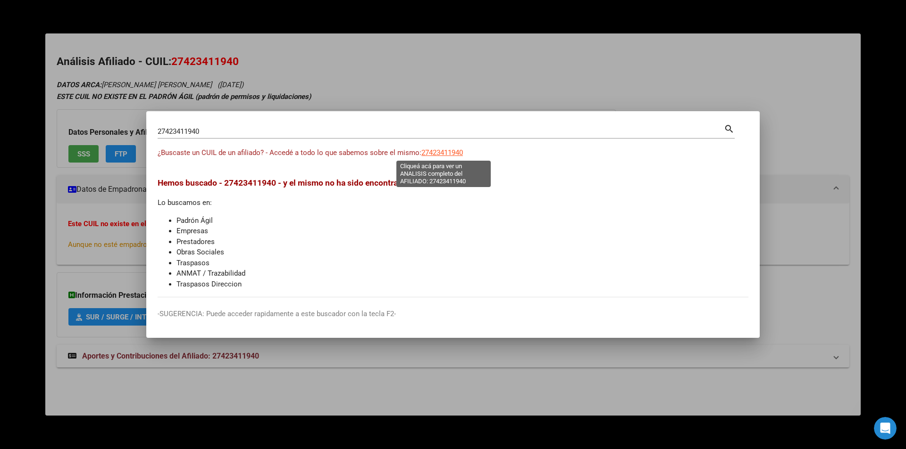
click at [427, 150] on span "27423411940" at bounding box center [442, 153] width 42 height 8
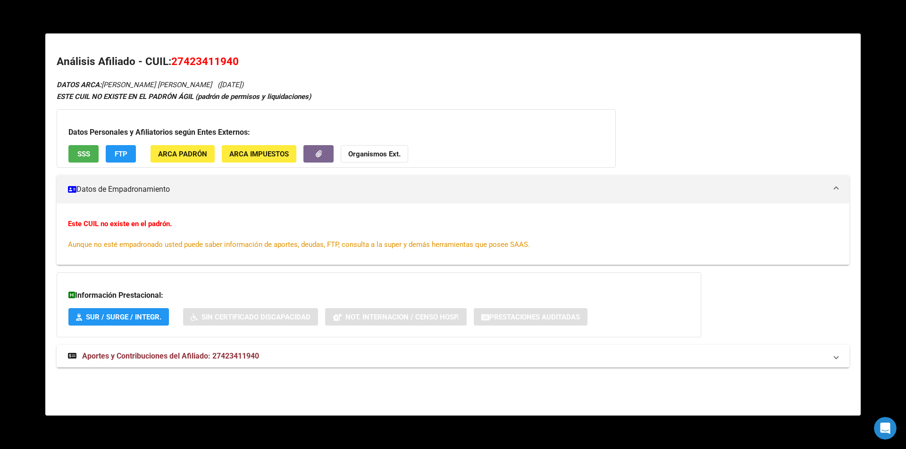
click at [92, 147] on button "SSS" at bounding box center [83, 153] width 30 height 17
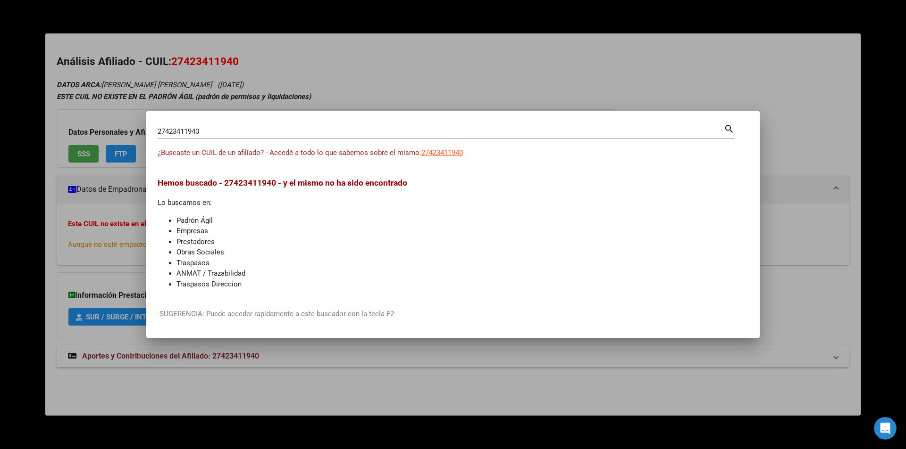
drag, startPoint x: 243, startPoint y: 126, endPoint x: 227, endPoint y: 121, distance: 17.0
click at [228, 119] on mat-dialog-container "27423411940 Buscar (apellido, dni, cuil, nro traspaso, cuit, obra social) searc…" at bounding box center [452, 224] width 613 height 227
drag, startPoint x: 224, startPoint y: 135, endPoint x: 128, endPoint y: 133, distance: 95.8
click at [138, 124] on div "27423411940 Buscar (apellido, dni, cuil, nro traspaso, cuit, obra social) searc…" at bounding box center [453, 224] width 906 height 449
paste input "13280813"
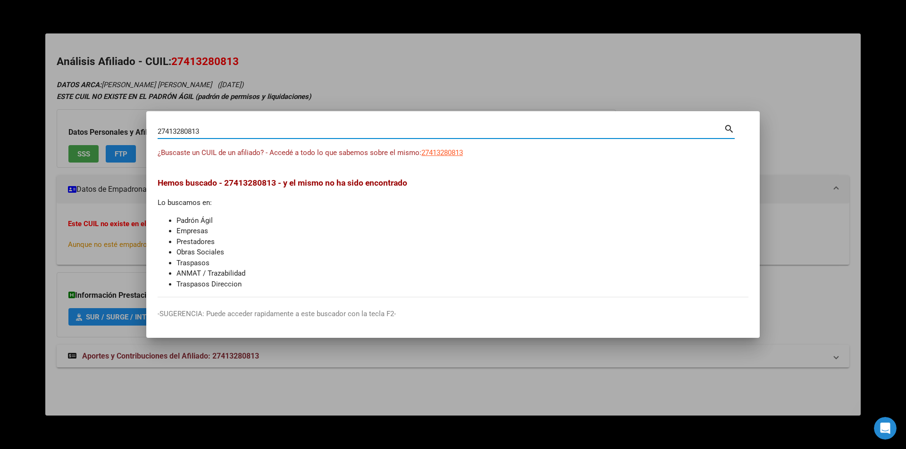
click at [443, 157] on app-link-go-to "27413280813" at bounding box center [442, 153] width 42 height 11
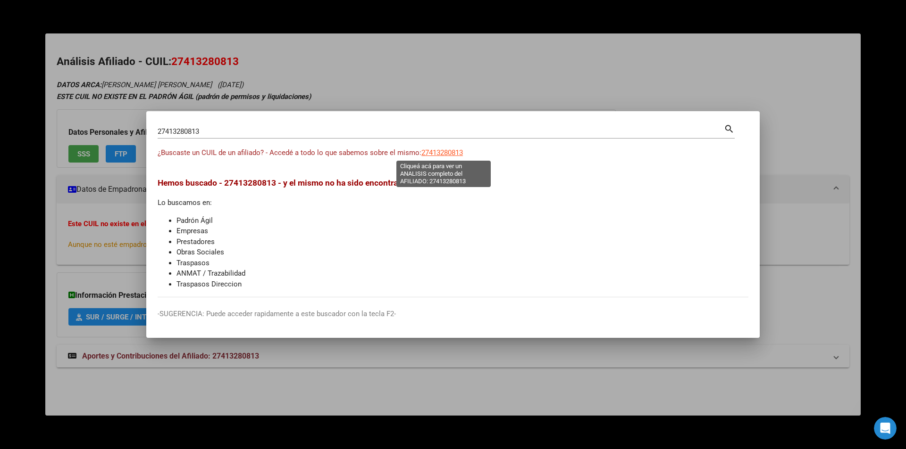
click at [442, 153] on span "27413280813" at bounding box center [442, 153] width 42 height 8
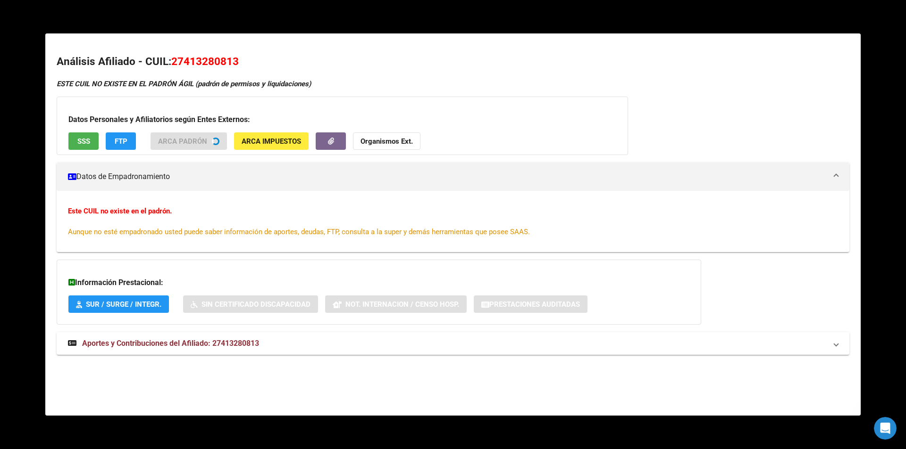
click at [91, 125] on h3 "Datos Personales y Afiliatorios según Entes Externos:" at bounding box center [342, 119] width 548 height 11
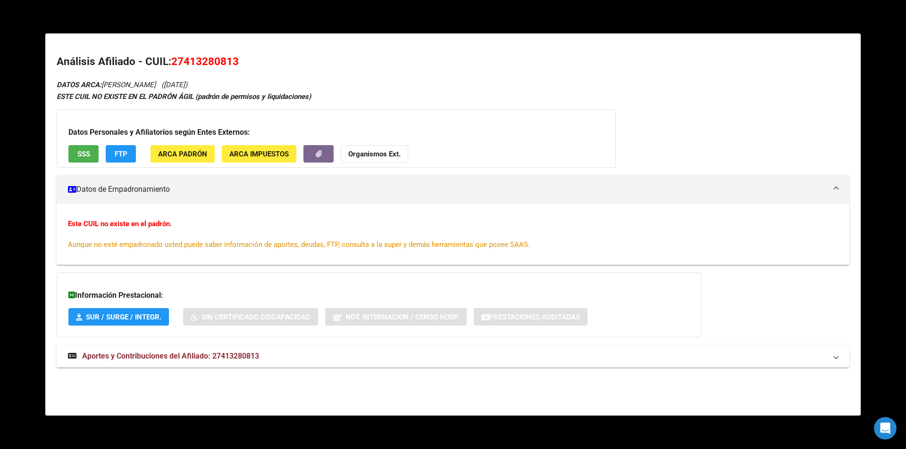
click at [79, 155] on span "SSS" at bounding box center [83, 154] width 13 height 8
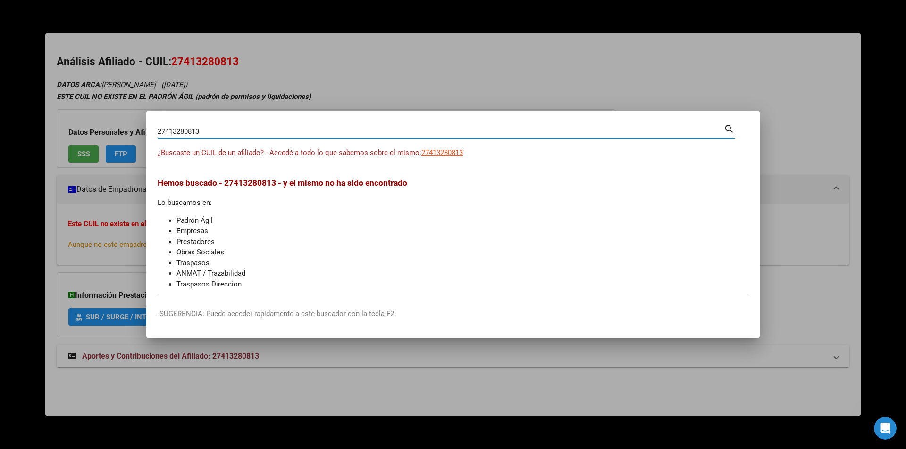
drag, startPoint x: 251, startPoint y: 132, endPoint x: 4, endPoint y: 100, distance: 248.7
click at [4, 100] on div "27413280813 Buscar (apellido, dni, cuil, nro traspaso, cuit, obra social) searc…" at bounding box center [453, 224] width 906 height 449
paste input "960969168"
click at [450, 154] on span "27960969168" at bounding box center [442, 153] width 42 height 8
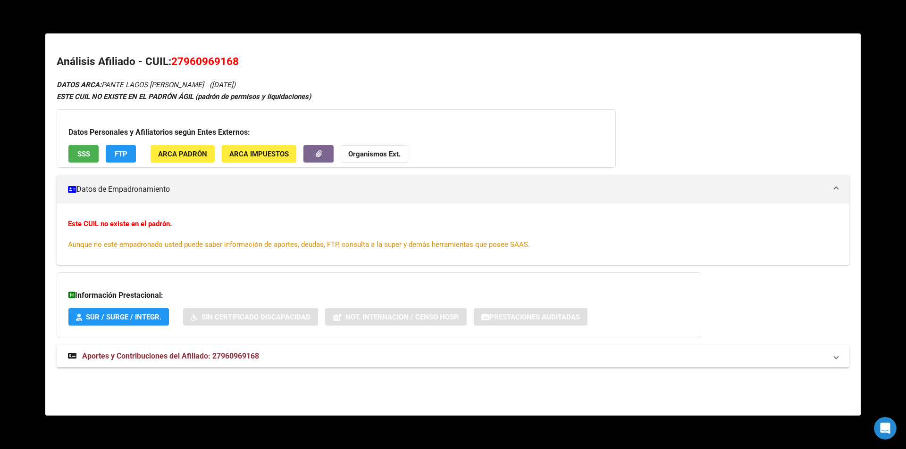
drag, startPoint x: 74, startPoint y: 141, endPoint x: 76, endPoint y: 148, distance: 6.6
click at [74, 143] on div "Datos Personales y Afiliatorios según Entes Externos: SSS FTP ARCA Padrón ARCA …" at bounding box center [336, 138] width 559 height 58
click at [85, 157] on span "SSS" at bounding box center [83, 154] width 13 height 8
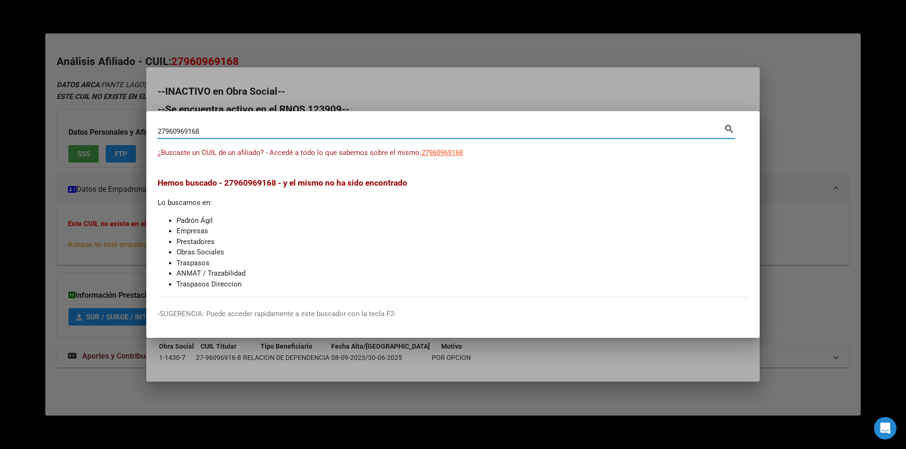
drag, startPoint x: 208, startPoint y: 130, endPoint x: 0, endPoint y: 58, distance: 220.1
click at [0, 58] on div "27960969168 Buscar (apellido, dni, cuil, nro traspaso, cuit, obra social) searc…" at bounding box center [453, 224] width 906 height 449
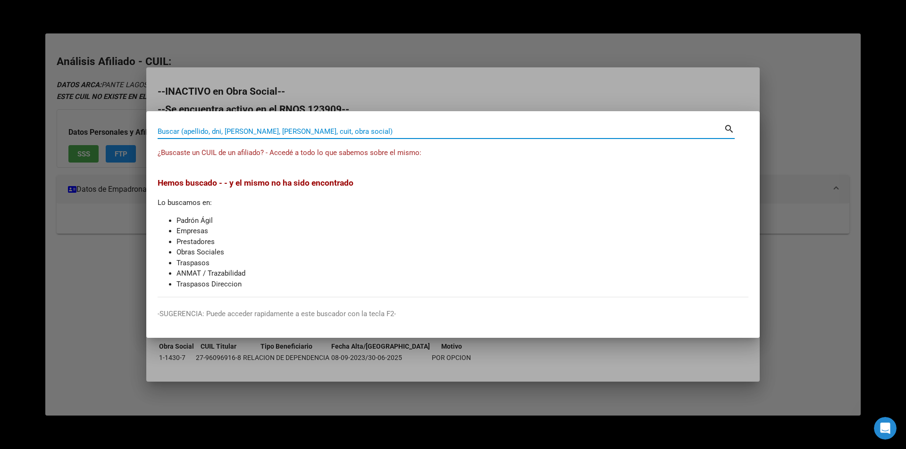
click at [274, 134] on input "Buscar (apellido, dni, [PERSON_NAME], [PERSON_NAME], cuit, obra social)" at bounding box center [441, 131] width 566 height 8
paste input "27960393371"
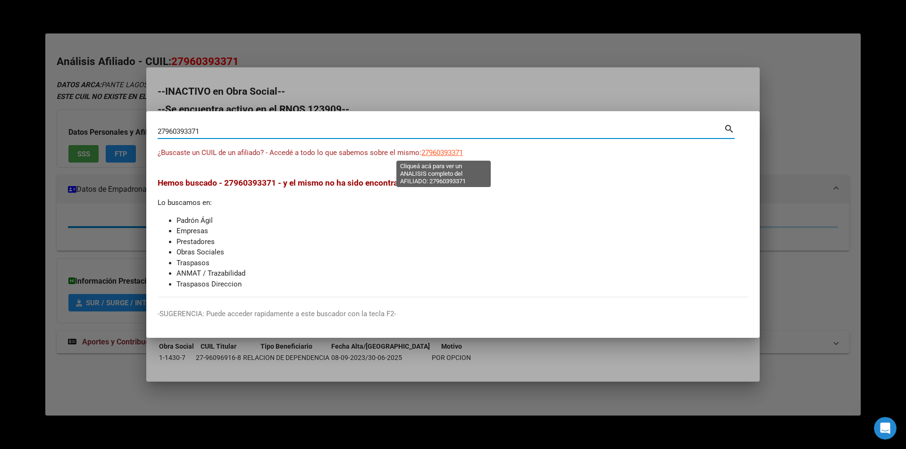
click at [457, 153] on span "27960393371" at bounding box center [442, 153] width 42 height 8
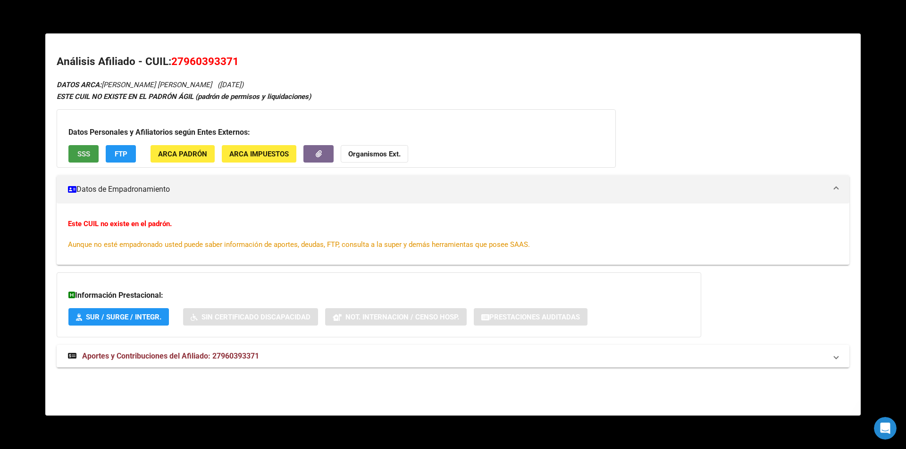
click at [86, 151] on span "SSS" at bounding box center [83, 154] width 13 height 8
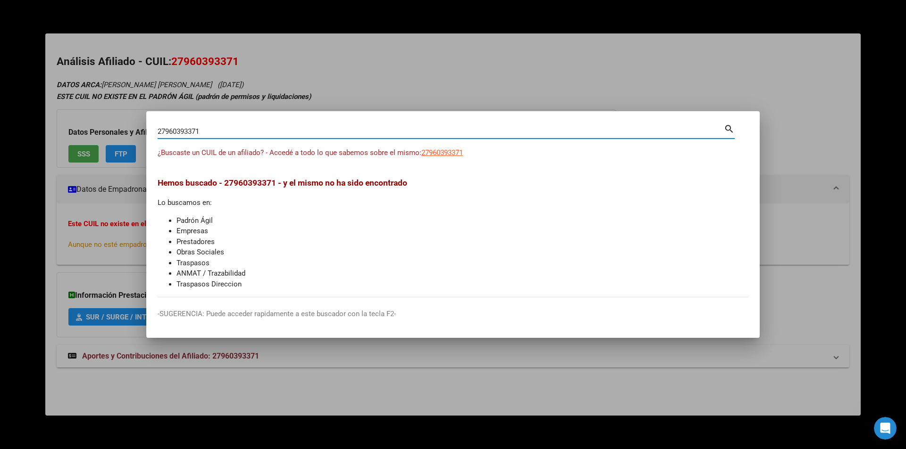
drag, startPoint x: 221, startPoint y: 130, endPoint x: 0, endPoint y: 134, distance: 220.8
click at [0, 131] on div "27960393371 Buscar (apellido, dni, cuil, nro traspaso, cuit, obra social) searc…" at bounding box center [453, 224] width 906 height 449
paste input "426272089"
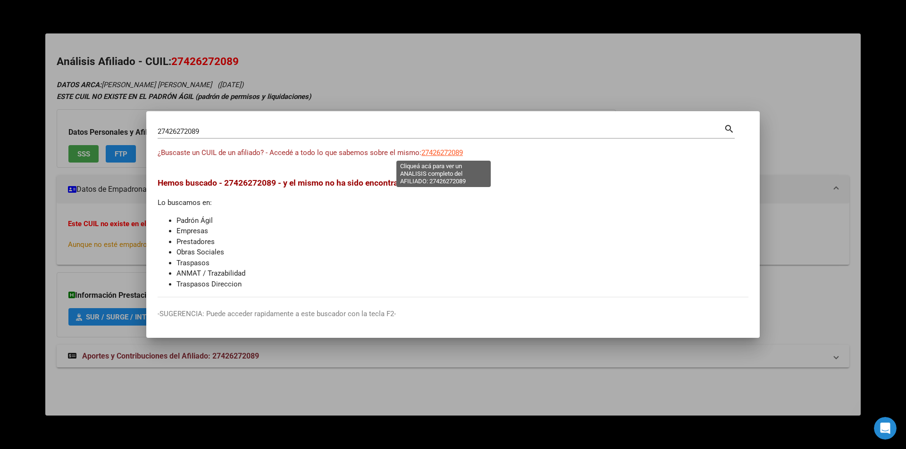
click at [449, 155] on span "27426272089" at bounding box center [442, 153] width 42 height 8
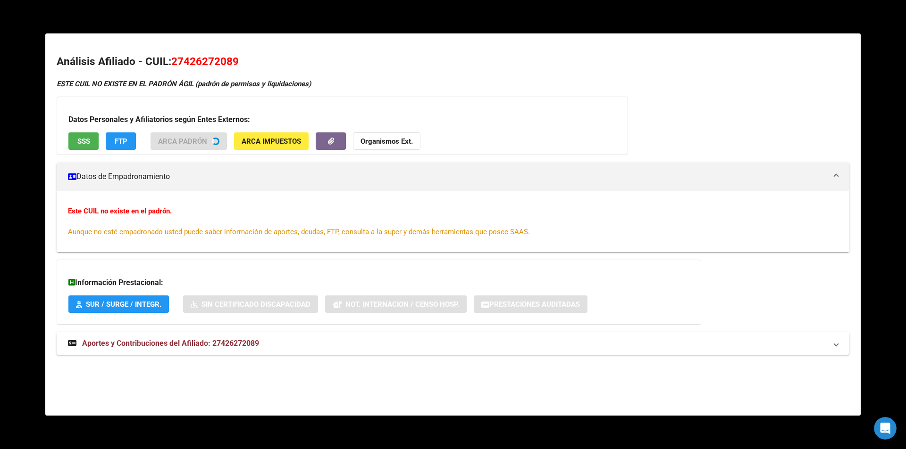
click at [80, 141] on div "Datos Personales y Afiliatorios según Entes Externos: SSS FTP ARCA Padrón ARCA …" at bounding box center [342, 126] width 571 height 58
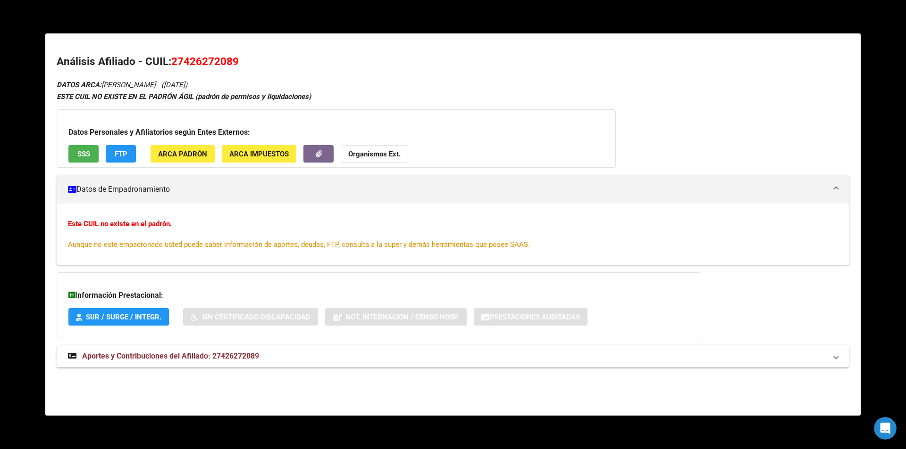
click at [87, 149] on button "SSS" at bounding box center [83, 153] width 30 height 17
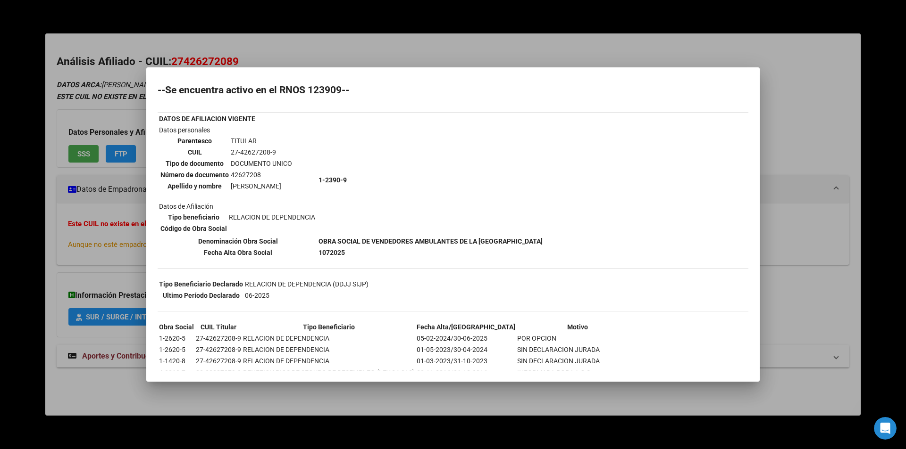
scroll to position [0, 0]
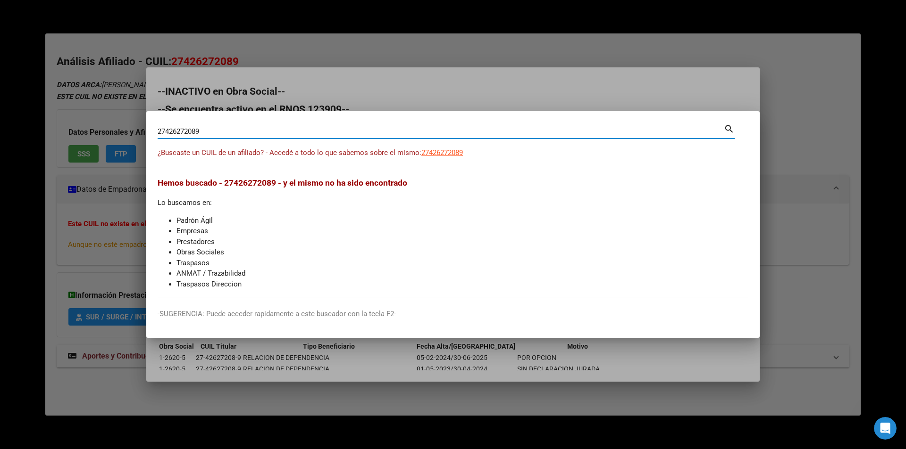
drag, startPoint x: 229, startPoint y: 132, endPoint x: 0, endPoint y: 108, distance: 230.5
click at [0, 107] on div "27426272089 Buscar (apellido, dni, cuil, nro traspaso, cuit, obra social) searc…" at bounding box center [453, 224] width 906 height 449
paste input "0949255531"
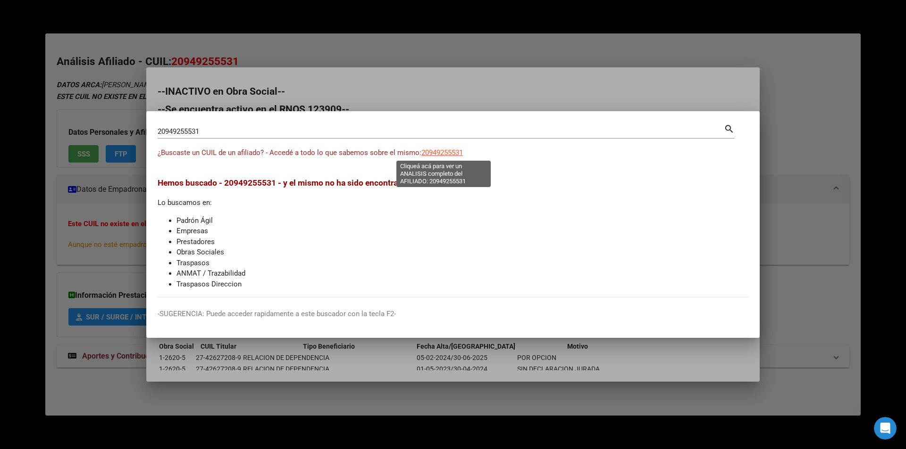
click at [456, 156] on span "20949255531" at bounding box center [442, 153] width 42 height 8
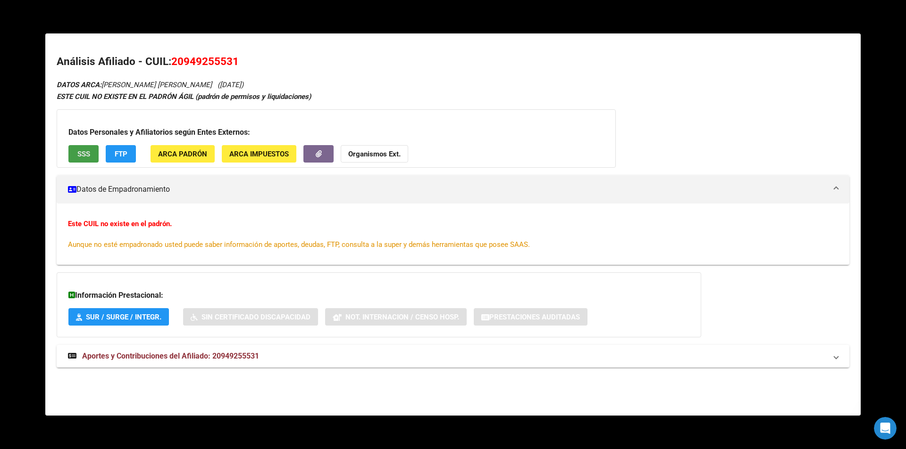
click at [74, 146] on button "SSS" at bounding box center [83, 153] width 30 height 17
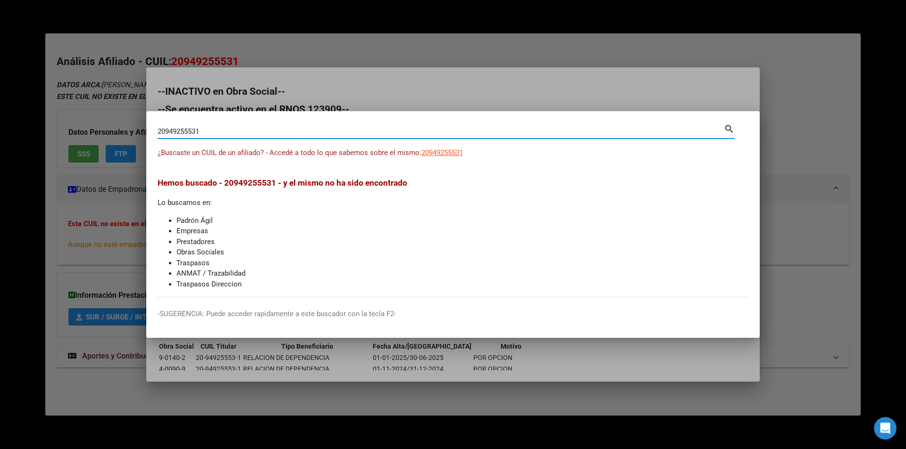
click at [239, 128] on input "20949255531" at bounding box center [441, 131] width 566 height 8
drag, startPoint x: 237, startPoint y: 131, endPoint x: 105, endPoint y: 115, distance: 133.1
click at [105, 115] on div "20949255531 Buscar (apellido, dni, cuil, nro traspaso, cuit, obra social) searc…" at bounding box center [453, 224] width 906 height 449
paste input "3421112894"
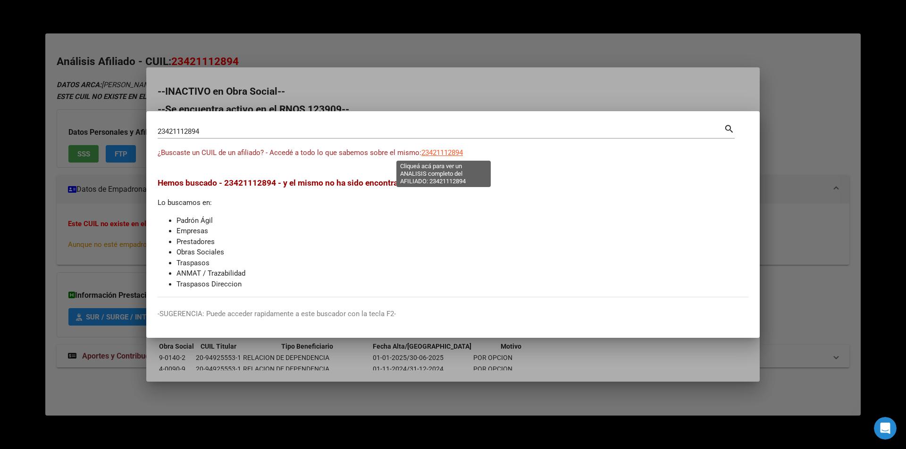
click at [440, 156] on span "23421112894" at bounding box center [442, 153] width 42 height 8
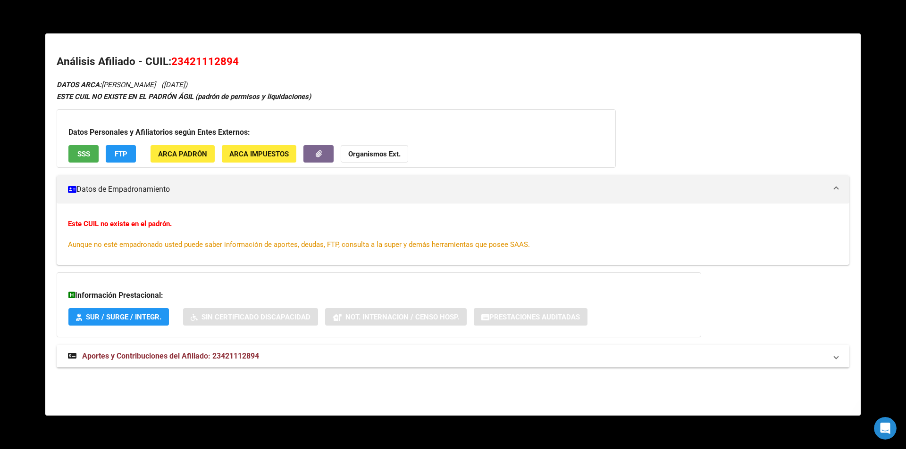
click at [73, 161] on button "SSS" at bounding box center [83, 153] width 30 height 17
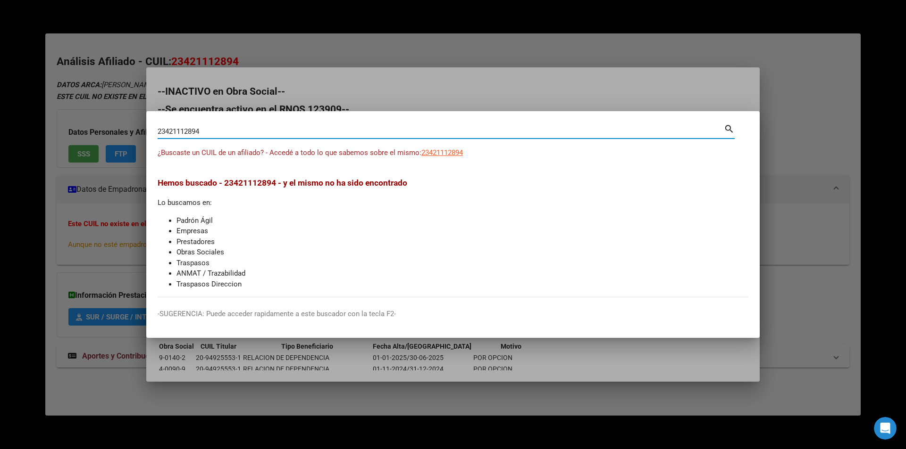
drag, startPoint x: 223, startPoint y: 133, endPoint x: 0, endPoint y: 116, distance: 223.2
click at [0, 116] on div "23421112894 Buscar (apellido, dni, cuil, nro traspaso, cuit, obra social) searc…" at bounding box center [453, 224] width 906 height 449
paste input "7460070150"
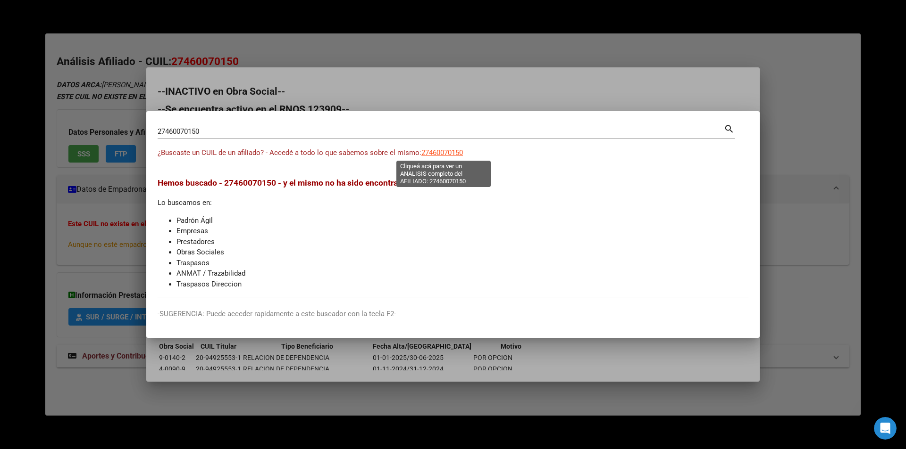
click at [451, 153] on span "27460070150" at bounding box center [442, 153] width 42 height 8
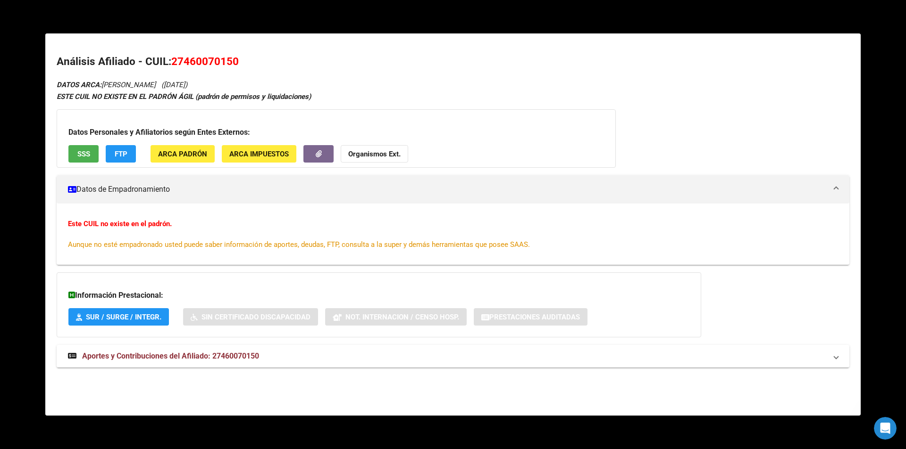
click at [87, 154] on span "SSS" at bounding box center [83, 154] width 13 height 8
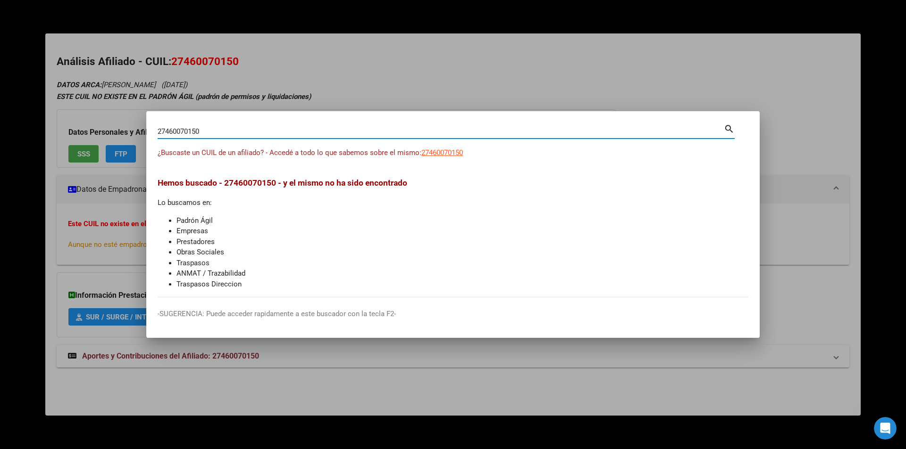
drag, startPoint x: 227, startPoint y: 128, endPoint x: 0, endPoint y: 113, distance: 227.9
click at [0, 112] on div "27460070150 Buscar (apellido, dni, cuil, nro traspaso, cuit, obra social) searc…" at bounding box center [453, 224] width 906 height 449
paste input "0454177852"
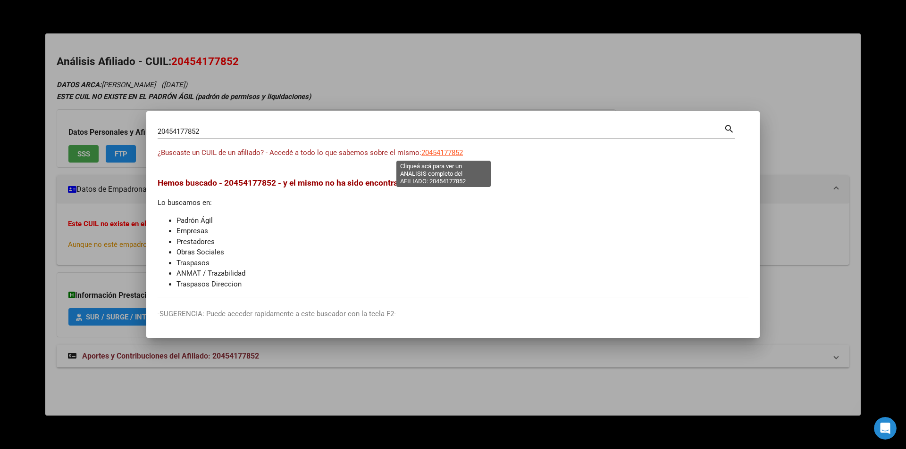
click at [446, 153] on span "20454177852" at bounding box center [442, 153] width 42 height 8
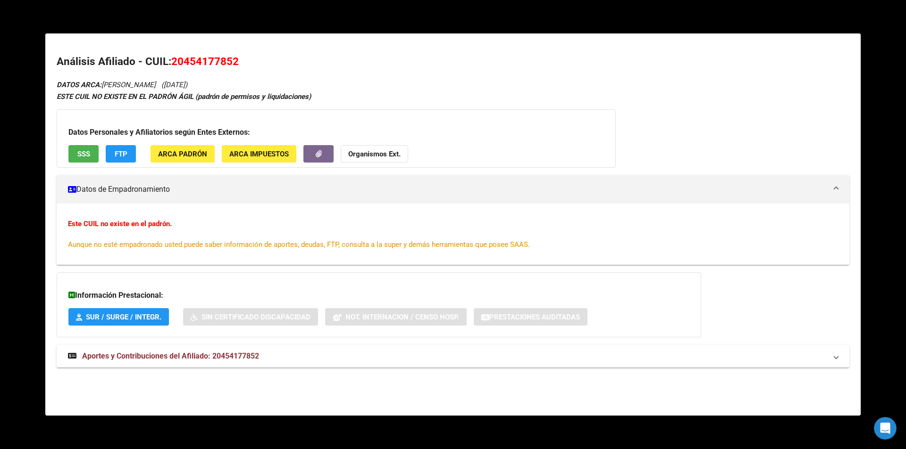
click at [94, 155] on button "SSS" at bounding box center [83, 153] width 30 height 17
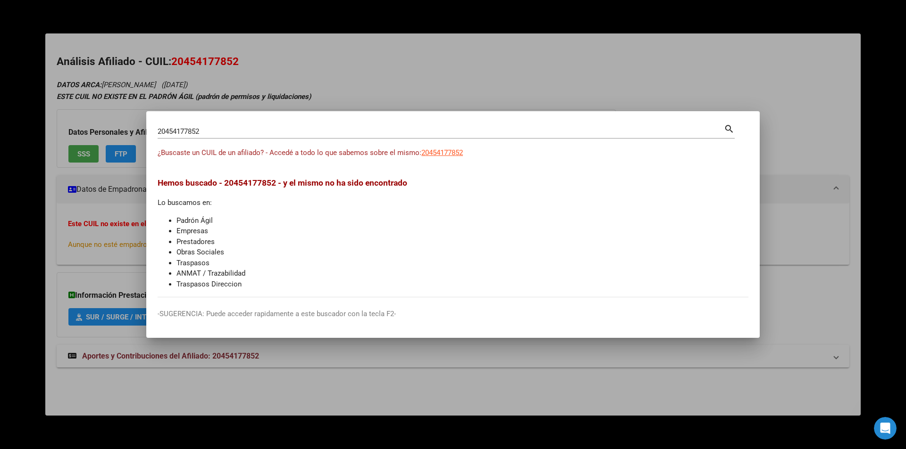
click at [610, 81] on div at bounding box center [453, 224] width 906 height 449
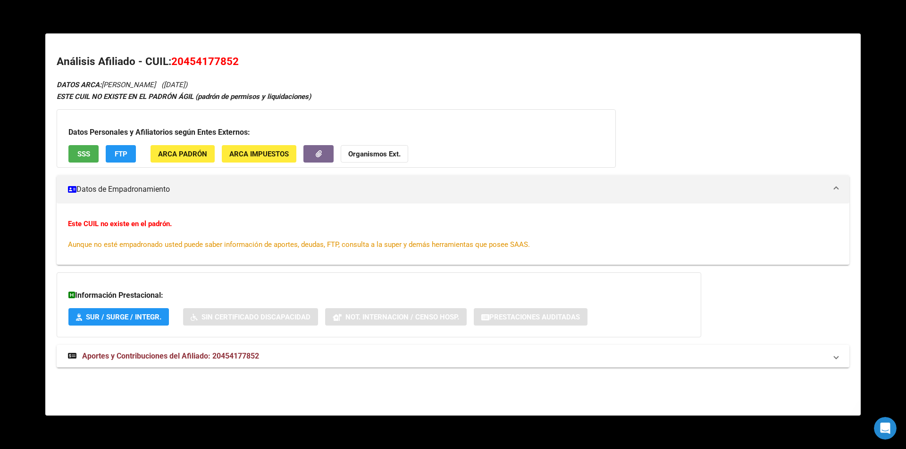
click at [905, 23] on div at bounding box center [453, 224] width 906 height 449
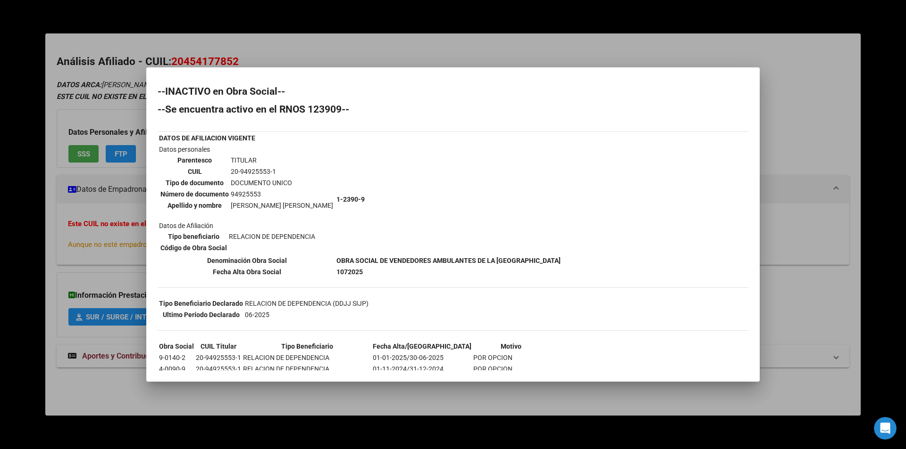
drag, startPoint x: 895, startPoint y: 148, endPoint x: 848, endPoint y: 176, distance: 54.8
click at [895, 149] on div at bounding box center [453, 224] width 906 height 449
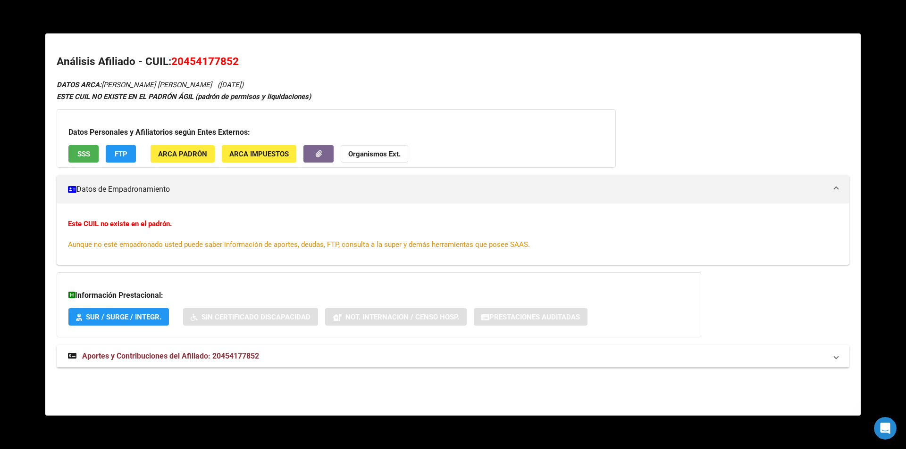
click at [6, 69] on div at bounding box center [453, 224] width 906 height 449
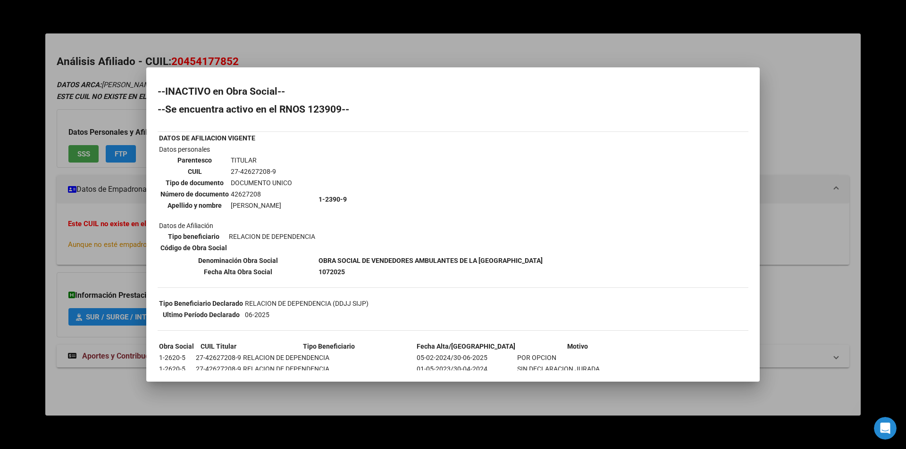
drag, startPoint x: 751, startPoint y: 247, endPoint x: 790, endPoint y: 343, distance: 103.4
click at [785, 338] on div "Buscar (apellido, dni, cuil, nro traspaso, cuit, obra social) search -SUGERENCI…" at bounding box center [453, 224] width 906 height 449
drag, startPoint x: 853, startPoint y: 329, endPoint x: 874, endPoint y: 311, distance: 27.8
click at [879, 310] on div at bounding box center [453, 224] width 906 height 449
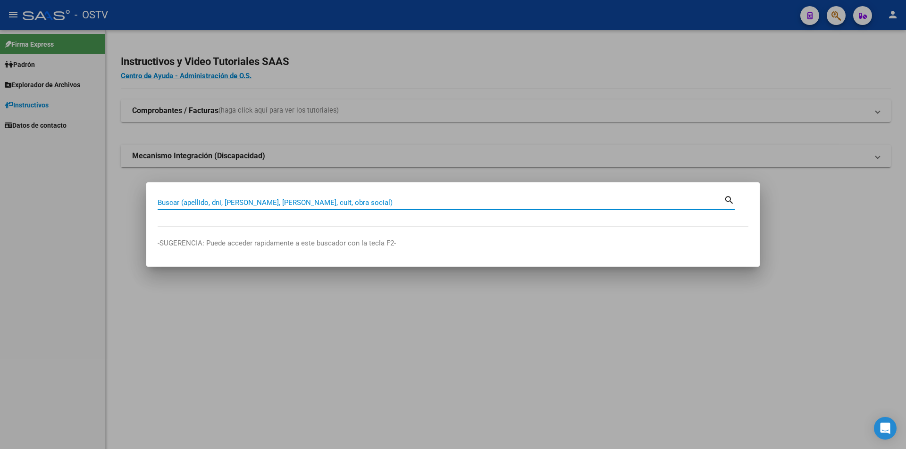
click at [183, 202] on input "Buscar (apellido, dni, [PERSON_NAME], [PERSON_NAME], cuit, obra social)" at bounding box center [441, 203] width 566 height 8
paste input "20444907445"
type input "20444907445"
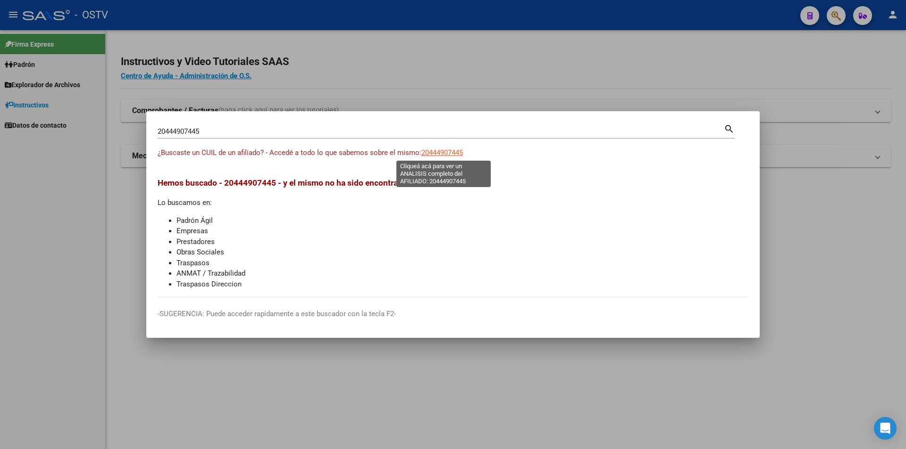
click at [459, 156] on span "20444907445" at bounding box center [442, 153] width 42 height 8
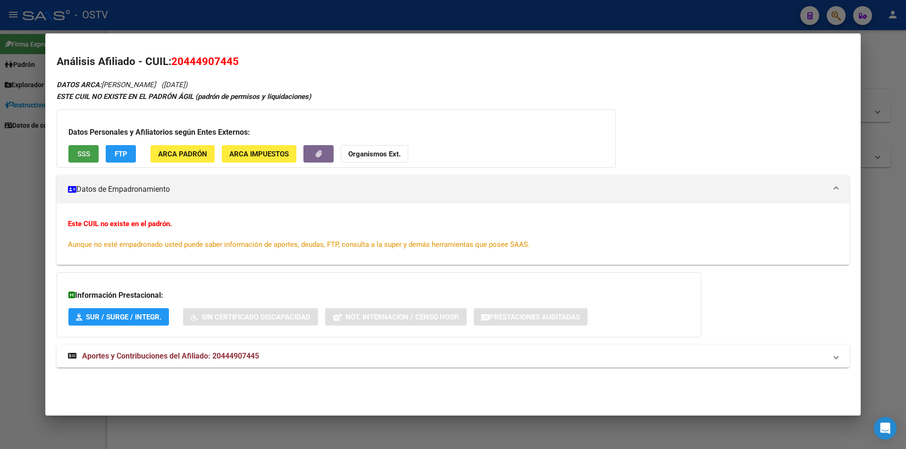
click at [90, 157] on span "SSS" at bounding box center [83, 154] width 13 height 8
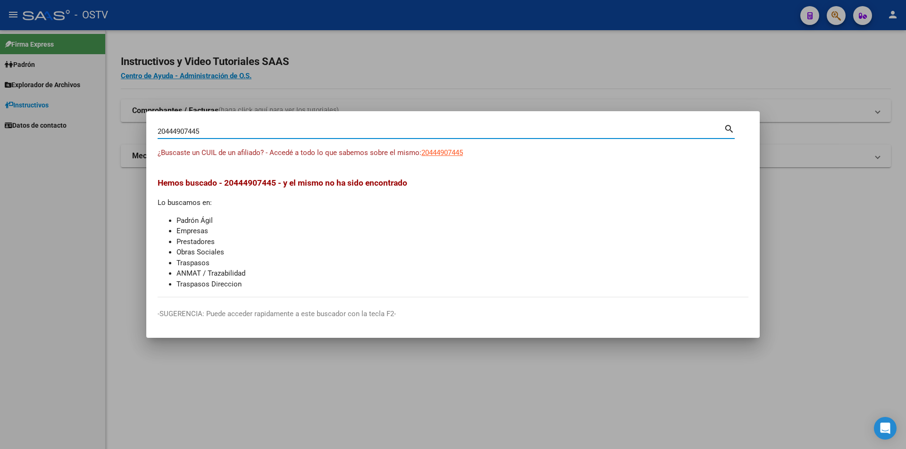
drag, startPoint x: 215, startPoint y: 128, endPoint x: 133, endPoint y: 117, distance: 82.8
click at [133, 117] on div "20444907445 Buscar (apellido, dni, cuil, nro traspaso, cuit, obra social) searc…" at bounding box center [453, 224] width 906 height 449
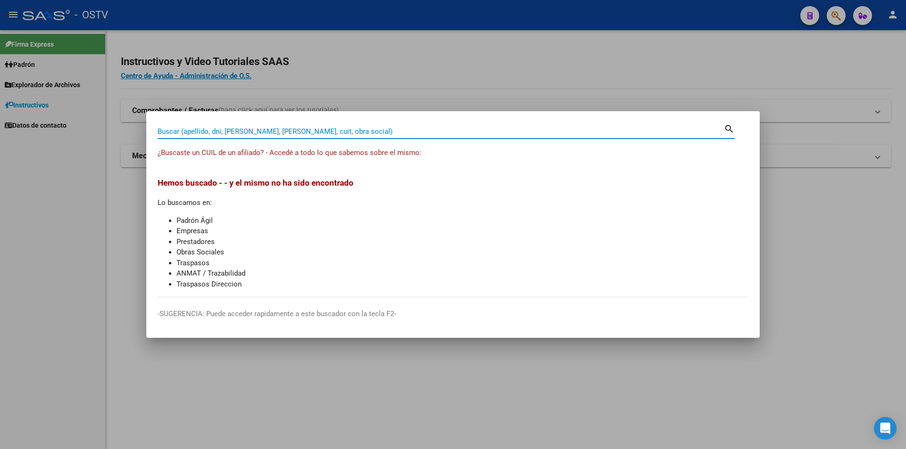
paste input "23425931989"
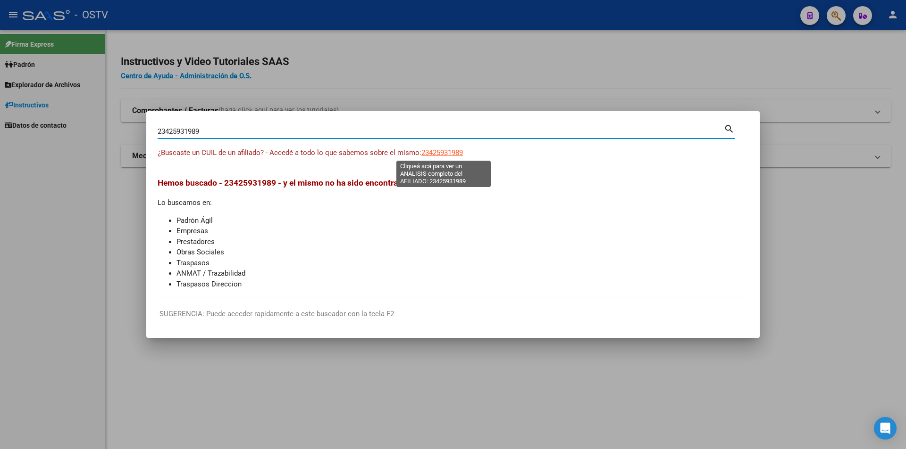
type input "23425931989"
click at [443, 154] on span "23425931989" at bounding box center [442, 153] width 42 height 8
type textarea "23425931989"
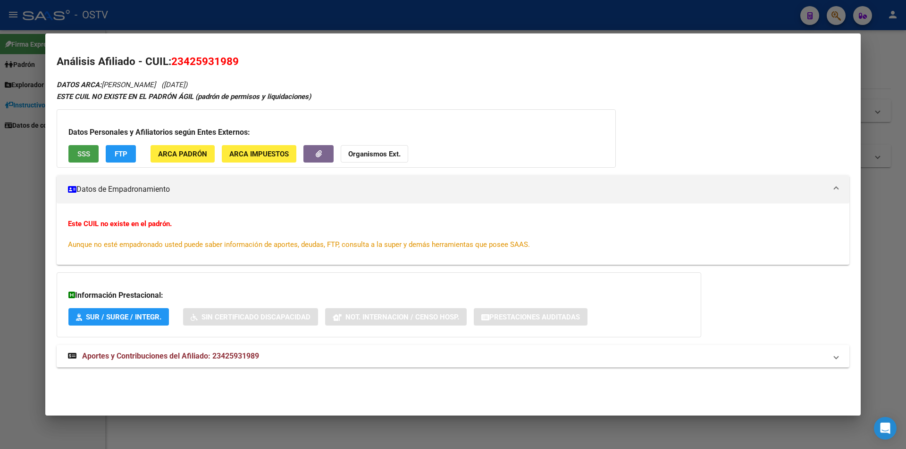
click at [98, 153] on button "SSS" at bounding box center [83, 153] width 30 height 17
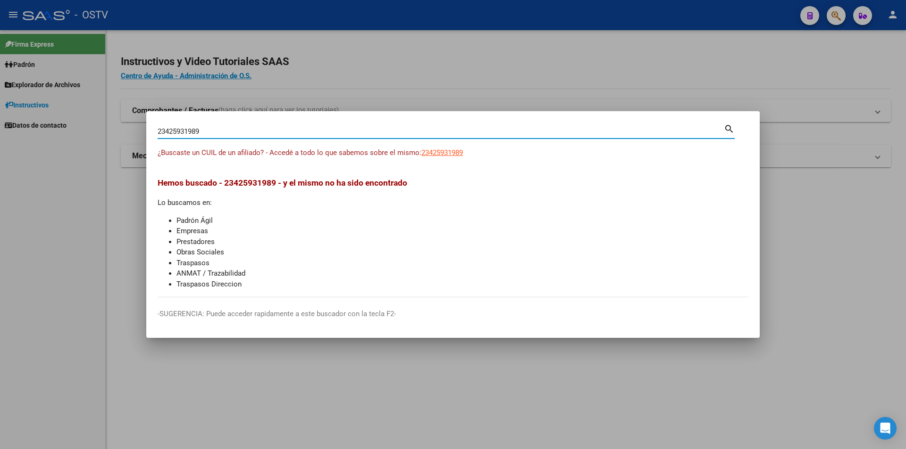
drag, startPoint x: 213, startPoint y: 130, endPoint x: 95, endPoint y: 138, distance: 118.2
click at [95, 138] on div "23425931989 Buscar (apellido, dni, cuil, nro traspaso, cuit, obra social) searc…" at bounding box center [453, 224] width 906 height 449
paste input "0412011997"
type input "20412011997"
click at [431, 155] on span "20412011997" at bounding box center [442, 153] width 42 height 8
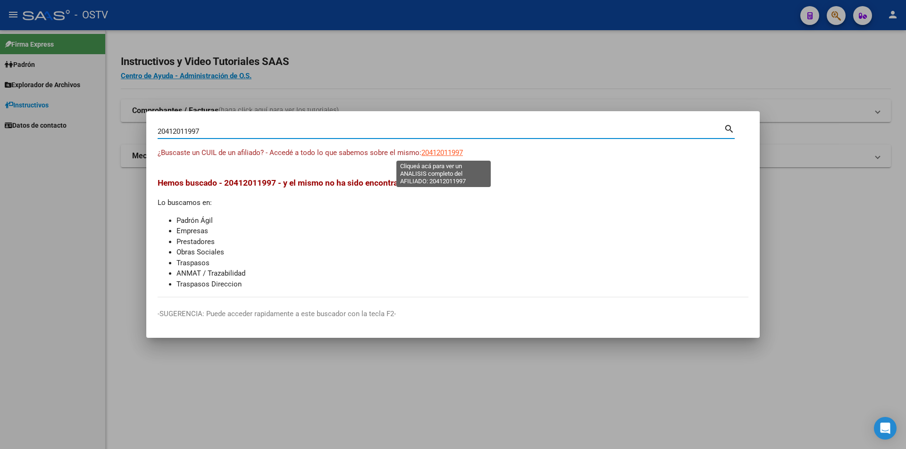
type textarea "20412011997"
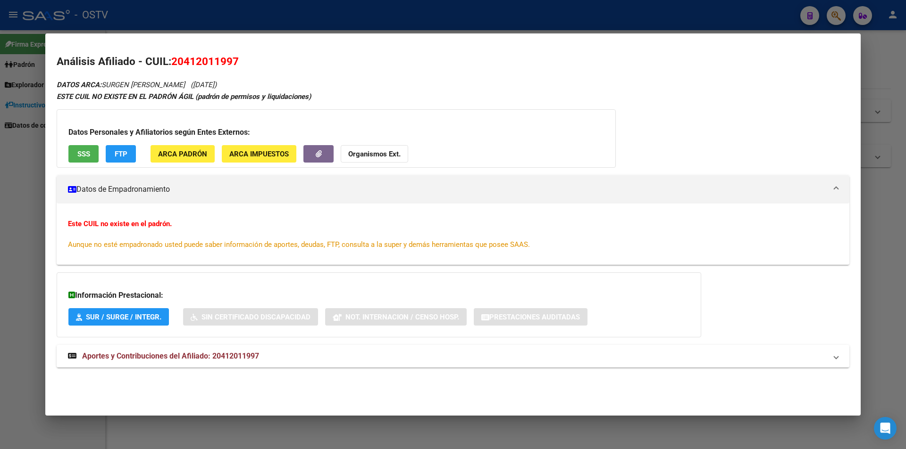
click at [81, 166] on div "Datos Personales y Afiliatorios según Entes Externos: SSS FTP ARCA Padrón ARCA …" at bounding box center [336, 138] width 559 height 58
click at [79, 159] on button "SSS" at bounding box center [83, 153] width 30 height 17
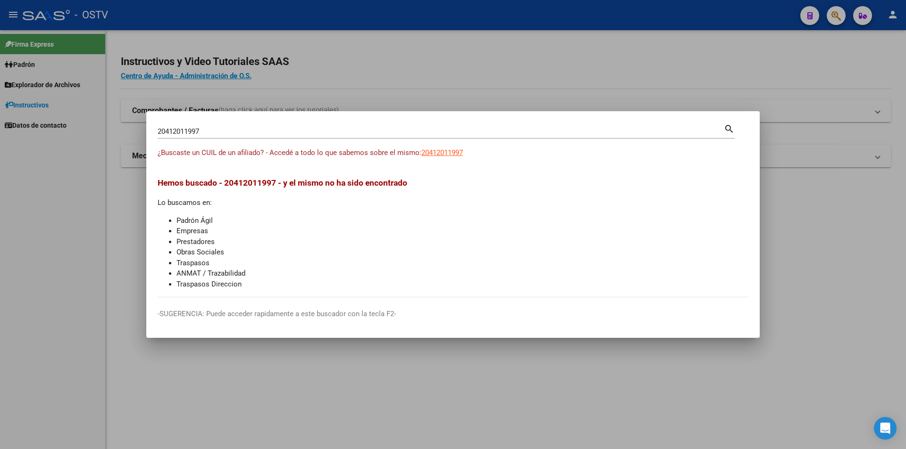
click at [225, 122] on mat-dialog-container "20412011997 Buscar (apellido, dni, cuil, nro traspaso, cuit, obra social) searc…" at bounding box center [452, 224] width 613 height 227
drag, startPoint x: 216, startPoint y: 130, endPoint x: 43, endPoint y: 133, distance: 173.1
click at [43, 133] on div "20412011997 Buscar (apellido, dni, cuil, nro traspaso, cuit, obra social) searc…" at bounding box center [453, 224] width 906 height 449
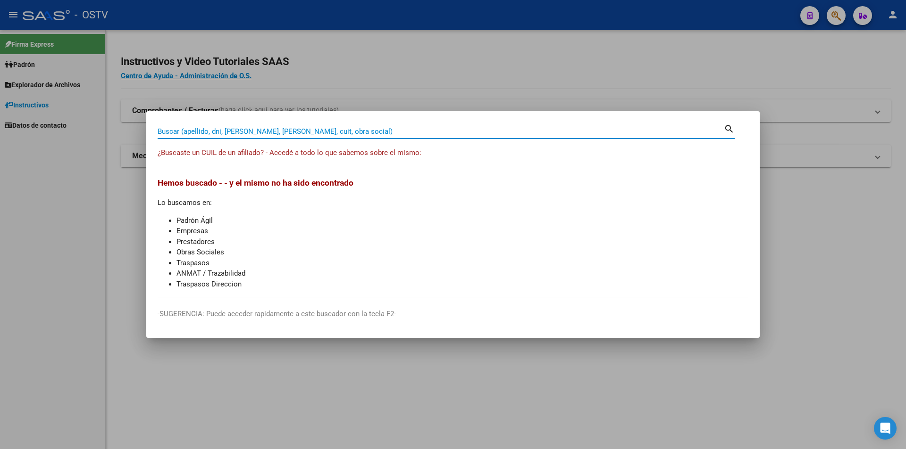
click at [223, 129] on input "Buscar (apellido, dni, [PERSON_NAME], [PERSON_NAME], cuit, obra social)" at bounding box center [441, 131] width 566 height 8
paste input "20435879293"
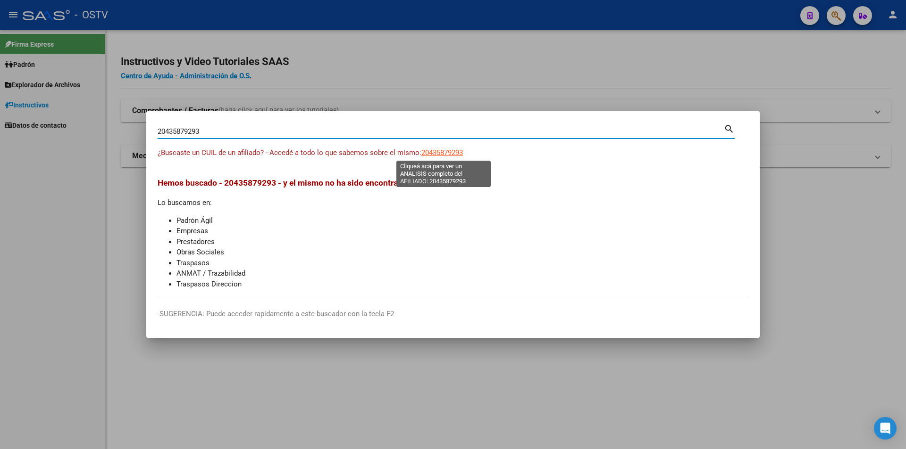
type input "20435879293"
click at [461, 153] on span "20435879293" at bounding box center [442, 153] width 42 height 8
type textarea "20435879293"
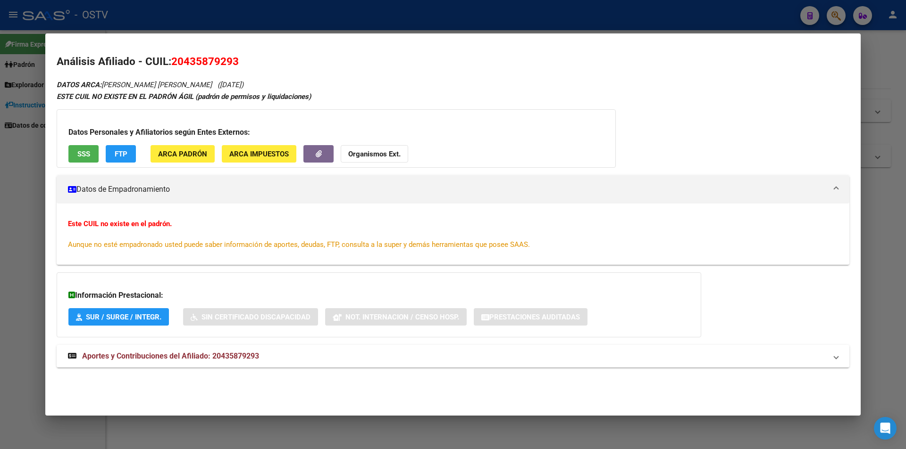
click at [91, 152] on button "SSS" at bounding box center [83, 153] width 30 height 17
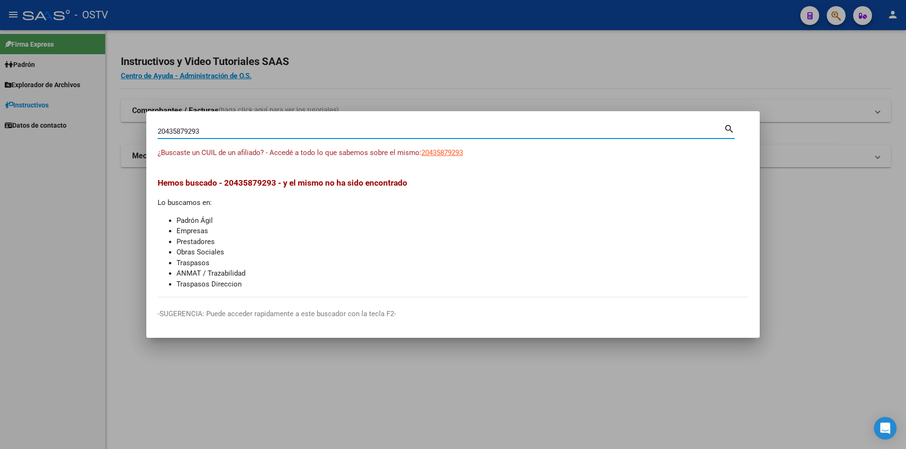
drag, startPoint x: 237, startPoint y: 133, endPoint x: 0, endPoint y: 107, distance: 238.6
click at [0, 107] on div "20435879293 Buscar (apellido, dni, cuil, nro traspaso, cuit, obra social) searc…" at bounding box center [453, 224] width 906 height 449
paste input "7445218524"
type input "27445218524"
click at [428, 152] on span "27445218524" at bounding box center [442, 153] width 42 height 8
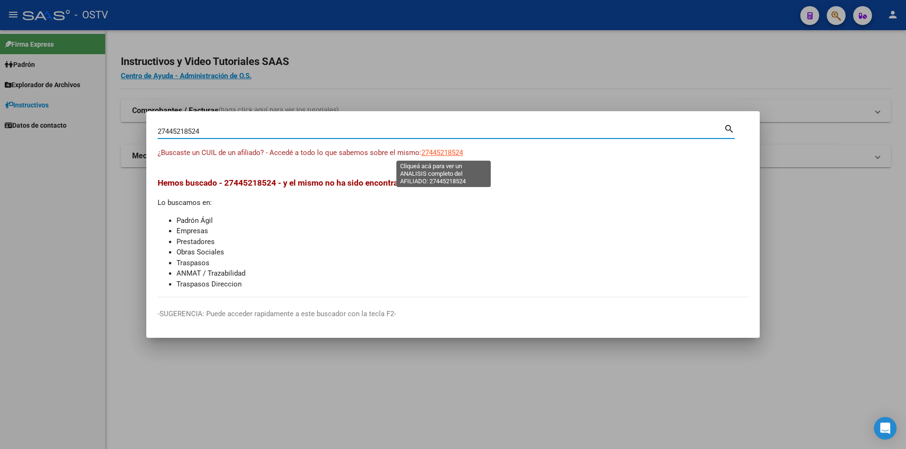
type textarea "27445218524"
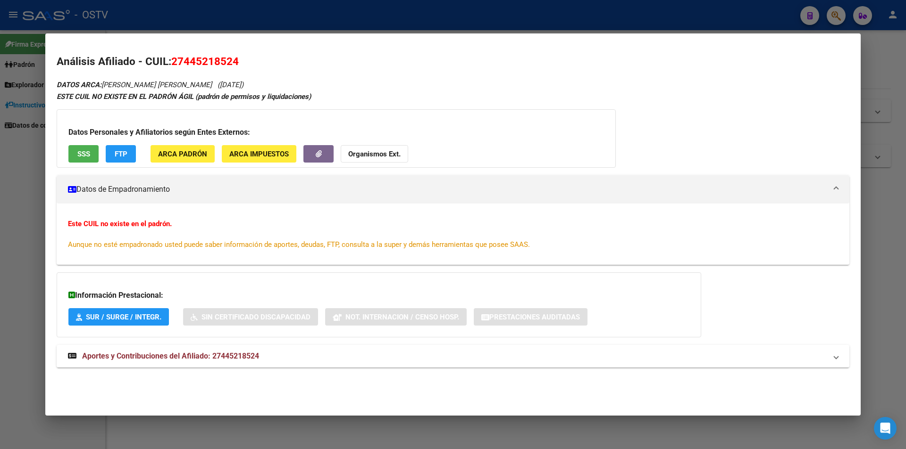
click at [82, 137] on h3 "Datos Personales y Afiliatorios según Entes Externos:" at bounding box center [335, 132] width 535 height 11
click at [89, 149] on button "SSS" at bounding box center [83, 153] width 30 height 17
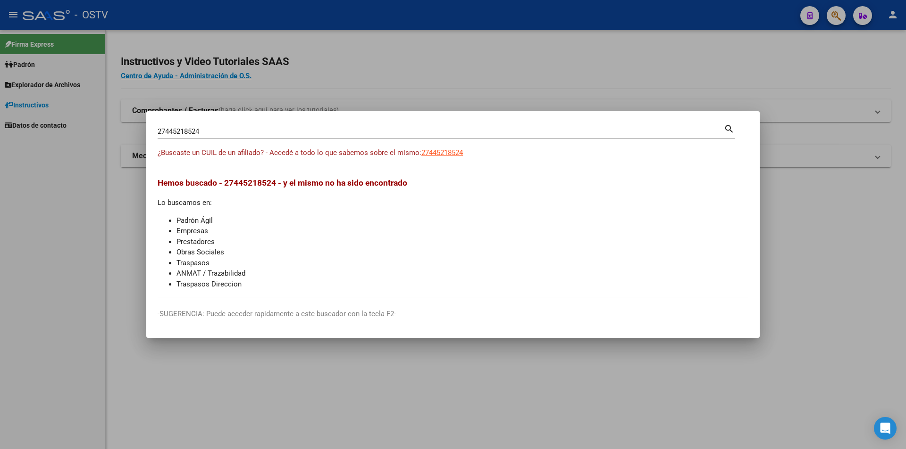
click at [207, 140] on div "27445218524 Buscar (apellido, dni, cuil, nro traspaso, cuit, obra social) search" at bounding box center [446, 135] width 577 height 25
drag, startPoint x: 230, startPoint y: 127, endPoint x: 47, endPoint y: 120, distance: 183.1
click at [47, 120] on div "27445218524 Buscar (apellido, dni, cuil, nro traspaso, cuit, obra social) searc…" at bounding box center [453, 224] width 906 height 449
paste input "0275874958"
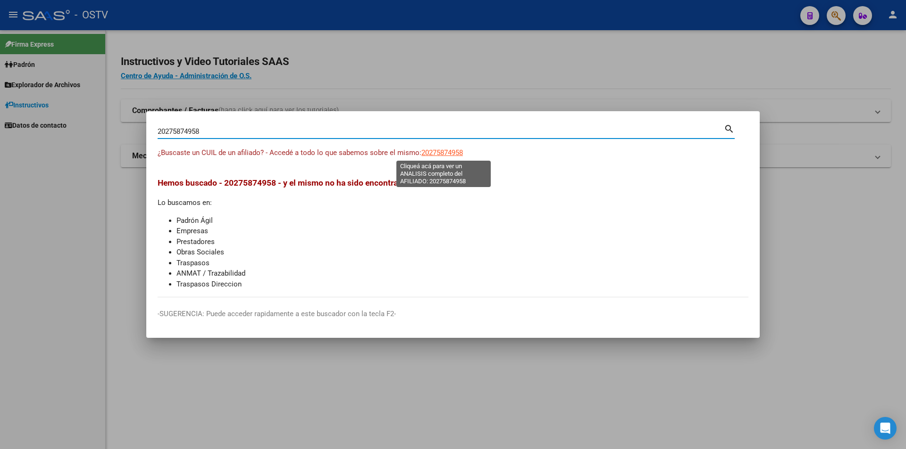
type input "20275874958"
click at [438, 152] on span "20275874958" at bounding box center [442, 153] width 42 height 8
type textarea "20275874958"
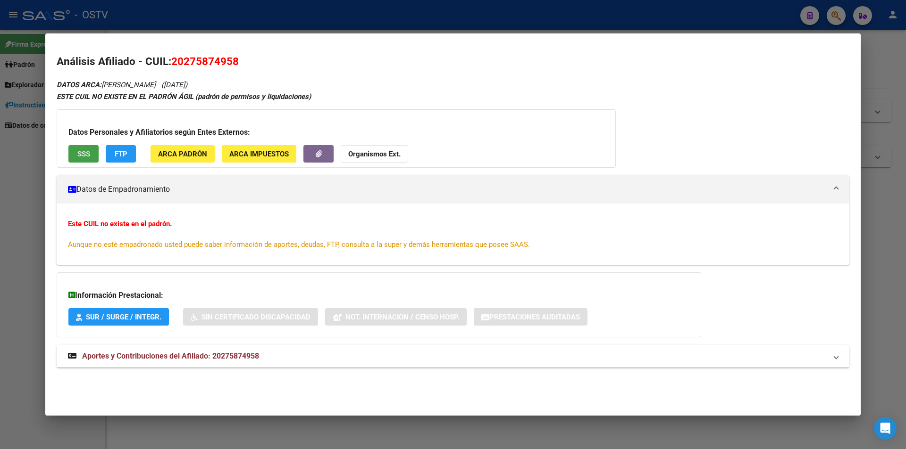
click at [90, 152] on button "SSS" at bounding box center [83, 153] width 30 height 17
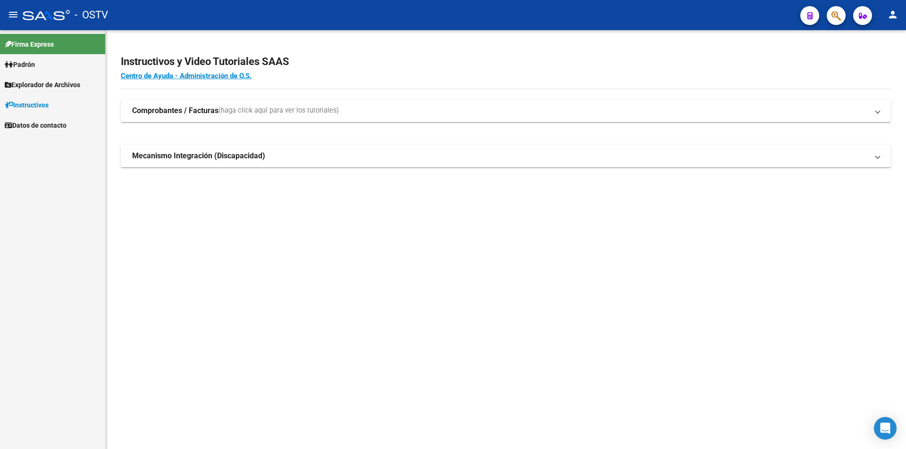
drag, startPoint x: 296, startPoint y: 327, endPoint x: 278, endPoint y: 275, distance: 54.7
click at [296, 316] on mat-sidenav-content "Instructivos y Video Tutoriales SAAS Centro de Ayuda - Administración de O.S. C…" at bounding box center [506, 239] width 800 height 419
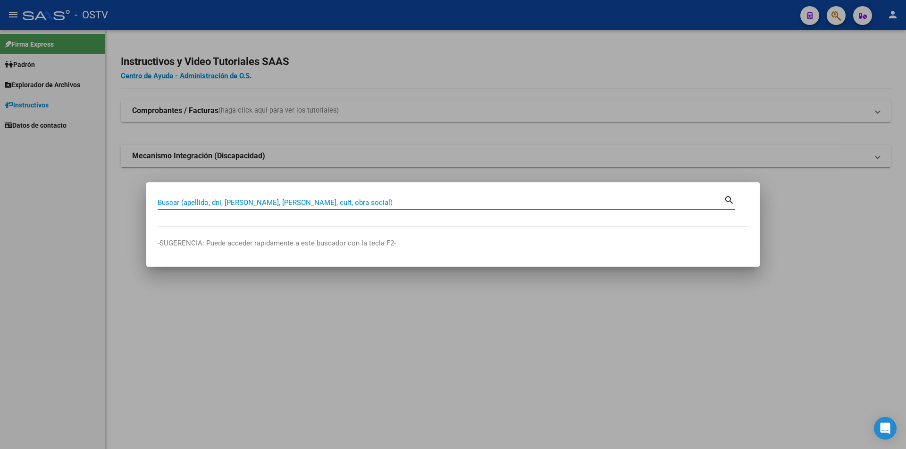
paste input "20471014940"
type input "20471014940"
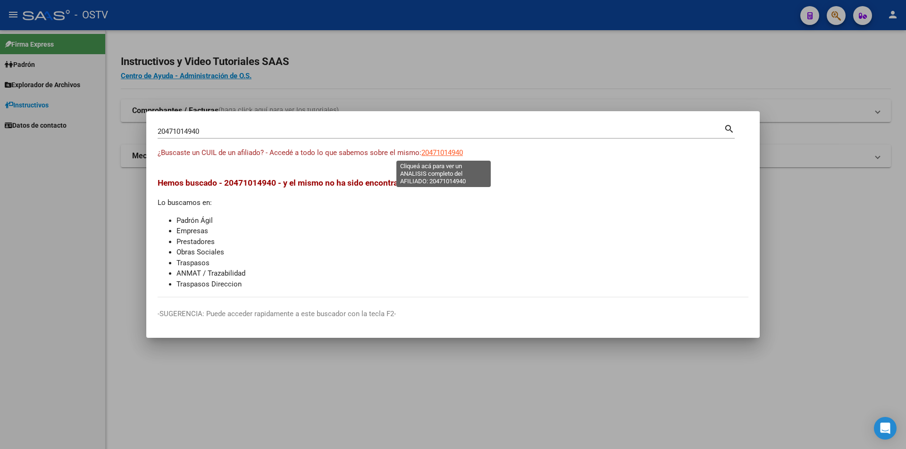
click at [433, 150] on span "20471014940" at bounding box center [442, 153] width 42 height 8
type textarea "20471014940"
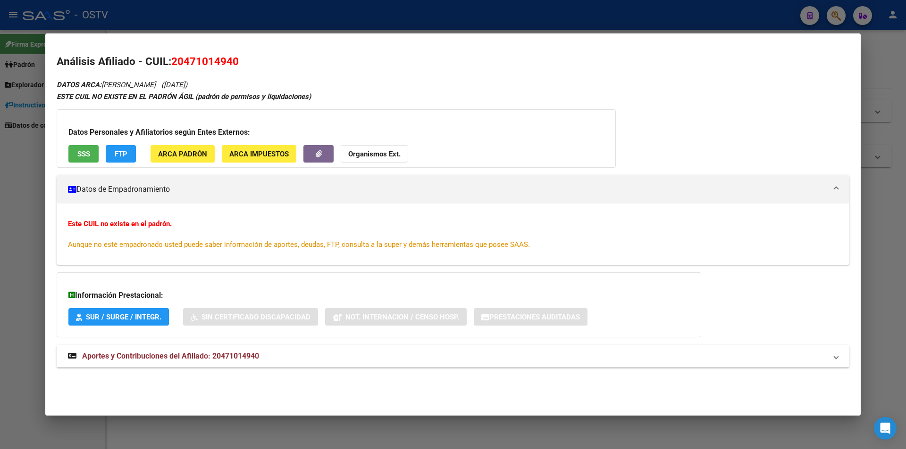
click at [93, 156] on button "SSS" at bounding box center [83, 153] width 30 height 17
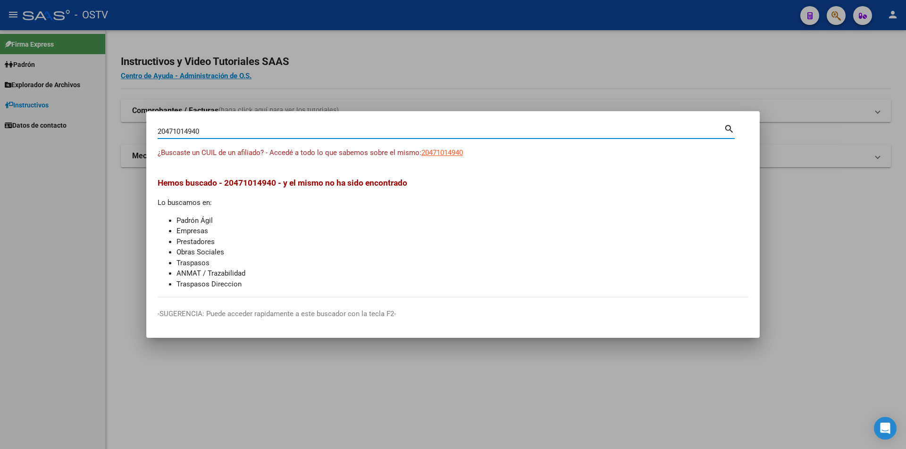
drag, startPoint x: 227, startPoint y: 127, endPoint x: 123, endPoint y: 115, distance: 105.0
click at [123, 114] on div "20471014940 Buscar (apellido, dni, cuil, nro traspaso, cuit, obra social) searc…" at bounding box center [453, 224] width 906 height 449
paste input "45296814"
type input "20445296814"
click at [439, 149] on span "20445296814" at bounding box center [442, 153] width 42 height 8
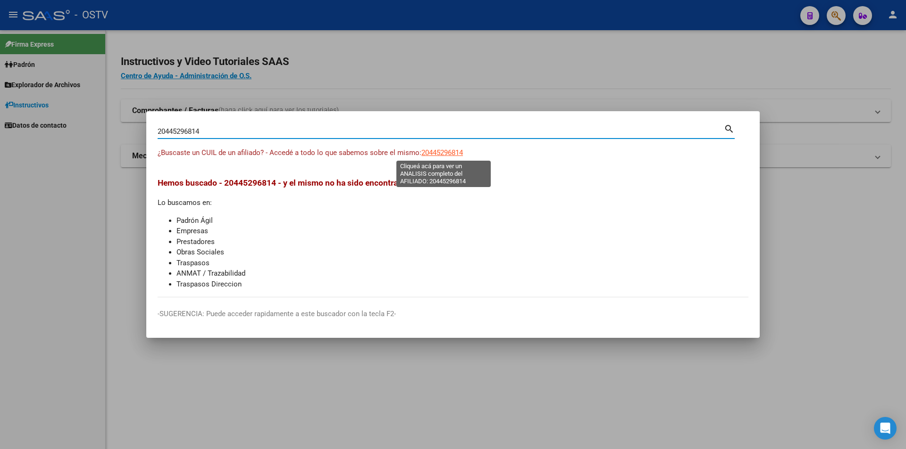
type textarea "20445296814"
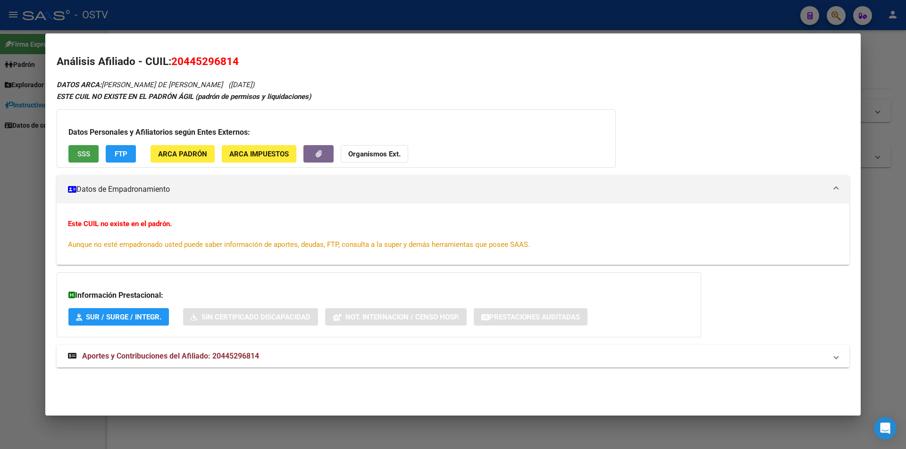
click at [89, 159] on button "SSS" at bounding box center [83, 153] width 30 height 17
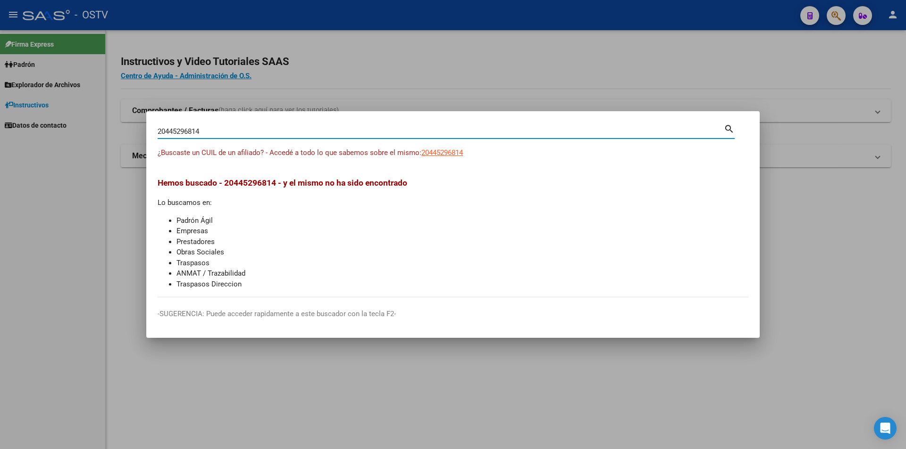
drag, startPoint x: 216, startPoint y: 132, endPoint x: 106, endPoint y: 143, distance: 110.0
click at [106, 143] on div "20445296814 Buscar (apellido, dni, cuil, nro traspaso, cuit, obra social) searc…" at bounding box center [453, 224] width 906 height 449
paste input "7424373058"
type input "27424373058"
click at [452, 150] on span "27424373058" at bounding box center [442, 153] width 42 height 8
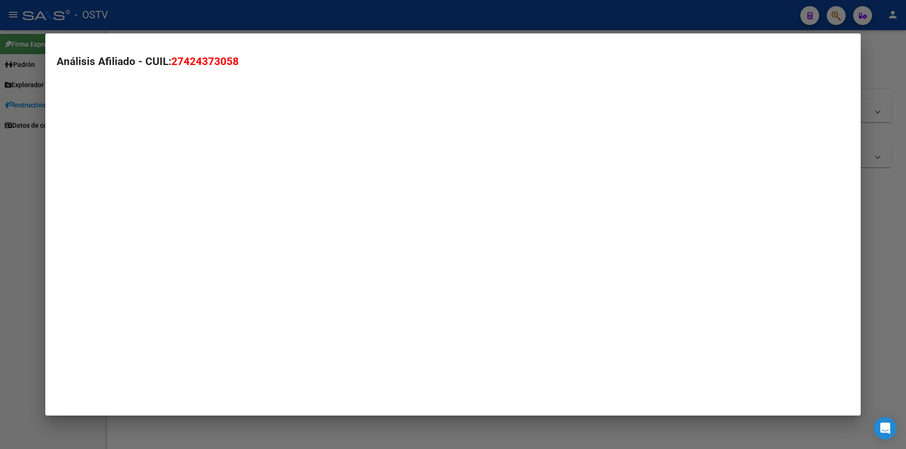
type textarea "27424373058"
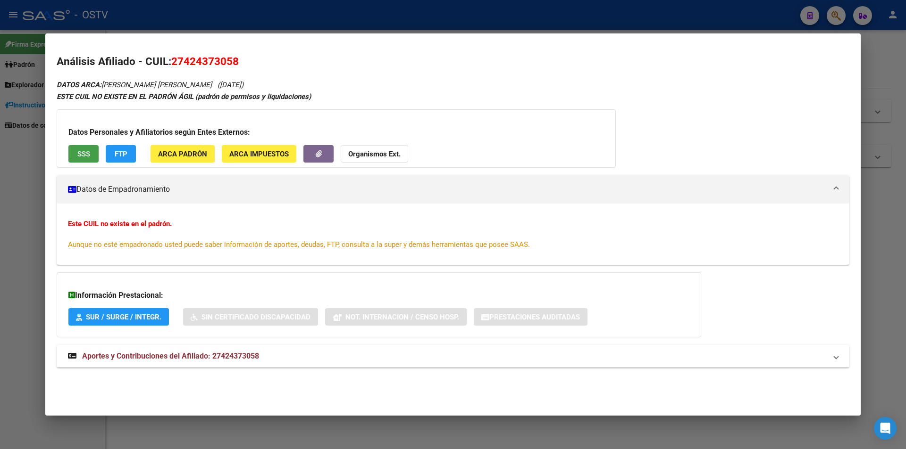
click at [81, 151] on span "SSS" at bounding box center [83, 154] width 13 height 8
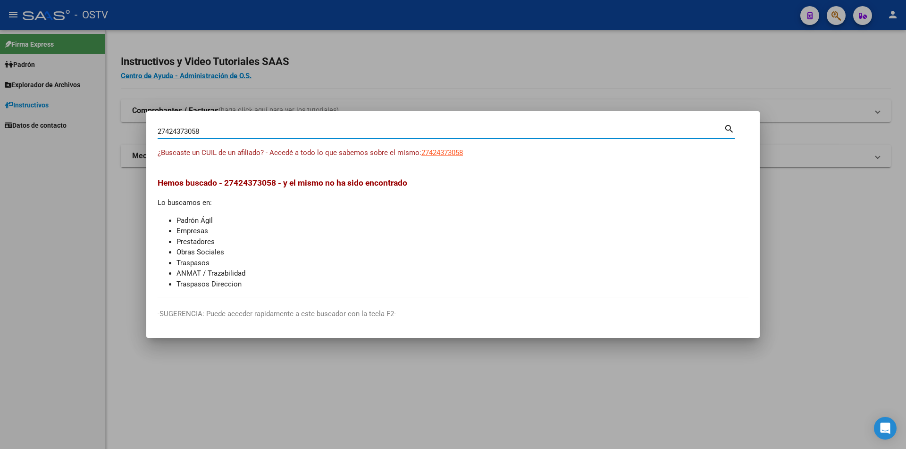
drag, startPoint x: 228, startPoint y: 131, endPoint x: 141, endPoint y: 121, distance: 86.8
click at [141, 122] on div "27424373058 Buscar (apellido, dni, cuil, nro traspaso, cuit, obra social) searc…" at bounding box center [453, 224] width 906 height 449
paste input "0426753430"
type input "20426753430"
click at [460, 156] on span "20426753430" at bounding box center [442, 153] width 42 height 8
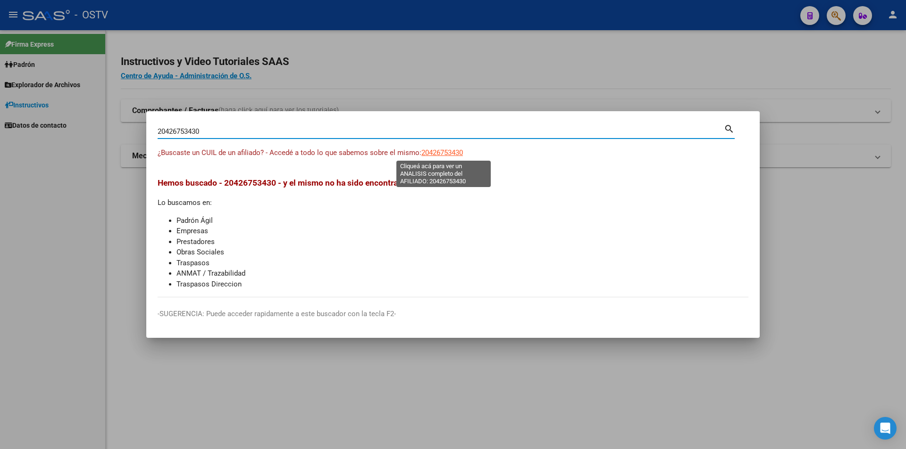
type textarea "20426753430"
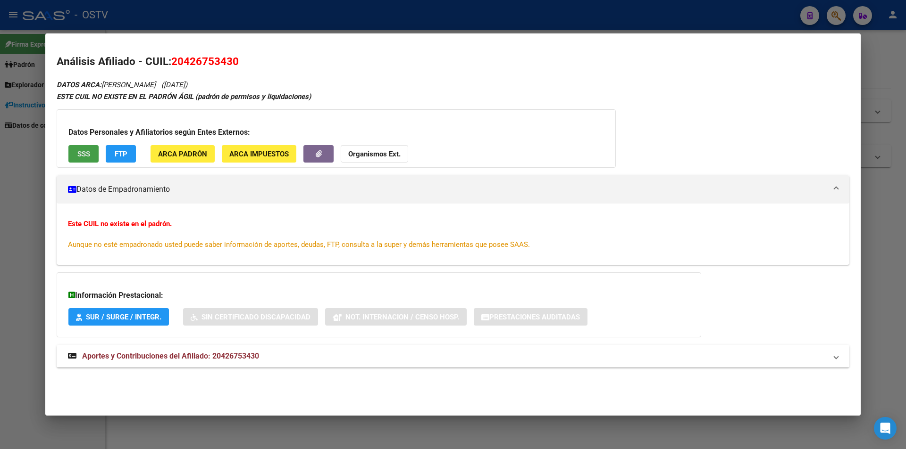
click at [74, 154] on button "SSS" at bounding box center [83, 153] width 30 height 17
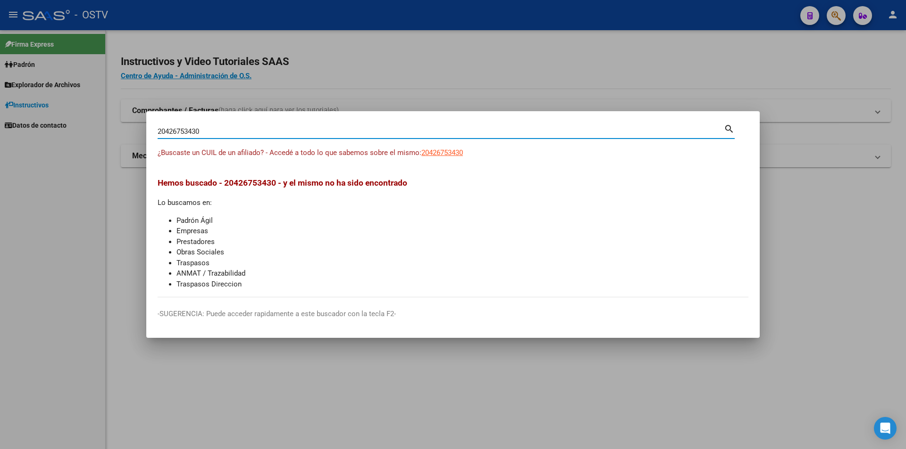
drag, startPoint x: 270, startPoint y: 135, endPoint x: 7, endPoint y: 133, distance: 262.7
click at [7, 133] on div "20426753430 Buscar (apellido, dni, cuil, nro traspaso, cuit, obra social) searc…" at bounding box center [453, 224] width 906 height 449
paste input "3926636"
type input "20423926636"
click at [443, 153] on span "20423926636" at bounding box center [442, 153] width 42 height 8
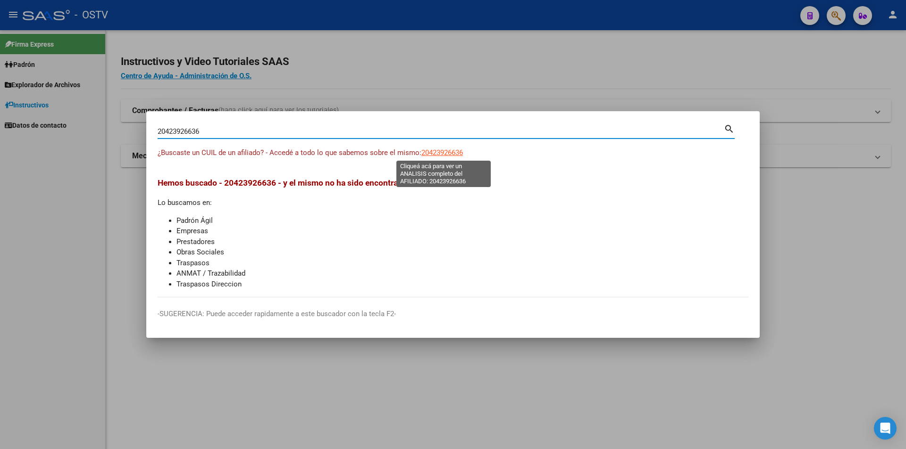
type textarea "20423926636"
drag, startPoint x: 223, startPoint y: 129, endPoint x: 137, endPoint y: 137, distance: 85.7
click at [137, 137] on div "20423926636 Buscar (apellido, dni, cuil, nro traspaso, cuit, obra social) searc…" at bounding box center [453, 224] width 906 height 449
paste input "7434432125"
type input "27434432125"
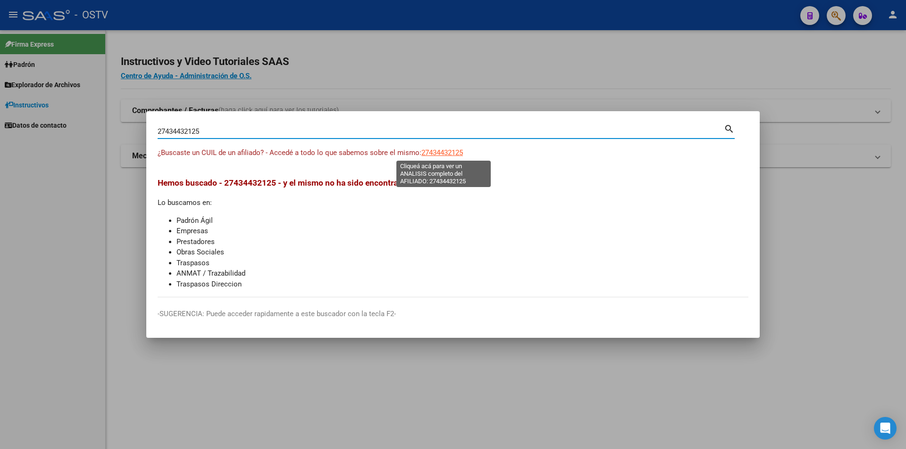
click at [461, 152] on span "27434432125" at bounding box center [442, 153] width 42 height 8
type textarea "27434432125"
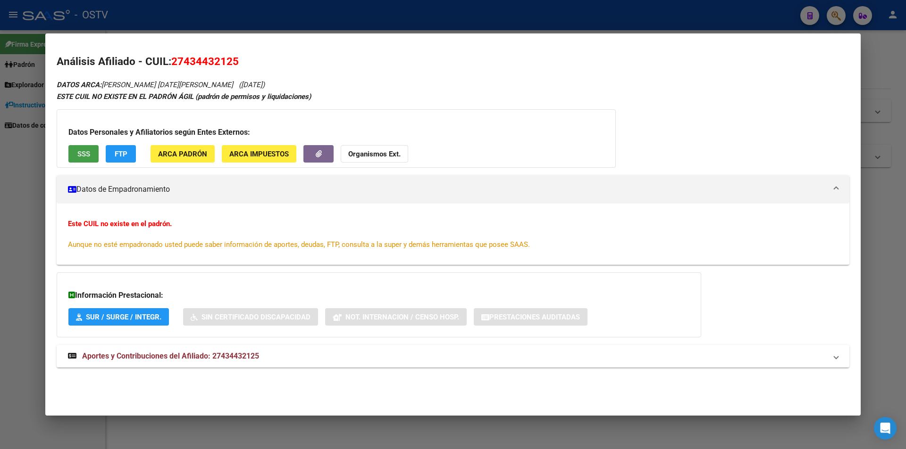
click at [91, 156] on button "SSS" at bounding box center [83, 153] width 30 height 17
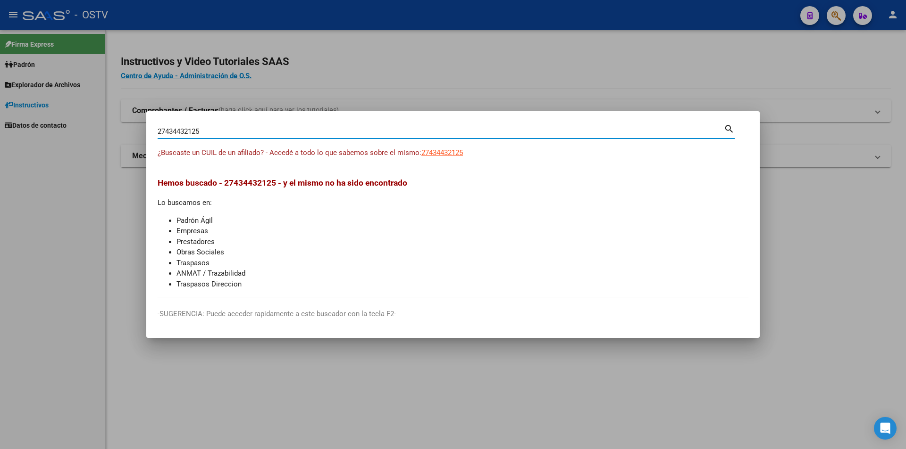
drag, startPoint x: 290, startPoint y: 135, endPoint x: 0, endPoint y: 113, distance: 290.9
click at [0, 113] on div "27434432125 Buscar (apellido, dni, cuil, nro traspaso, cuit, obra social) searc…" at bounding box center [453, 224] width 906 height 449
paste input "041024283"
type input "20410242835"
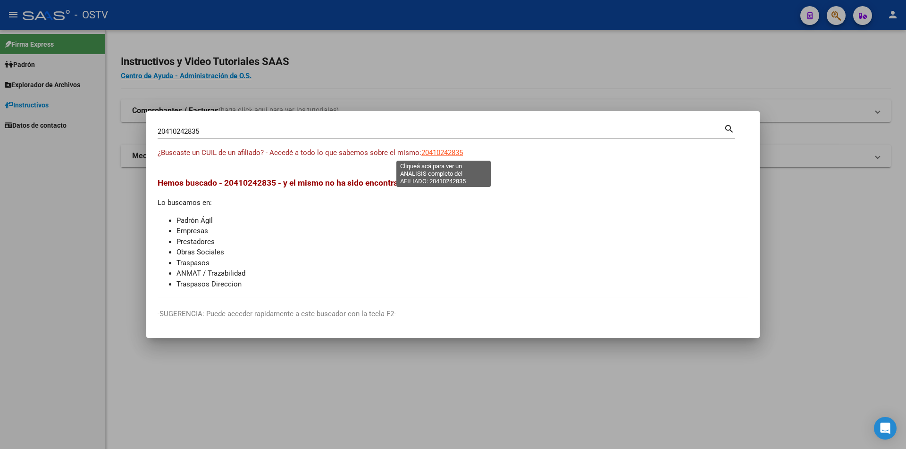
click at [446, 154] on span "20410242835" at bounding box center [442, 153] width 42 height 8
type textarea "20410242835"
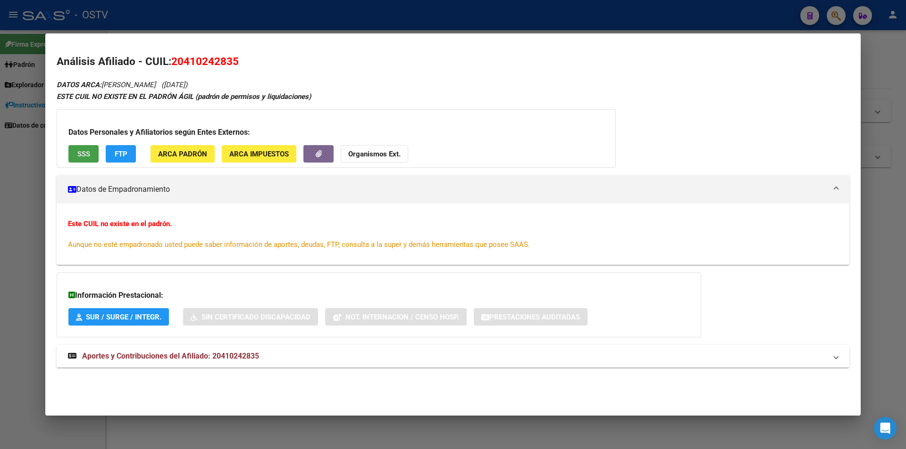
click at [75, 153] on button "SSS" at bounding box center [83, 153] width 30 height 17
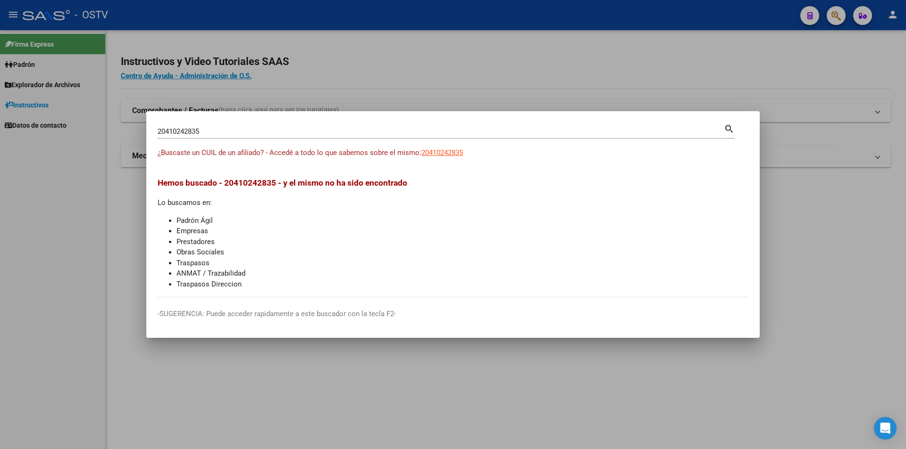
drag, startPoint x: 275, startPoint y: 135, endPoint x: 108, endPoint y: 126, distance: 167.2
click at [108, 126] on div "20410242835 Buscar (apellido, dni, cuil, nro traspaso, cuit, obra social) searc…" at bounding box center [453, 224] width 906 height 449
click at [438, 153] on span "20410242835" at bounding box center [442, 153] width 42 height 8
drag, startPoint x: 207, startPoint y: 133, endPoint x: 58, endPoint y: 128, distance: 148.6
click at [58, 128] on div "20410242835 Buscar (apellido, dni, cuil, nro traspaso, cuit, obra social) searc…" at bounding box center [453, 224] width 906 height 449
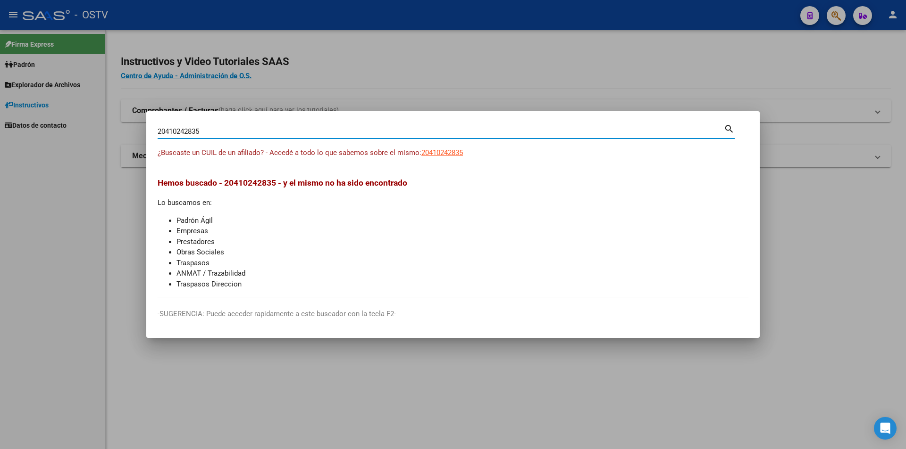
paste input "7454279676"
type input "27454279676"
click at [450, 150] on span "27454279676" at bounding box center [442, 153] width 42 height 8
type textarea "27454279676"
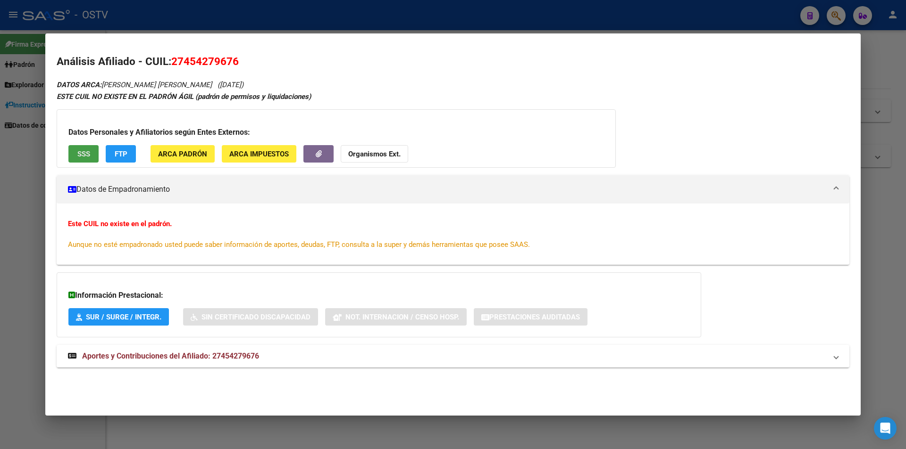
click at [88, 154] on span "SSS" at bounding box center [83, 154] width 13 height 8
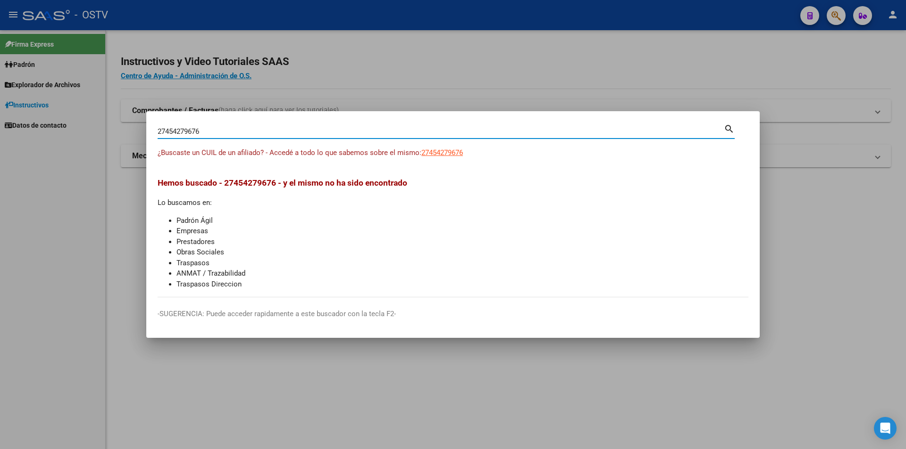
drag, startPoint x: 210, startPoint y: 128, endPoint x: 99, endPoint y: 114, distance: 112.2
click at [99, 114] on div "27454279676 Buscar (apellido, dni, cuil, nro traspaso, cuit, obra social) searc…" at bounding box center [453, 224] width 906 height 449
paste input "380267468"
type input "27380267468"
click at [445, 155] on span "27380267468" at bounding box center [442, 153] width 42 height 8
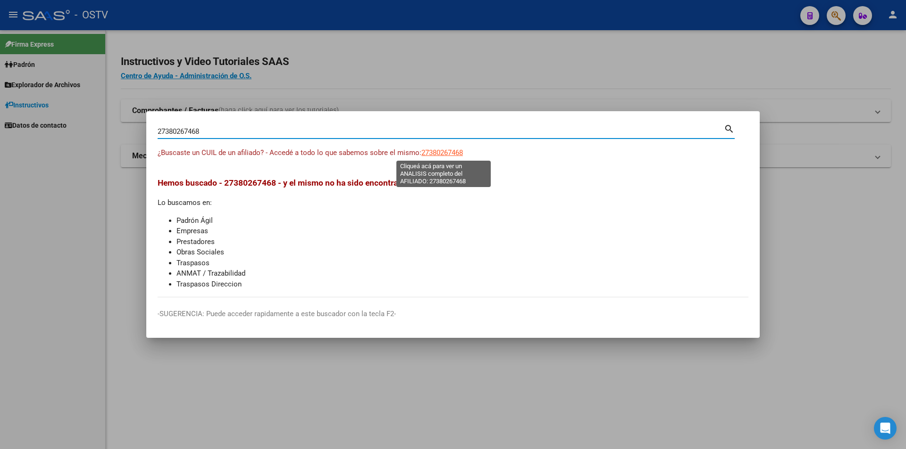
type textarea "27380267468"
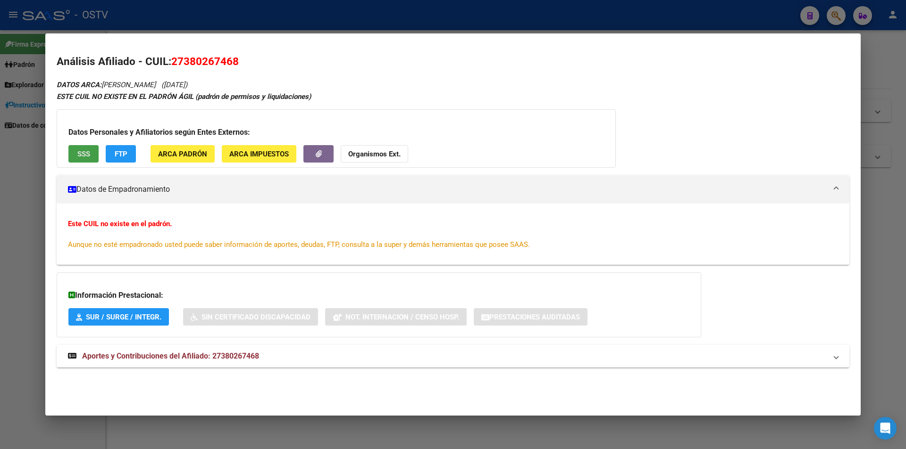
click at [89, 154] on span "SSS" at bounding box center [83, 154] width 13 height 8
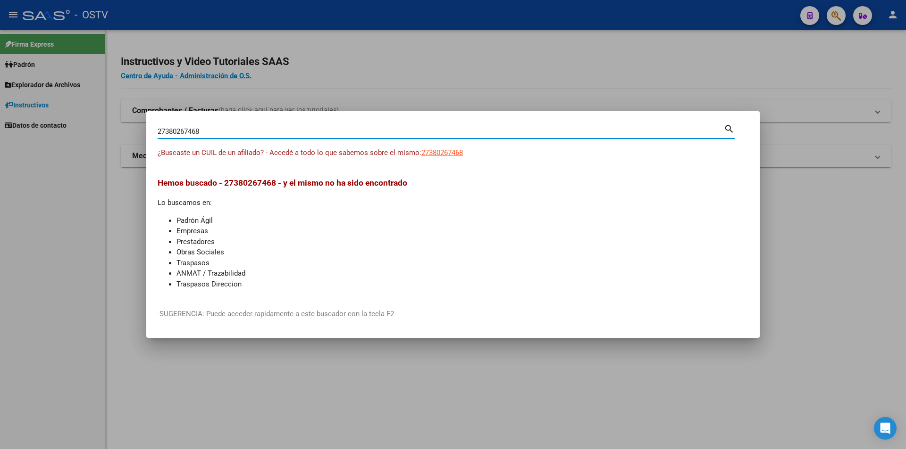
drag, startPoint x: 255, startPoint y: 132, endPoint x: 0, endPoint y: 161, distance: 256.4
click at [0, 148] on div "27380267468 Buscar (apellido, dni, cuil, nro traspaso, cuit, obra social) searc…" at bounding box center [453, 224] width 906 height 449
paste input "0429422567"
type input "20429422567"
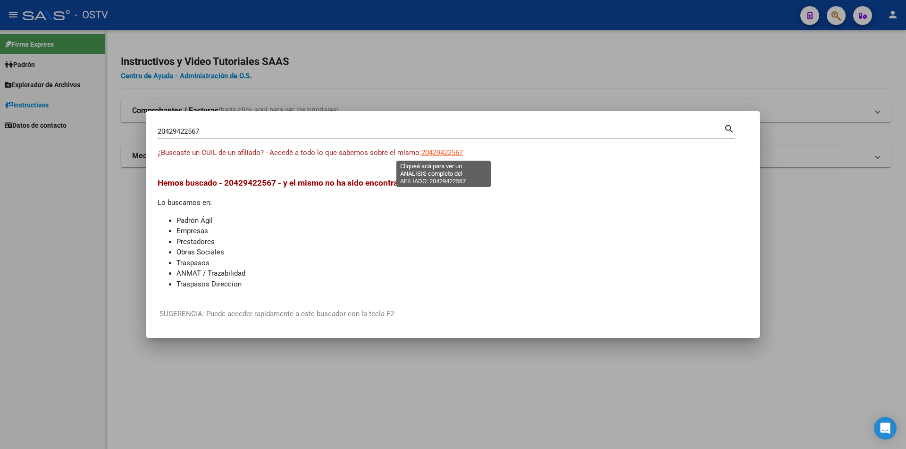
click at [431, 153] on span "20429422567" at bounding box center [442, 153] width 42 height 8
type textarea "20429422567"
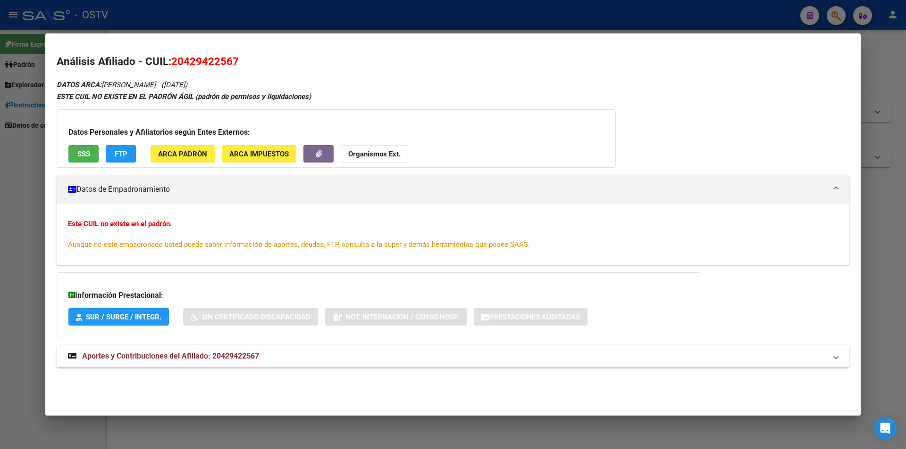
click at [93, 153] on button "SSS" at bounding box center [83, 153] width 30 height 17
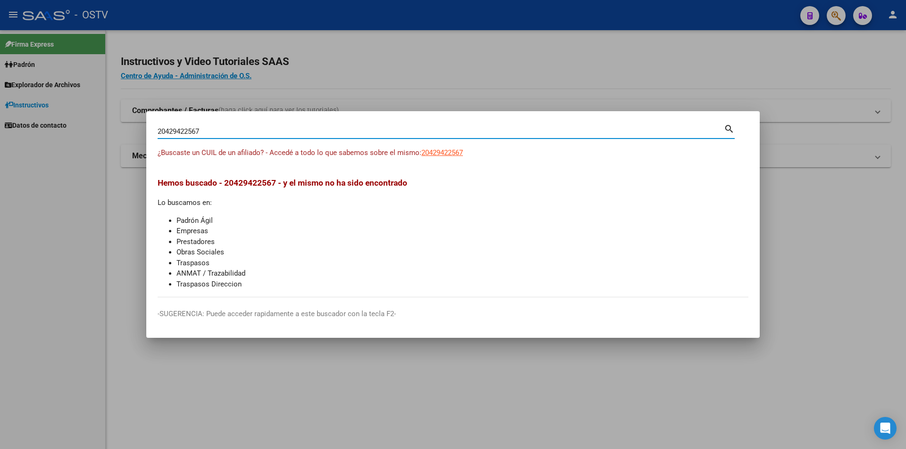
drag, startPoint x: 261, startPoint y: 134, endPoint x: 34, endPoint y: 97, distance: 229.3
click at [34, 97] on div "20429422567 Buscar (apellido, dni, cuil, nro traspaso, cuit, obra social) searc…" at bounding box center [453, 224] width 906 height 449
paste input "3444553529"
type input "23444553529"
click at [440, 153] on span "23444553529" at bounding box center [442, 153] width 42 height 8
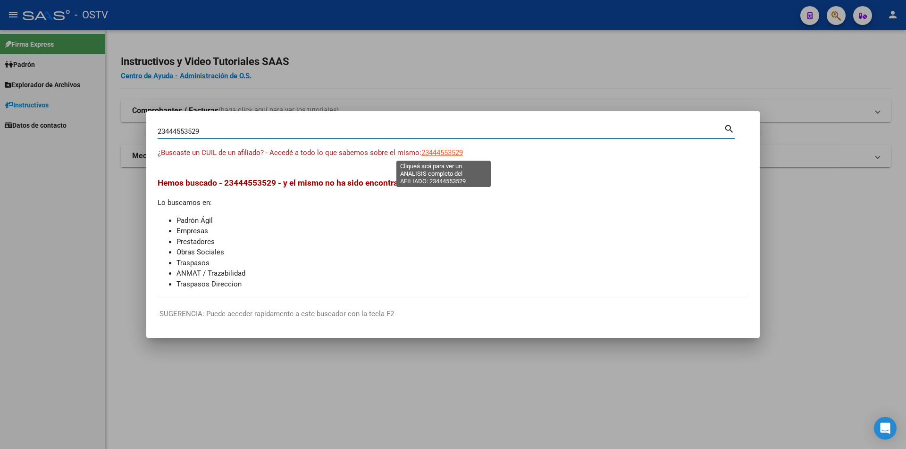
type textarea "23444553529"
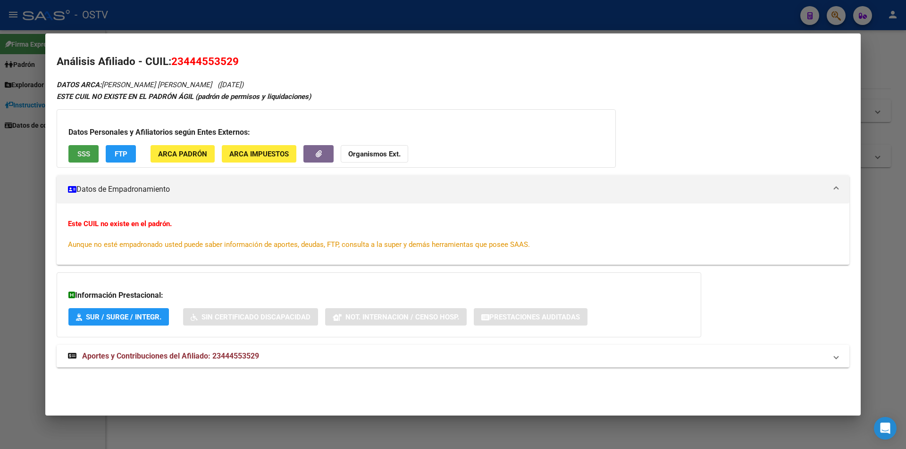
click at [79, 161] on button "SSS" at bounding box center [83, 153] width 30 height 17
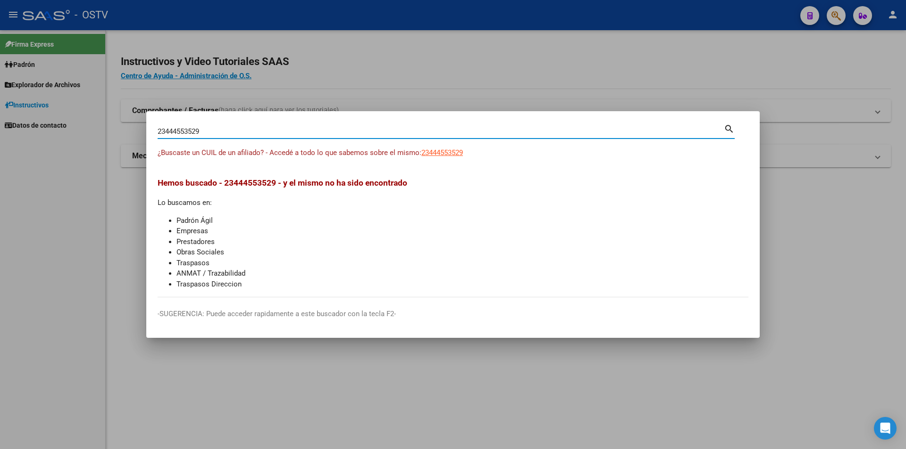
drag, startPoint x: 220, startPoint y: 134, endPoint x: 66, endPoint y: 123, distance: 153.7
click at [66, 123] on div "23444553529 Buscar (apellido, dni, cuil, nro traspaso, cuit, obra social) searc…" at bounding box center [453, 224] width 906 height 449
paste input "0441287705"
type input "20441287705"
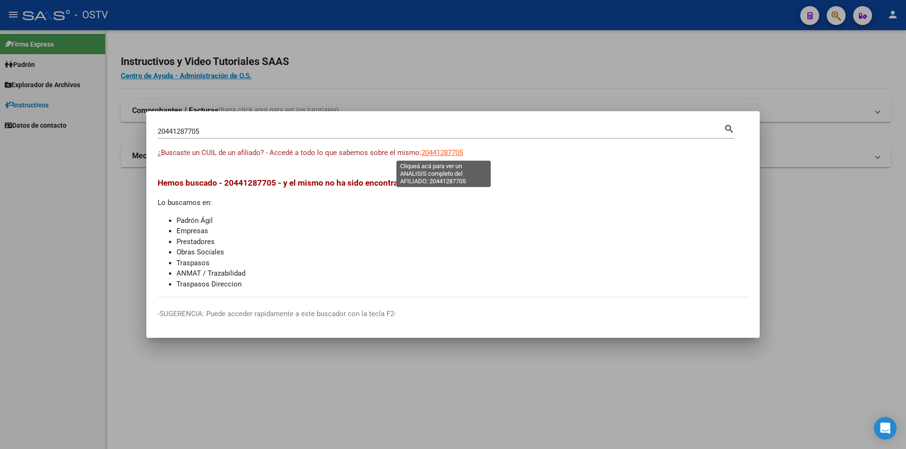
click at [435, 151] on span "20441287705" at bounding box center [442, 153] width 42 height 8
type textarea "20441287705"
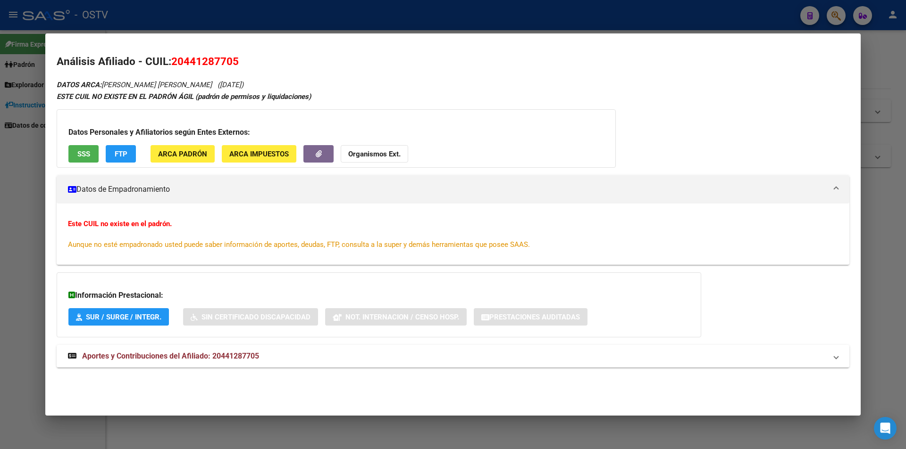
click at [71, 150] on button "SSS" at bounding box center [83, 153] width 30 height 17
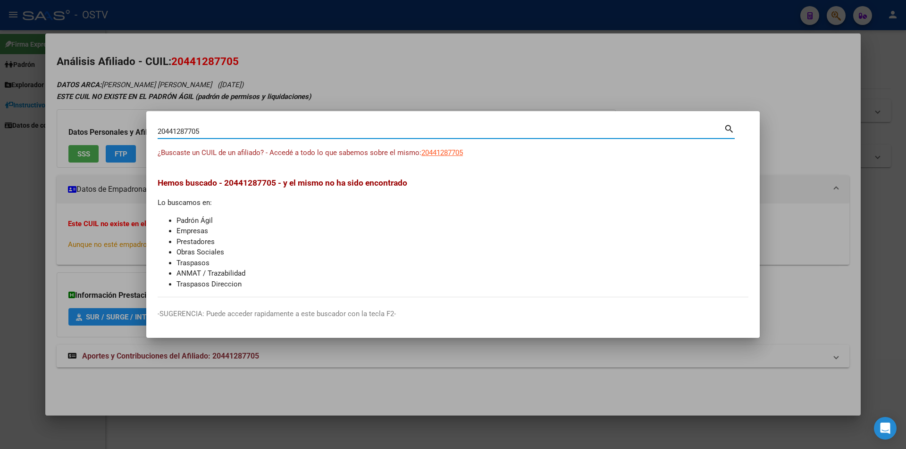
drag, startPoint x: 223, startPoint y: 132, endPoint x: 15, endPoint y: 119, distance: 208.4
click at [15, 119] on div "20441287705 Buscar (apellido, dni, cuil, nro traspaso, cuit, obra social) searc…" at bounding box center [453, 224] width 906 height 449
paste input "53118852"
type input "20453118852"
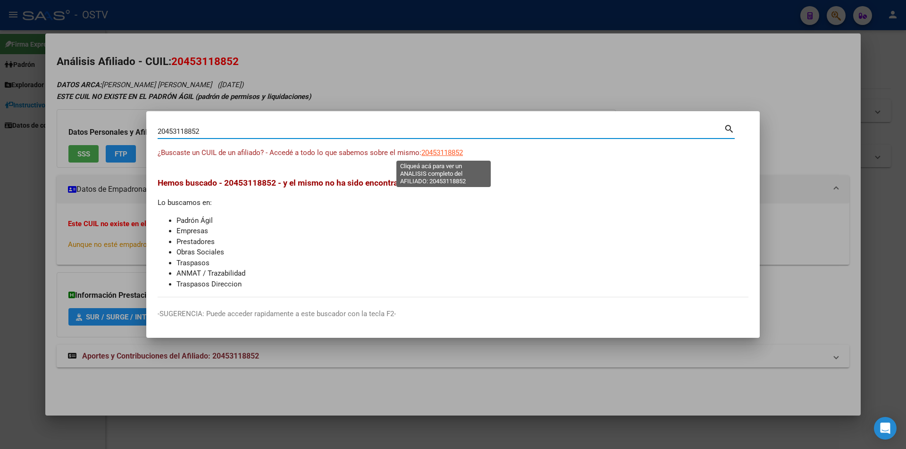
click at [445, 150] on span "20453118852" at bounding box center [442, 153] width 42 height 8
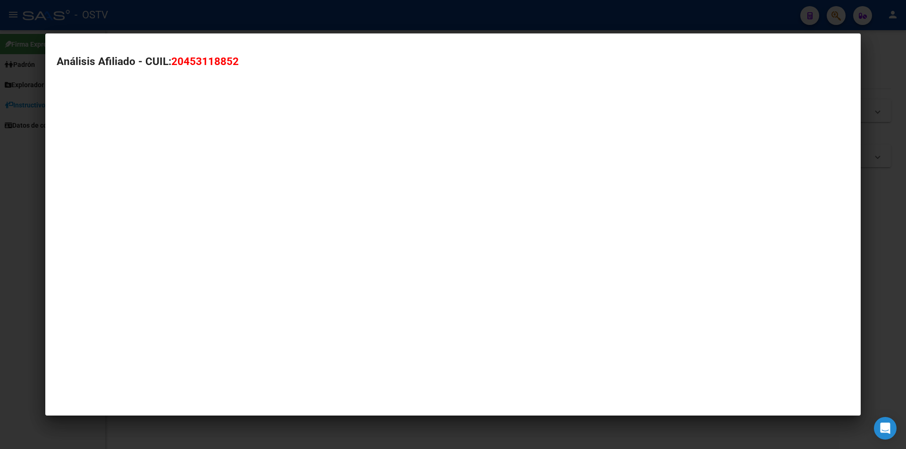
type textarea "20453118852"
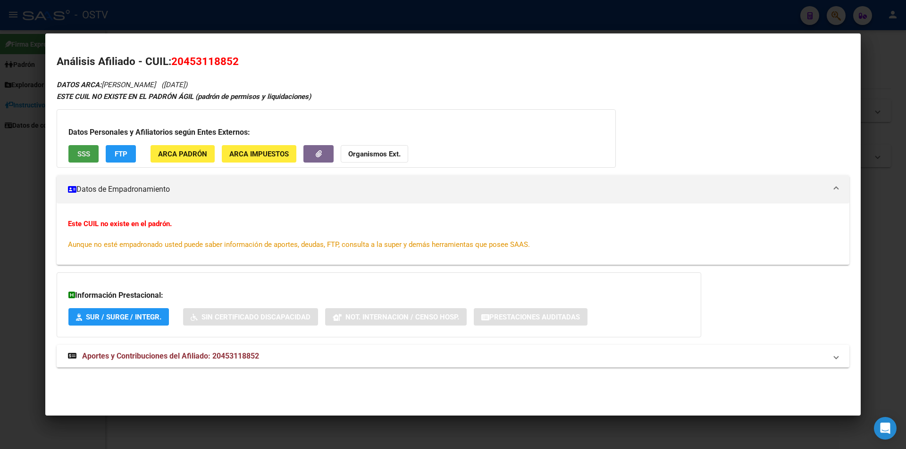
click at [94, 152] on button "SSS" at bounding box center [83, 153] width 30 height 17
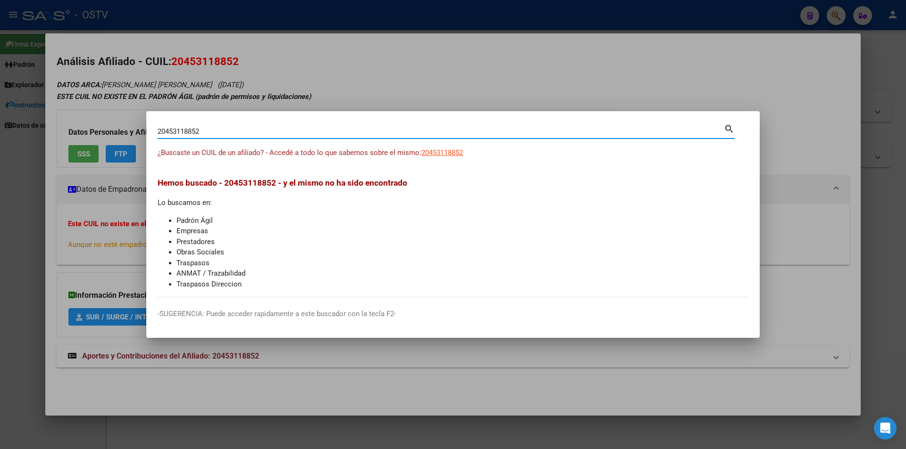
drag, startPoint x: 267, startPoint y: 129, endPoint x: 13, endPoint y: 123, distance: 253.8
click at [13, 123] on div "20453118852 Buscar (apellido, dni, cuil, nro traspaso, cuit, obra social) searc…" at bounding box center [453, 224] width 906 height 449
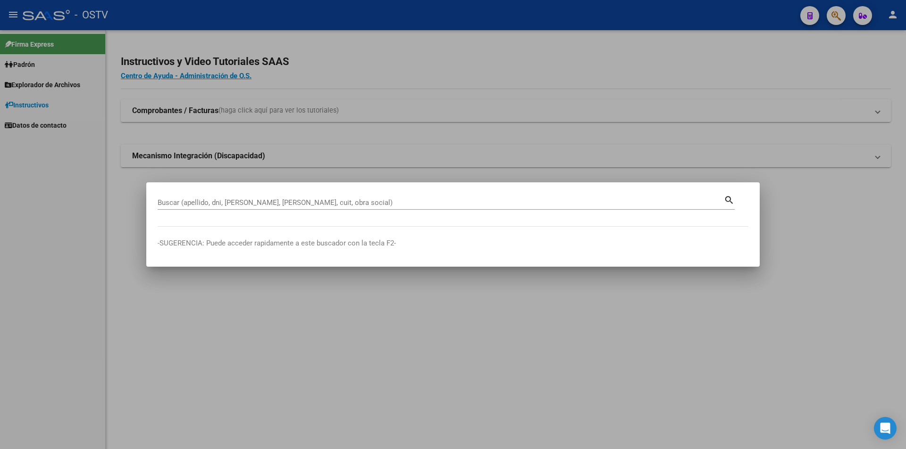
click at [245, 198] on div "Buscar (apellido, dni, [PERSON_NAME], [PERSON_NAME], cuit, obra social)" at bounding box center [441, 203] width 566 height 14
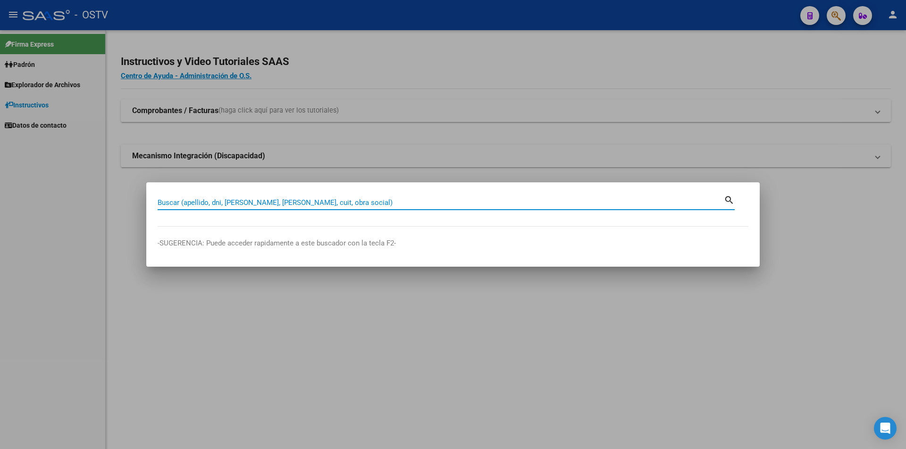
paste input "20439753480"
type input "20439753480"
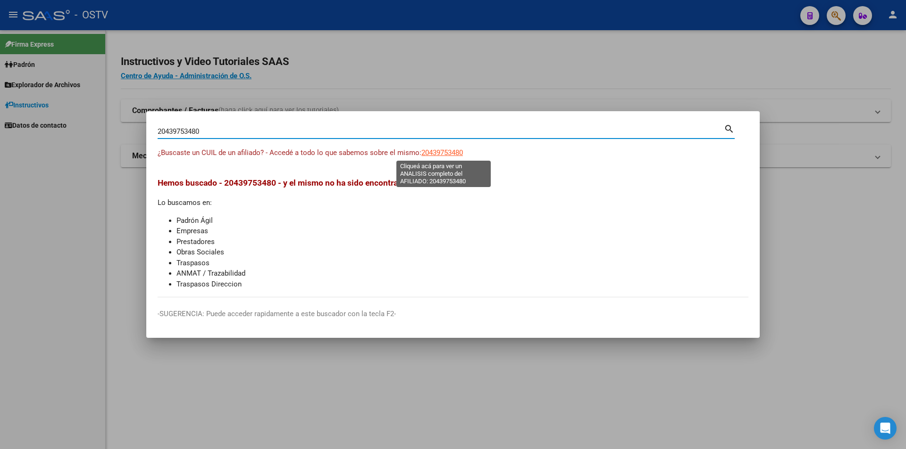
click at [447, 156] on span "20439753480" at bounding box center [442, 153] width 42 height 8
type textarea "20439753480"
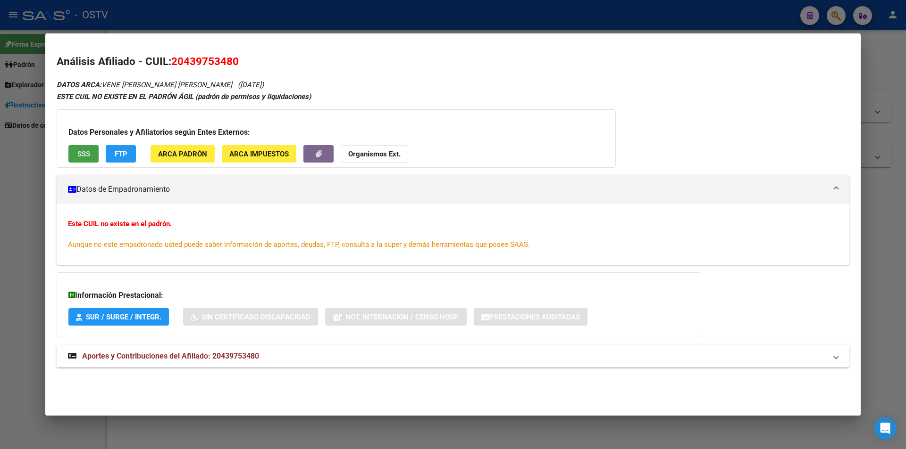
click at [89, 151] on span "SSS" at bounding box center [83, 154] width 13 height 8
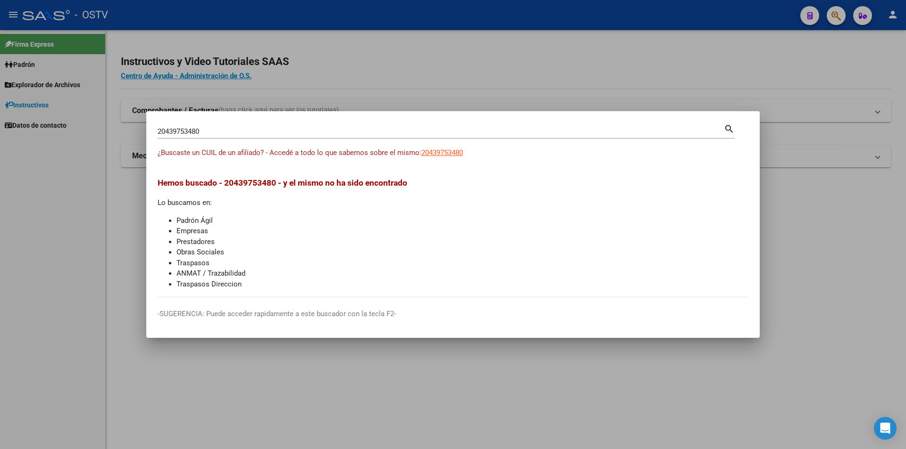
click at [243, 126] on div "20439753480 Buscar (apellido, dni, cuil, nro traspaso, cuit, obra social)" at bounding box center [441, 132] width 566 height 14
drag, startPoint x: 242, startPoint y: 131, endPoint x: 119, endPoint y: 126, distance: 123.2
click at [119, 126] on div "20439753480 Buscar (apellido, dni, cuil, nro traspaso, cuit, obra social) searc…" at bounding box center [453, 224] width 906 height 449
paste input "7078603"
type input "20437078603"
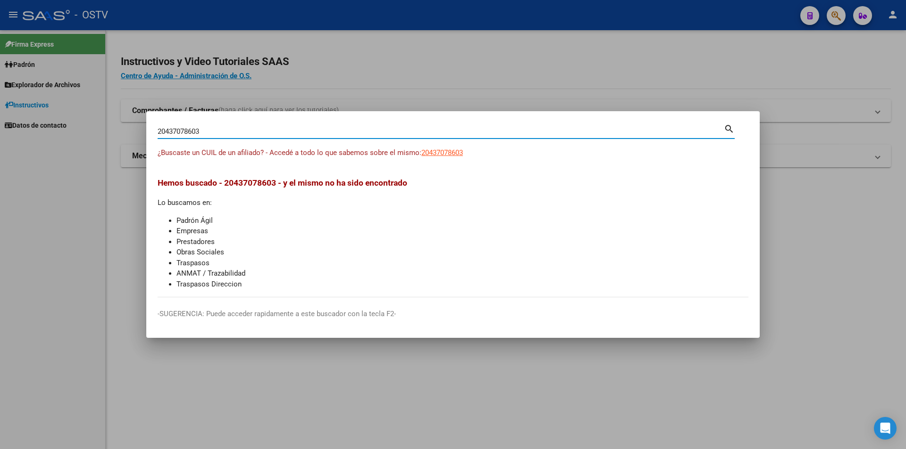
drag, startPoint x: 435, startPoint y: 142, endPoint x: 439, endPoint y: 148, distance: 6.8
click at [435, 142] on div "20437078603 Buscar (apellido, dni, cuil, nro traspaso, cuit, obra social) search" at bounding box center [446, 135] width 577 height 25
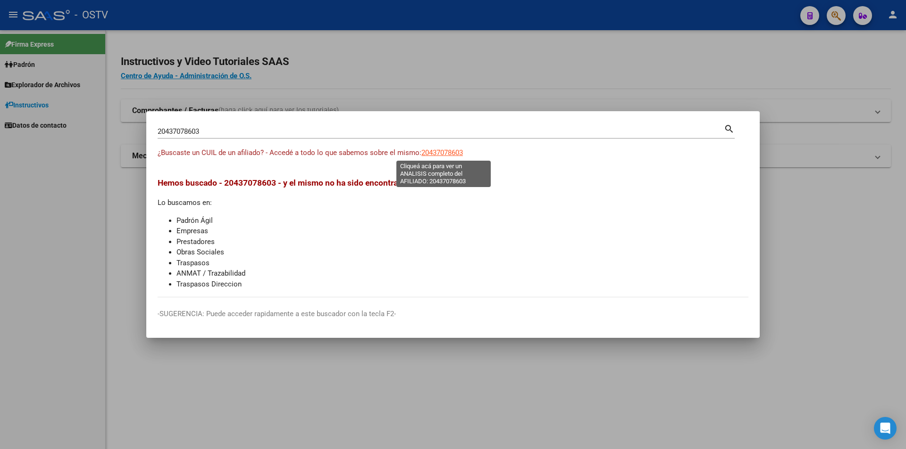
click at [442, 153] on span "20437078603" at bounding box center [442, 153] width 42 height 8
type textarea "20437078603"
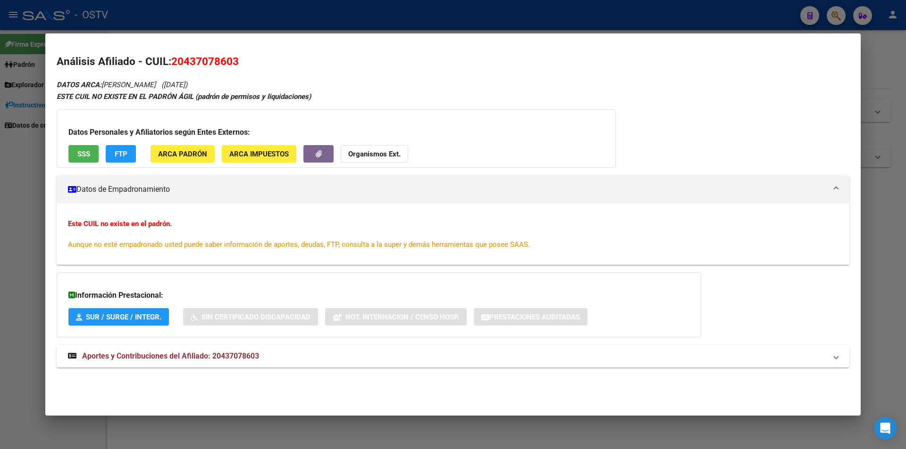
click at [88, 155] on span "SSS" at bounding box center [83, 154] width 13 height 8
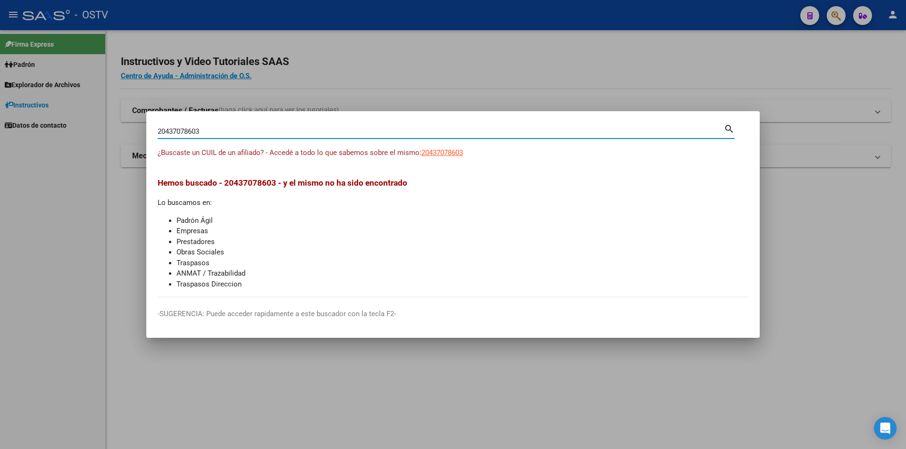
drag, startPoint x: 221, startPoint y: 128, endPoint x: 149, endPoint y: 124, distance: 72.3
click at [149, 124] on mat-dialog-content "20437078603 Buscar (apellido, dni, cuil, nro traspaso, cuit, obra social) searc…" at bounding box center [452, 210] width 613 height 175
paste input "64269259"
type input "20464269259"
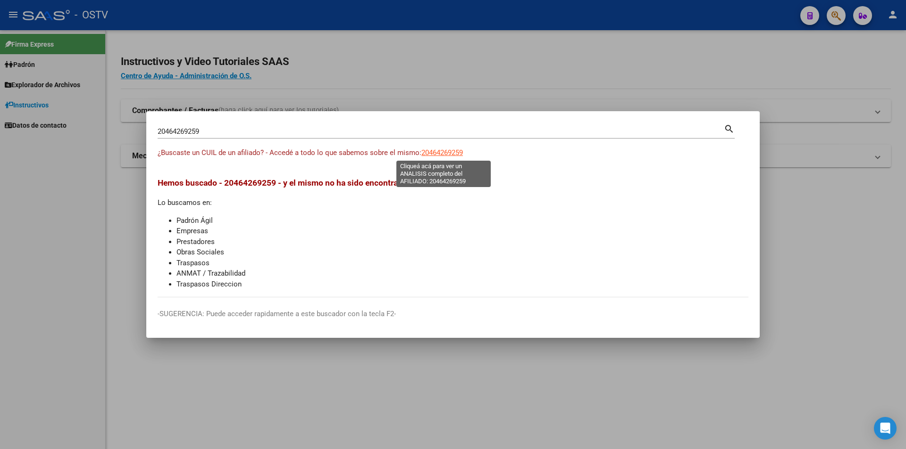
click at [444, 156] on span "20464269259" at bounding box center [442, 153] width 42 height 8
type textarea "20464269259"
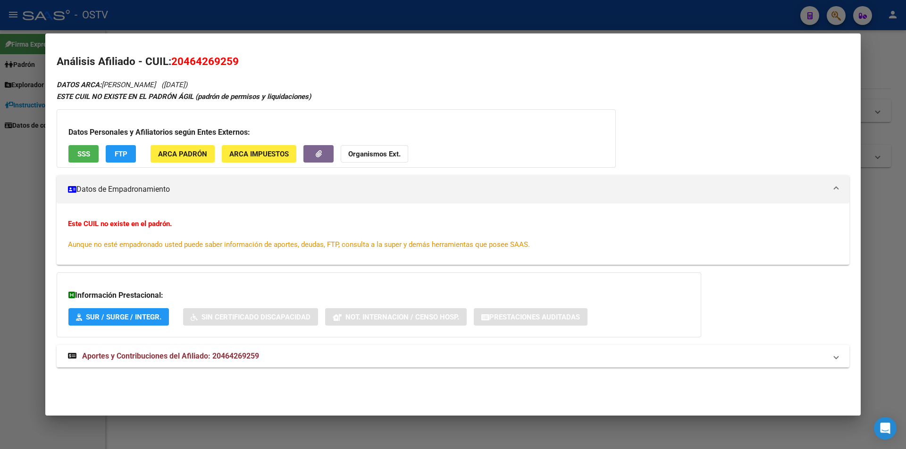
click at [83, 157] on span "SSS" at bounding box center [83, 154] width 13 height 8
